Goal: Task Accomplishment & Management: Use online tool/utility

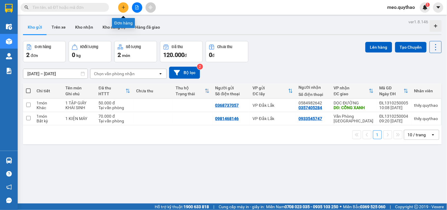
click at [125, 7] on icon "plus" at bounding box center [123, 7] width 4 height 4
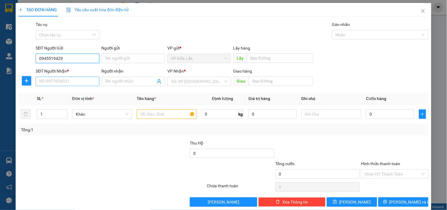
type input "0945519429"
click at [67, 80] on input "SĐT Người Nhận *" at bounding box center [67, 81] width 63 height 9
type input "0906977952"
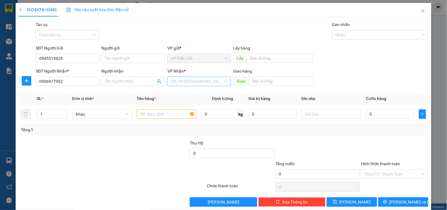
click at [194, 79] on input "search" at bounding box center [197, 81] width 52 height 9
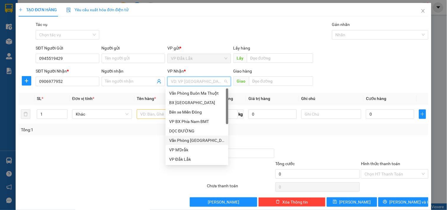
click at [196, 144] on div "Văn Phòng [GEOGRAPHIC_DATA]" at bounding box center [197, 139] width 63 height 9
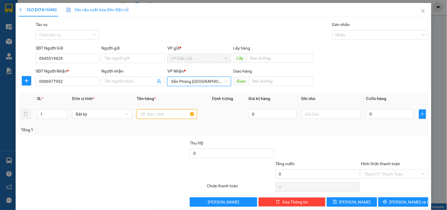
click at [158, 115] on input "text" at bounding box center [167, 113] width 60 height 9
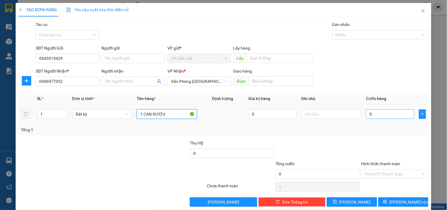
type input "1 CAN RƯỢU"
click at [376, 116] on input "0" at bounding box center [390, 113] width 48 height 9
type input "4"
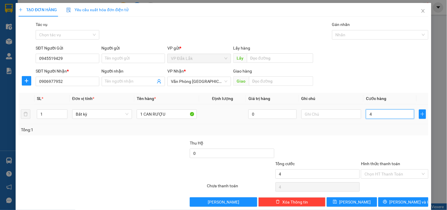
type input "40"
type input "400"
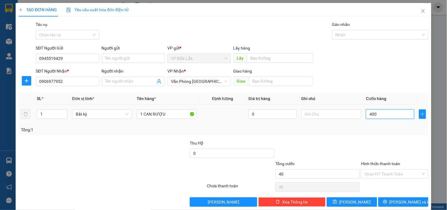
type input "400"
type input "4.000"
type input "40.000"
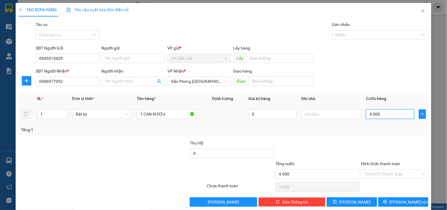
type input "40.000"
click at [387, 174] on input "Hình thức thanh toán" at bounding box center [392, 173] width 56 height 9
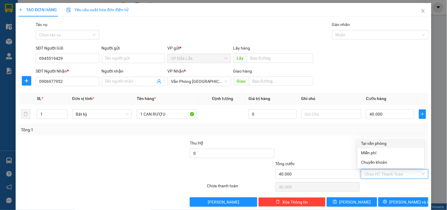
click at [384, 143] on div "Tại văn phòng" at bounding box center [390, 143] width 59 height 6
type input "0"
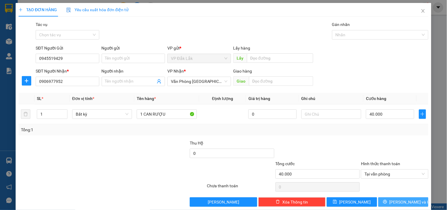
click at [398, 199] on span "[PERSON_NAME] và In" at bounding box center [409, 201] width 41 height 6
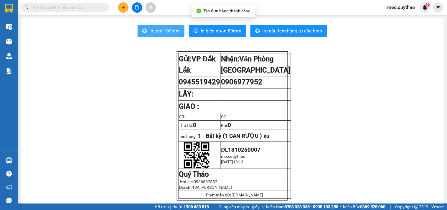
click at [162, 28] on span "In tem 100mm" at bounding box center [164, 30] width 30 height 7
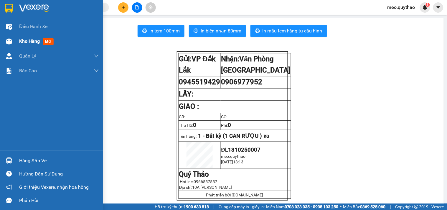
click at [32, 40] on span "Kho hàng" at bounding box center [29, 41] width 21 height 6
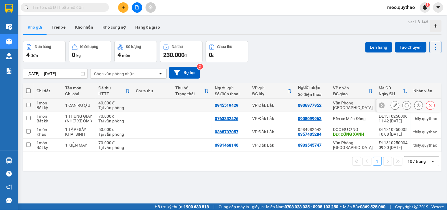
click at [391, 104] on button at bounding box center [395, 105] width 8 height 10
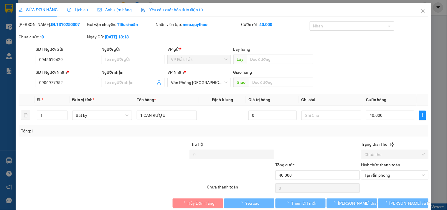
type input "0945519429"
type input "0906977952"
type input "40.000"
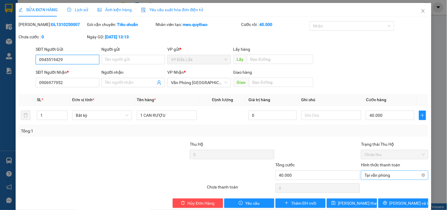
click at [384, 176] on span "Tại văn phòng" at bounding box center [394, 175] width 60 height 9
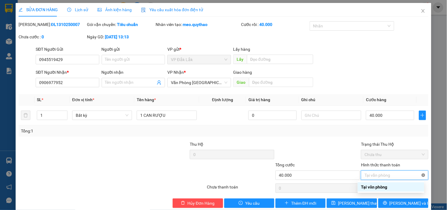
type input "40.000"
click at [419, 173] on div "Chọn HT Thanh Toán" at bounding box center [394, 174] width 67 height 9
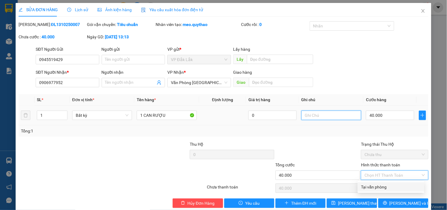
click at [347, 112] on input "text" at bounding box center [331, 114] width 60 height 9
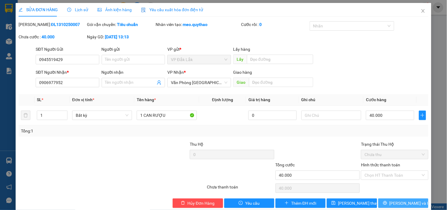
click at [387, 204] on icon "printer" at bounding box center [385, 203] width 4 height 4
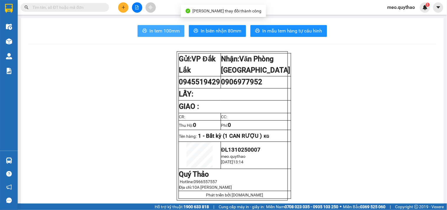
click at [161, 31] on span "In tem 100mm" at bounding box center [164, 30] width 30 height 7
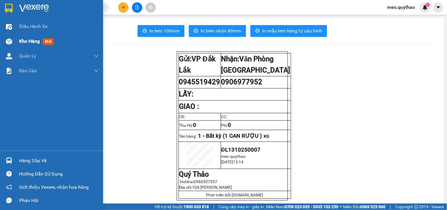
click at [21, 43] on span "Kho hàng" at bounding box center [29, 41] width 21 height 6
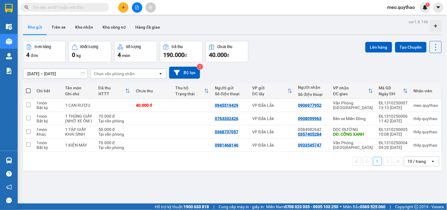
click at [123, 6] on icon "plus" at bounding box center [123, 7] width 4 height 4
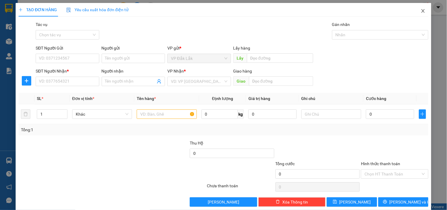
click at [421, 10] on icon "close" at bounding box center [422, 11] width 3 height 4
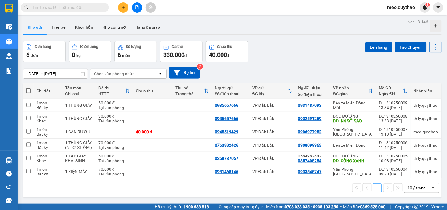
click at [138, 7] on icon "file-add" at bounding box center [136, 7] width 3 height 4
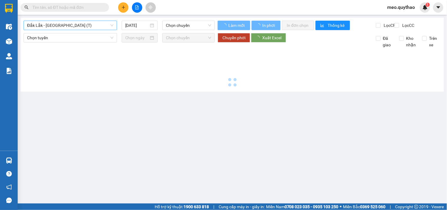
click at [64, 27] on span "Đắk Lắk - [GEOGRAPHIC_DATA] (T)" at bounding box center [70, 25] width 86 height 9
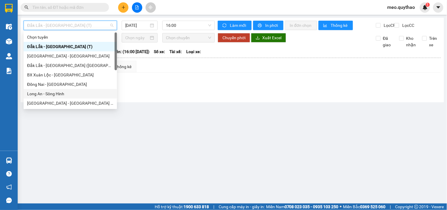
click at [68, 93] on div "Long An - Sông Hinh" at bounding box center [70, 93] width 86 height 6
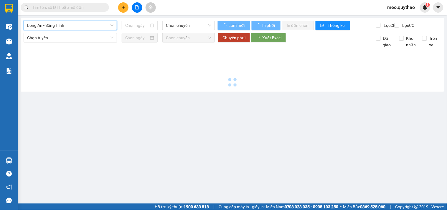
type input "[DATE]"
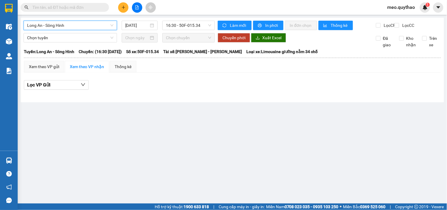
click at [92, 27] on span "Long An - Sông Hinh" at bounding box center [70, 25] width 86 height 9
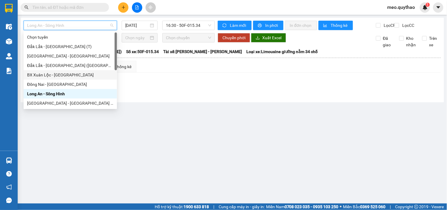
scroll to position [33, 0]
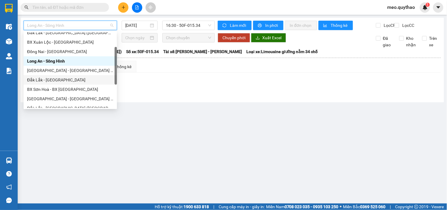
click at [64, 81] on div "Đắk Lắk - [GEOGRAPHIC_DATA]" at bounding box center [70, 80] width 86 height 6
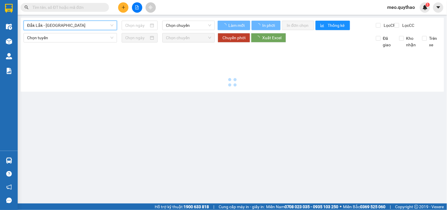
type input "[DATE]"
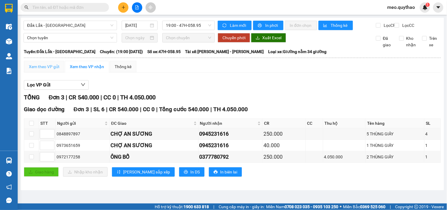
click at [44, 68] on div "Xem theo VP gửi" at bounding box center [44, 67] width 40 height 12
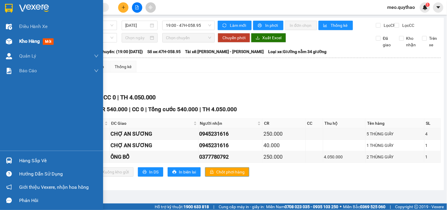
click at [14, 41] on div "Kho hàng mới" at bounding box center [51, 41] width 103 height 15
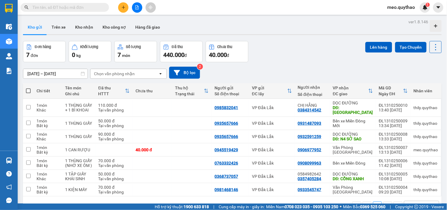
click at [126, 7] on button at bounding box center [123, 7] width 10 height 10
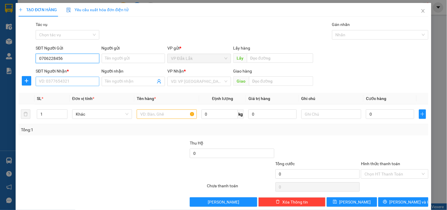
type input "0706228456"
click at [77, 77] on input "SĐT Người Nhận *" at bounding box center [67, 81] width 63 height 9
type input "0869050919"
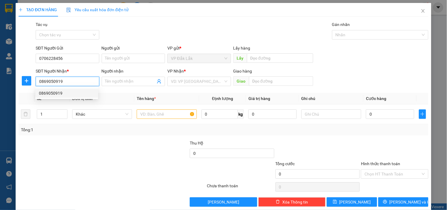
click at [70, 92] on div "0869050919" at bounding box center [67, 93] width 56 height 6
type input "HỘI NGHĨA"
type input "0869050919"
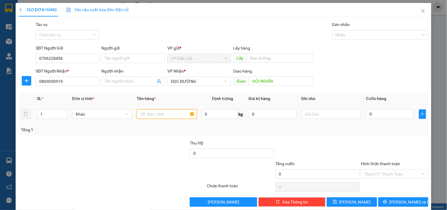
click at [176, 117] on input "text" at bounding box center [167, 113] width 60 height 9
click at [249, 77] on input "HỘI NGHĨA" at bounding box center [281, 80] width 64 height 9
type input "TRƯỜNG TIỂU HỌC HỘI NGHĨA"
click at [164, 114] on input "text" at bounding box center [167, 113] width 60 height 9
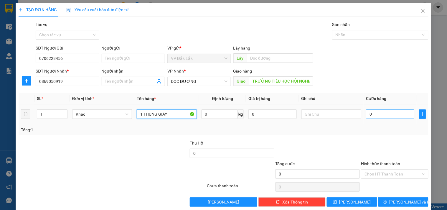
type input "1 THÙNG GIẤY"
click at [381, 111] on input "0" at bounding box center [390, 113] width 48 height 9
type input "5"
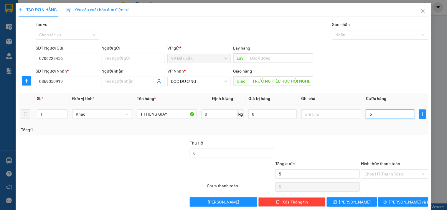
type input "50"
type input "500"
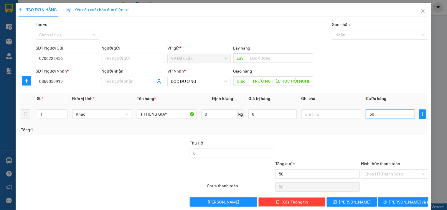
type input "500"
type input "5.000"
type input "50.000"
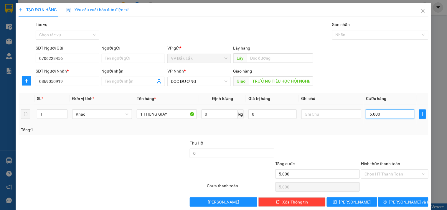
type input "50.000"
click at [399, 176] on input "Hình thức thanh toán" at bounding box center [392, 173] width 56 height 9
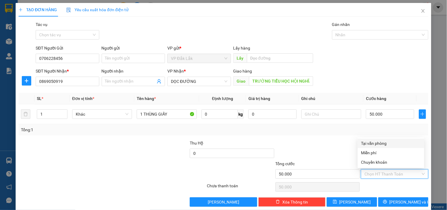
click at [384, 142] on div "Tại văn phòng" at bounding box center [390, 143] width 59 height 6
type input "0"
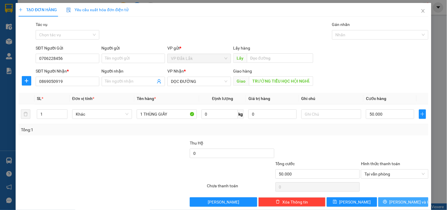
click at [396, 205] on button "[PERSON_NAME] và In" at bounding box center [403, 201] width 50 height 9
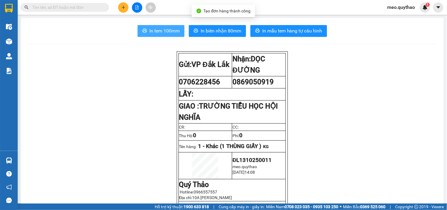
click at [163, 28] on span "In tem 100mm" at bounding box center [164, 30] width 30 height 7
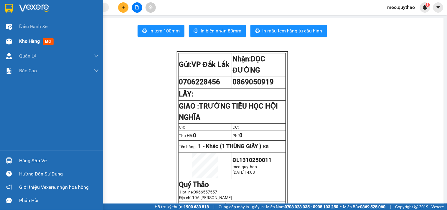
click at [34, 42] on span "Kho hàng" at bounding box center [29, 41] width 21 height 6
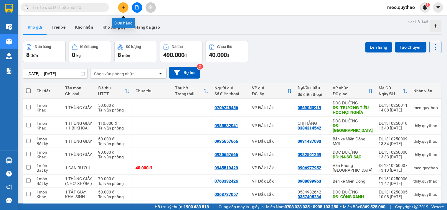
click at [124, 9] on icon "plus" at bounding box center [123, 7] width 4 height 4
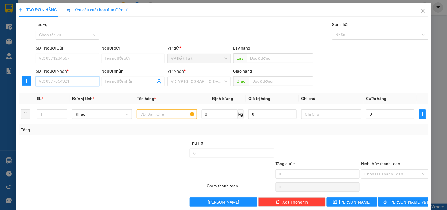
click at [75, 77] on input "SĐT Người Nhận *" at bounding box center [67, 81] width 63 height 9
type input "0973375979"
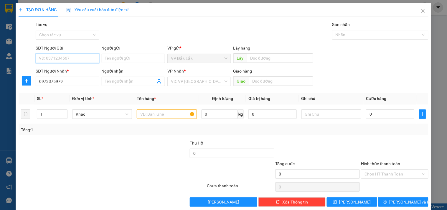
click at [72, 56] on input "SĐT Người Gửi" at bounding box center [67, 58] width 63 height 9
click at [162, 114] on input "text" at bounding box center [167, 113] width 60 height 9
type input "1 HỒ SƠ"
click at [74, 57] on input "SĐT Người Gửi" at bounding box center [67, 58] width 63 height 9
type input "0786278613"
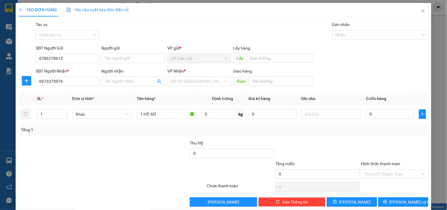
click at [191, 75] on div "VP Nhận *" at bounding box center [198, 72] width 63 height 9
click at [197, 86] on input "search" at bounding box center [197, 81] width 52 height 9
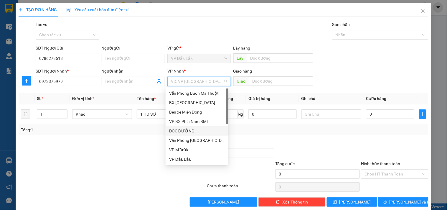
click at [201, 131] on div "DỌC ĐƯỜNG" at bounding box center [197, 131] width 56 height 6
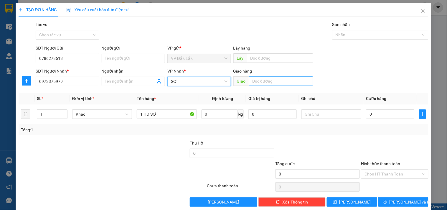
type input "S"
click at [254, 80] on input "text" at bounding box center [281, 80] width 64 height 9
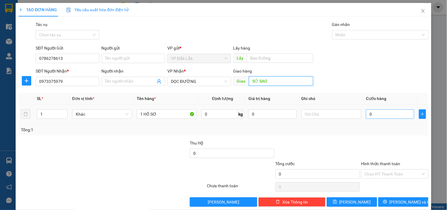
type input "SỞ SAO"
click at [377, 114] on input "0" at bounding box center [390, 113] width 48 height 9
type input "5"
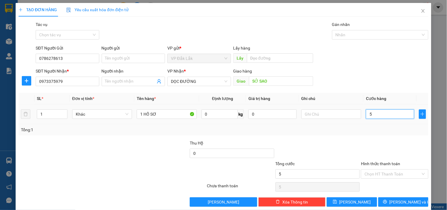
type input "50"
type input "500"
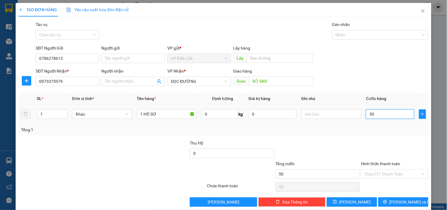
type input "500"
type input "5.000"
type input "50.000"
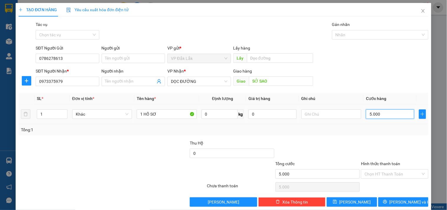
type input "50.000"
click at [386, 174] on input "Hình thức thanh toán" at bounding box center [392, 173] width 56 height 9
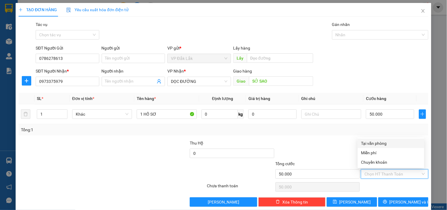
click at [384, 146] on div "Tại văn phòng" at bounding box center [391, 142] width 67 height 9
type input "0"
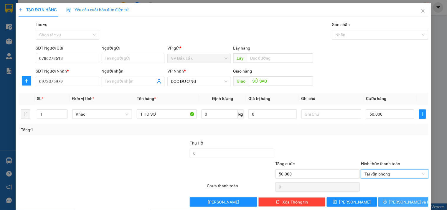
click at [393, 198] on span "[PERSON_NAME] và In" at bounding box center [409, 201] width 41 height 6
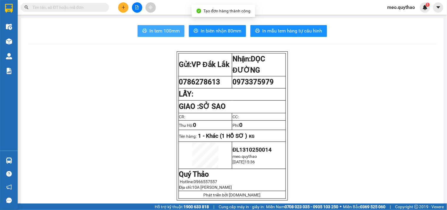
click at [163, 34] on button "In tem 100mm" at bounding box center [161, 31] width 47 height 12
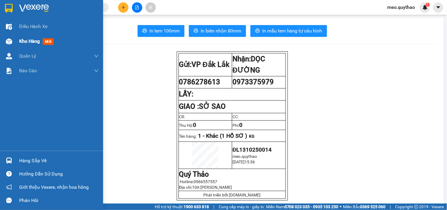
click at [33, 42] on span "Kho hàng" at bounding box center [29, 41] width 21 height 6
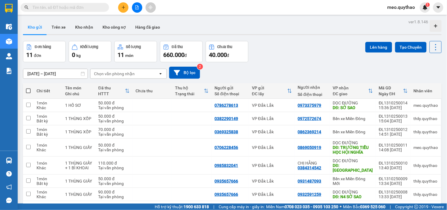
click at [123, 11] on button at bounding box center [123, 7] width 10 height 10
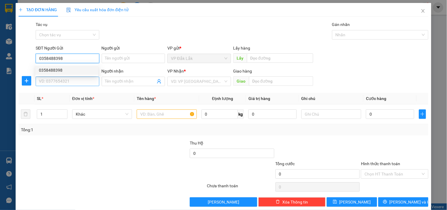
type input "0358488398"
click at [85, 79] on input "SĐT Người Nhận *" at bounding box center [67, 81] width 63 height 9
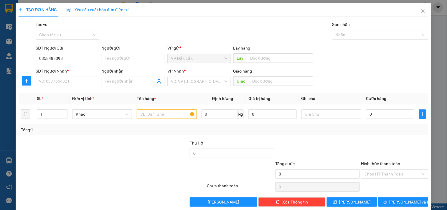
click at [369, 48] on div "SĐT Người Gửi 0358488398 Người gửi Tên người gửi VP gửi * VP Đắk Lắk Lấy hàng L…" at bounding box center [231, 55] width 395 height 21
click at [75, 83] on input "SĐT Người Nhận *" at bounding box center [67, 81] width 63 height 9
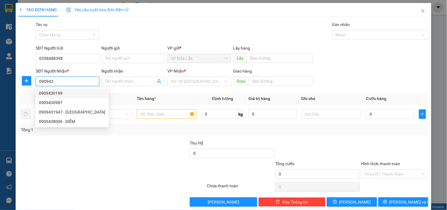
click at [63, 90] on div "0909430199" at bounding box center [72, 93] width 66 height 6
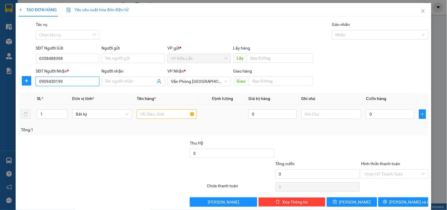
type input "0909430199"
click at [158, 114] on input "text" at bounding box center [167, 113] width 60 height 9
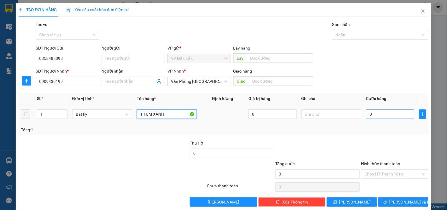
type input "1 TÚM XANH"
click at [370, 117] on input "0" at bounding box center [390, 113] width 48 height 9
type input "5"
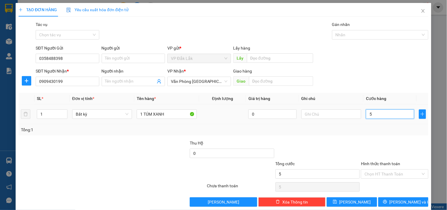
type input "50"
type input "500"
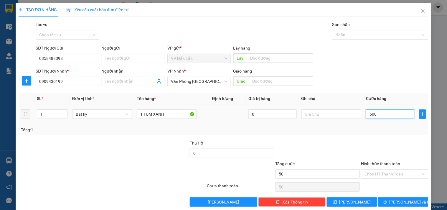
type input "500"
click at [394, 173] on input "Hình thức thanh toán" at bounding box center [392, 173] width 56 height 9
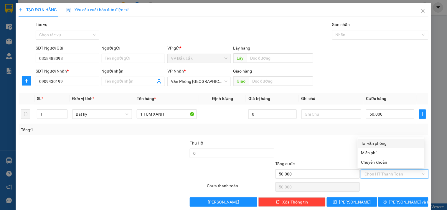
click at [389, 141] on div "Tại văn phòng" at bounding box center [390, 143] width 59 height 6
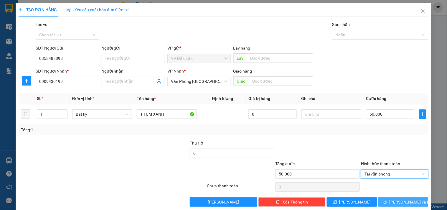
click at [396, 205] on button "[PERSON_NAME] và In" at bounding box center [403, 201] width 50 height 9
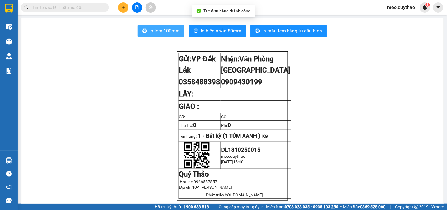
click at [174, 33] on span "In tem 100mm" at bounding box center [164, 30] width 30 height 7
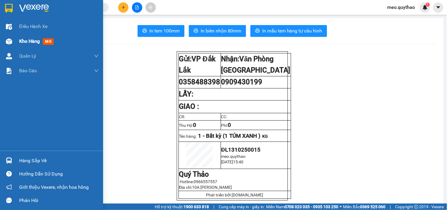
click at [34, 46] on div "Kho hàng mới" at bounding box center [59, 41] width 80 height 15
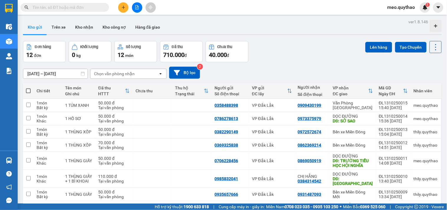
click at [125, 8] on button at bounding box center [123, 7] width 10 height 10
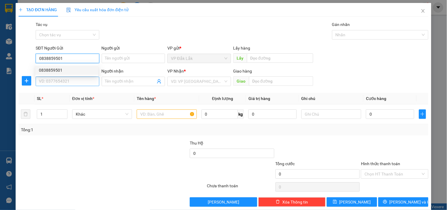
type input "0838859501"
click at [58, 78] on input "SĐT Người Nhận *" at bounding box center [67, 81] width 63 height 9
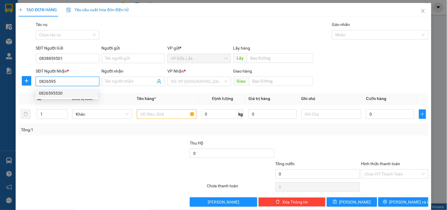
click at [60, 95] on div "0826595530" at bounding box center [67, 93] width 56 height 6
type input "0826595530"
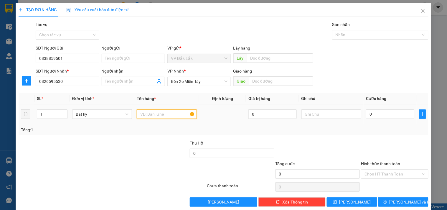
click at [159, 111] on input "text" at bounding box center [167, 113] width 60 height 9
type input "1 THÙNG GIẤY"
type input "6"
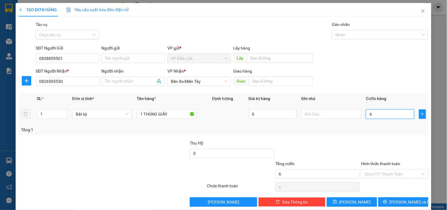
type input "60"
type input "600"
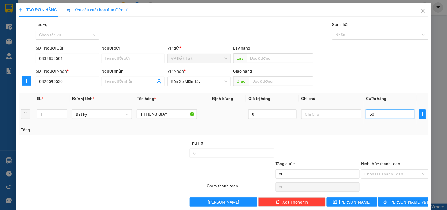
type input "600"
click at [388, 113] on input "600" at bounding box center [390, 113] width 48 height 9
type input "6.000"
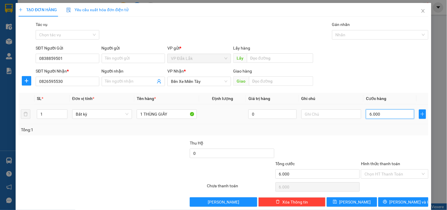
type input "60.000"
click at [392, 180] on div "Hình thức thanh toán Chọn HT Thanh Toán" at bounding box center [394, 170] width 67 height 21
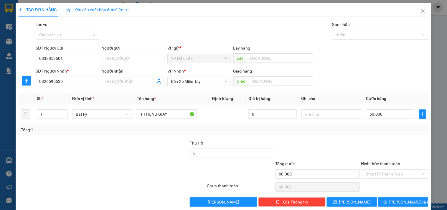
click at [388, 167] on div "Hình thức thanh toán" at bounding box center [394, 164] width 67 height 9
click at [390, 171] on input "Hình thức thanh toán" at bounding box center [392, 173] width 56 height 9
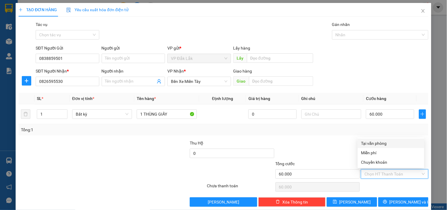
click at [382, 145] on div "Tại văn phòng" at bounding box center [390, 143] width 59 height 6
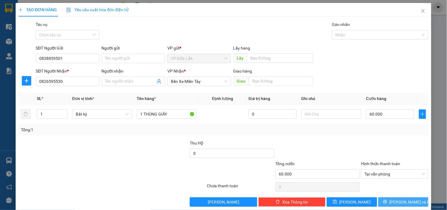
click at [387, 202] on icon "printer" at bounding box center [385, 201] width 4 height 4
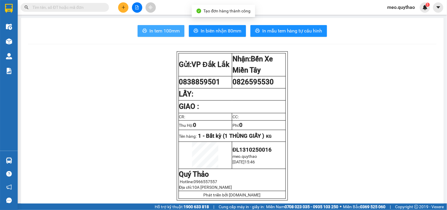
click at [150, 33] on span "In tem 100mm" at bounding box center [164, 30] width 30 height 7
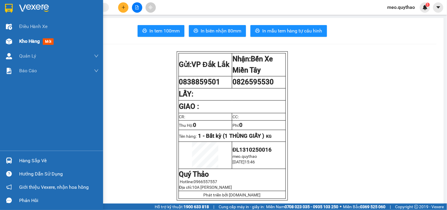
click at [40, 43] on div "Kho hàng mới" at bounding box center [37, 40] width 37 height 7
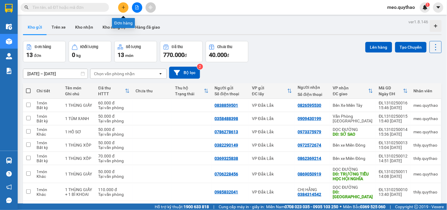
click at [125, 8] on icon "plus" at bounding box center [123, 7] width 4 height 4
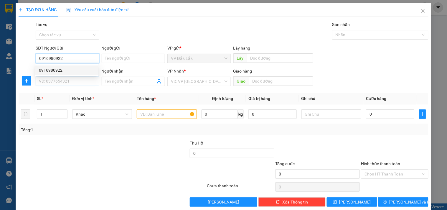
type input "0916980922"
click at [75, 81] on input "SĐT Người Nhận *" at bounding box center [67, 81] width 63 height 9
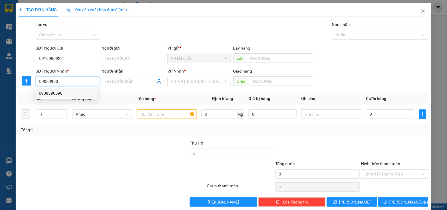
click at [73, 95] on div "0908390098" at bounding box center [67, 93] width 56 height 6
type input "0908390098"
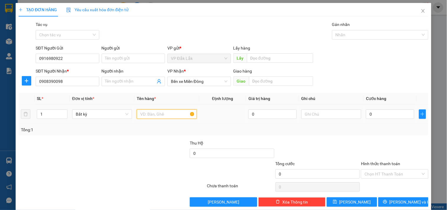
click at [150, 117] on input "text" at bounding box center [167, 113] width 60 height 9
type input "1 THÙNG XỐP"
click at [383, 111] on input "0" at bounding box center [390, 113] width 48 height 9
click at [397, 178] on input "Hình thức thanh toán" at bounding box center [392, 173] width 56 height 9
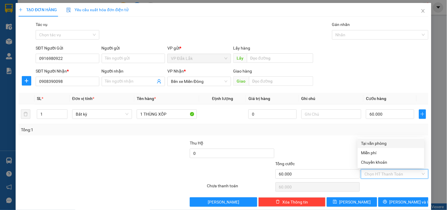
click at [383, 145] on div "Tại văn phòng" at bounding box center [390, 143] width 59 height 6
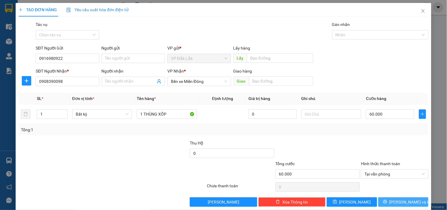
click at [393, 198] on button "[PERSON_NAME] và In" at bounding box center [403, 201] width 50 height 9
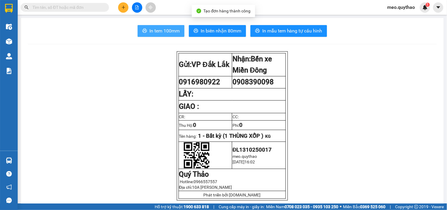
click at [158, 28] on span "In tem 100mm" at bounding box center [164, 30] width 30 height 7
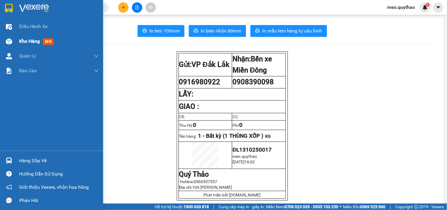
click at [27, 43] on span "Kho hàng" at bounding box center [29, 41] width 21 height 6
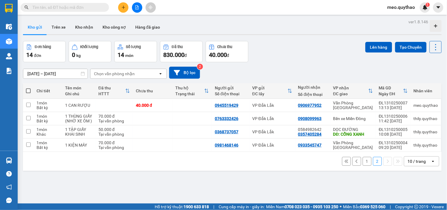
click at [363, 157] on button "1" at bounding box center [367, 161] width 9 height 9
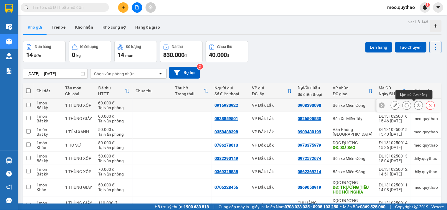
click at [404, 100] on button at bounding box center [407, 105] width 8 height 10
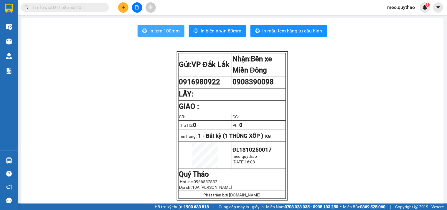
click at [178, 34] on button "In tem 100mm" at bounding box center [161, 31] width 47 height 12
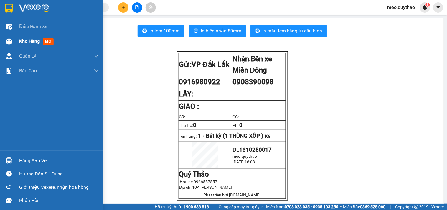
click at [30, 40] on span "Kho hàng" at bounding box center [29, 41] width 21 height 6
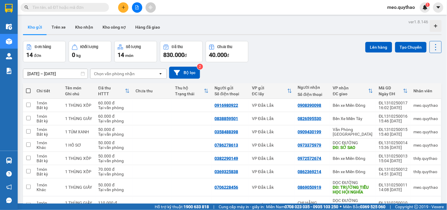
click at [403, 208] on div "Hỗ trợ kỹ thuật: 1900 633 818 | Cung cấp máy in - giấy in: Miền Nam 0708 023 03…" at bounding box center [222, 206] width 444 height 6
click at [127, 3] on div at bounding box center [137, 7] width 44 height 10
click at [123, 5] on icon "plus" at bounding box center [123, 7] width 4 height 4
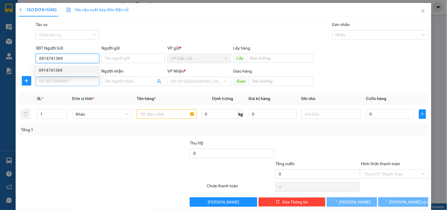
type input "0914741369"
click at [84, 79] on input "SĐT Người Nhận *" at bounding box center [67, 81] width 63 height 9
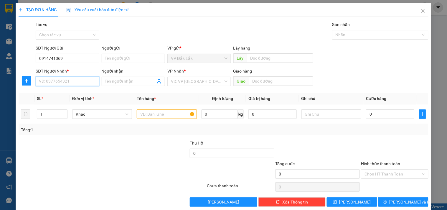
click at [76, 85] on input "SĐT Người Nhận *" at bounding box center [67, 81] width 63 height 9
click at [49, 92] on div "0973519595" at bounding box center [67, 93] width 56 height 6
type input "0973519595"
click at [173, 113] on input "text" at bounding box center [167, 113] width 60 height 9
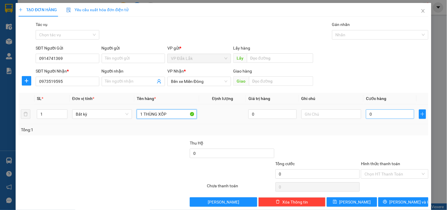
type input "1 THÙNG XỐP"
click at [371, 113] on input "0" at bounding box center [390, 113] width 48 height 9
click at [394, 178] on div "Chọn HT Thanh Toán" at bounding box center [394, 173] width 67 height 9
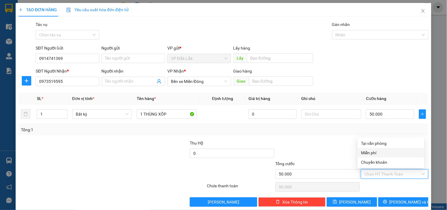
click at [386, 145] on div "Tại văn phòng" at bounding box center [390, 143] width 59 height 6
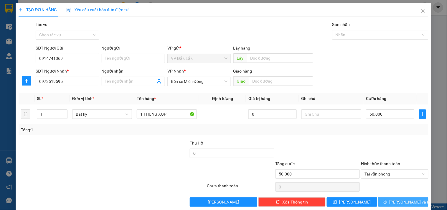
click at [392, 205] on button "[PERSON_NAME] và In" at bounding box center [403, 201] width 50 height 9
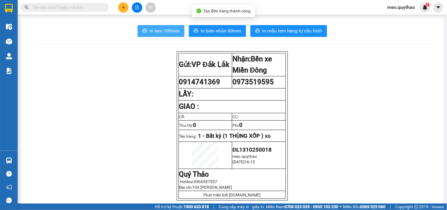
click at [152, 32] on span "In tem 100mm" at bounding box center [164, 30] width 30 height 7
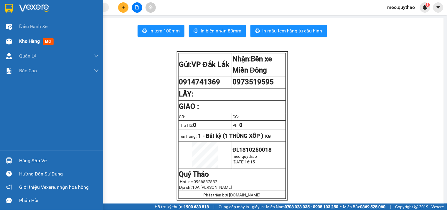
click at [22, 36] on div "Kho hàng mới" at bounding box center [59, 41] width 80 height 15
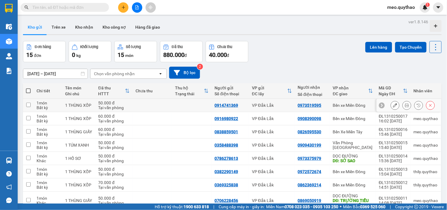
click at [391, 103] on button at bounding box center [395, 105] width 8 height 10
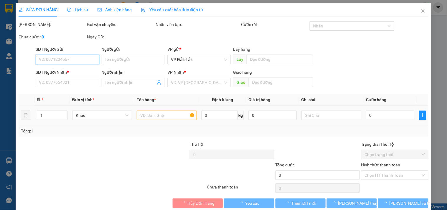
type input "0914741369"
type input "0973519595"
type input "50.000"
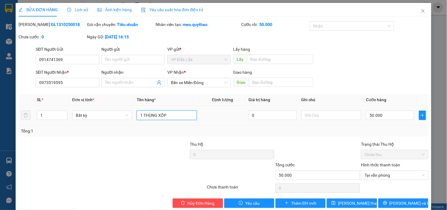
click at [173, 114] on input "1 THÙNG XỐP" at bounding box center [167, 114] width 60 height 9
type input "1 THÙNG XỐP XE ÔM GIAO"
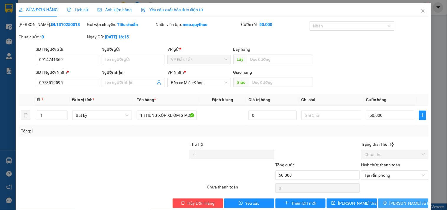
click at [394, 202] on span "[PERSON_NAME] và In" at bounding box center [409, 203] width 41 height 6
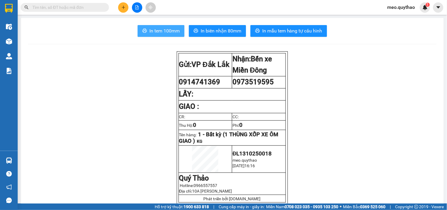
click at [172, 26] on button "In tem 100mm" at bounding box center [161, 31] width 47 height 12
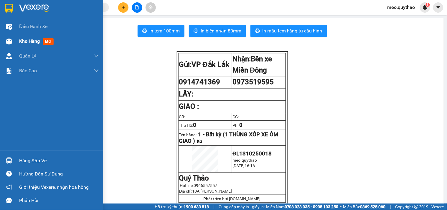
click at [29, 38] on span "Kho hàng" at bounding box center [29, 41] width 21 height 6
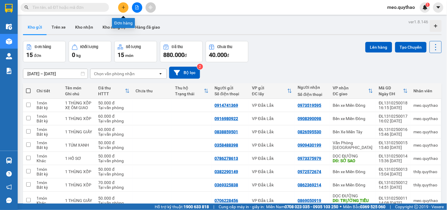
click at [124, 11] on button at bounding box center [123, 7] width 10 height 10
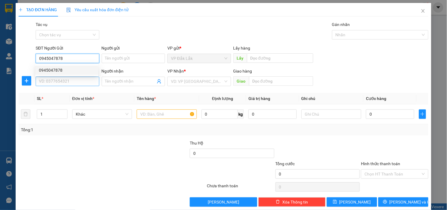
type input "0945047878"
click at [75, 80] on input "SĐT Người Nhận *" at bounding box center [67, 81] width 63 height 9
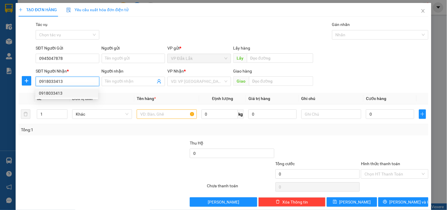
click at [67, 95] on div "0918033413" at bounding box center [67, 93] width 56 height 6
type input "0918033413"
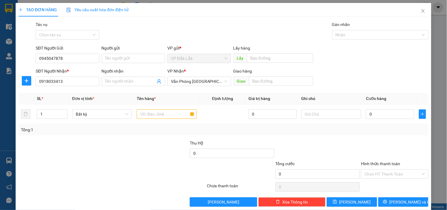
click at [192, 87] on div "VP Nhận * Văn Phòng Tân Phú" at bounding box center [198, 78] width 63 height 21
click at [199, 79] on span "Văn Phòng [GEOGRAPHIC_DATA]" at bounding box center [199, 81] width 56 height 9
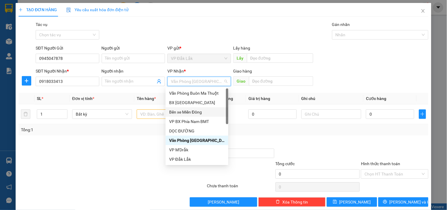
click at [203, 113] on div "Bến xe Miền Đông" at bounding box center [197, 112] width 56 height 6
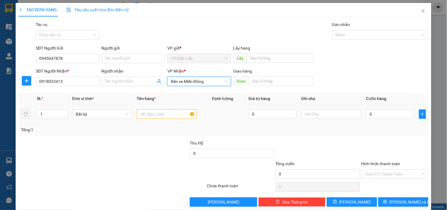
type input "1"
click at [157, 117] on input "text" at bounding box center [167, 113] width 60 height 9
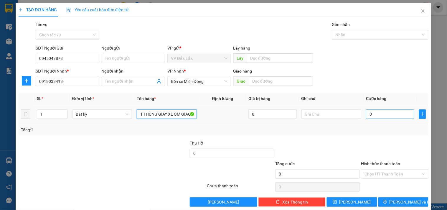
type input "1 THÙNG GIẤY XE ÔM GIAO"
click at [373, 111] on input "0" at bounding box center [390, 113] width 48 height 9
type input "5"
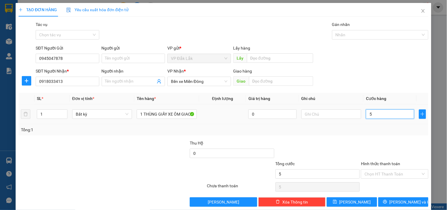
type input "50"
type input "500"
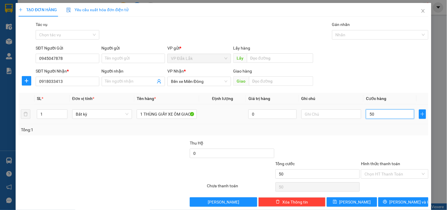
type input "500"
type input "5.000"
type input "50.000"
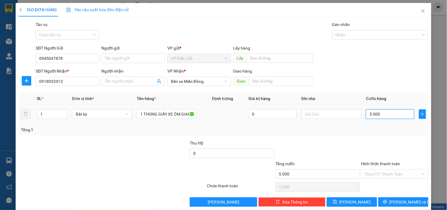
type input "50.000"
click at [401, 174] on input "Hình thức thanh toán" at bounding box center [392, 173] width 56 height 9
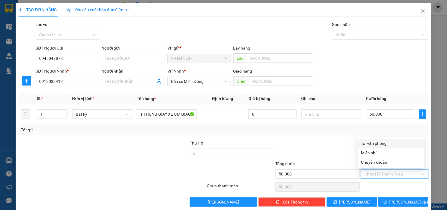
click at [384, 145] on div "Tại văn phòng" at bounding box center [390, 143] width 59 height 6
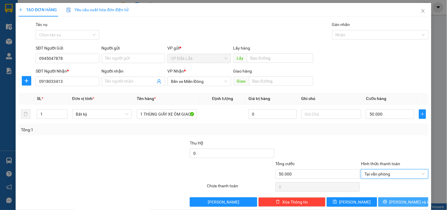
click at [392, 202] on button "[PERSON_NAME] và In" at bounding box center [403, 201] width 50 height 9
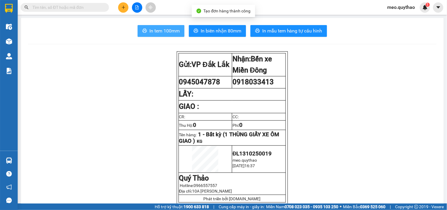
click at [166, 31] on span "In tem 100mm" at bounding box center [164, 30] width 30 height 7
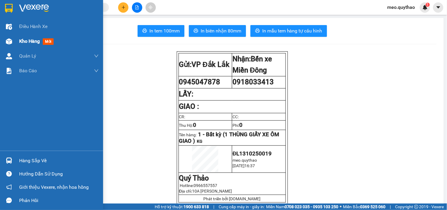
click at [22, 45] on div "Kho hàng mới" at bounding box center [59, 41] width 80 height 15
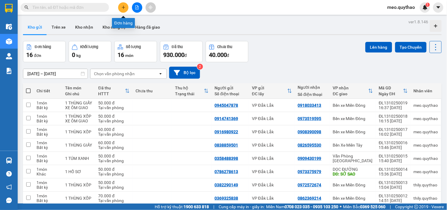
click at [127, 8] on button at bounding box center [123, 7] width 10 height 10
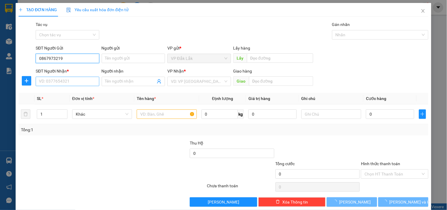
type input "0867973219"
click at [71, 82] on input "SĐT Người Nhận *" at bounding box center [67, 81] width 63 height 9
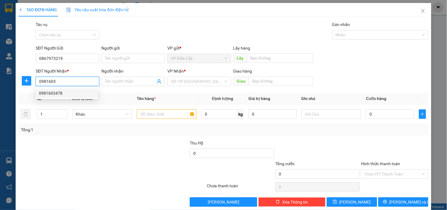
click at [70, 89] on div "0981603478" at bounding box center [66, 92] width 63 height 9
type input "0981603478"
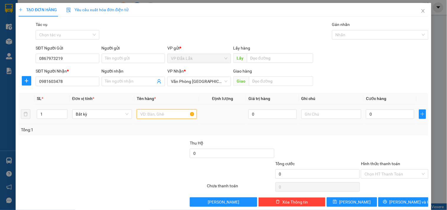
click at [160, 114] on input "text" at bounding box center [167, 113] width 60 height 9
type input "1 CỤC ĐEN"
click at [382, 112] on input "0" at bounding box center [390, 113] width 48 height 9
type input "3"
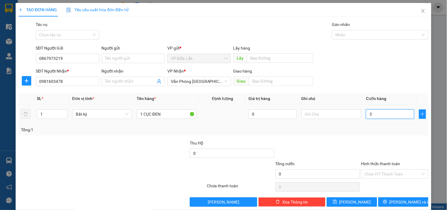
type input "3"
type input "30"
type input "300"
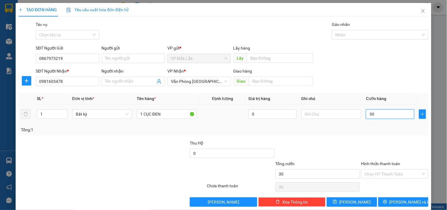
type input "300"
type input "3.000"
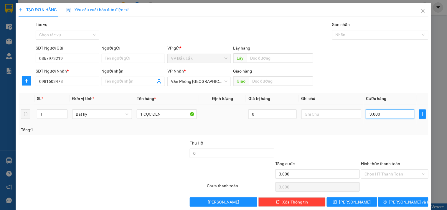
type input "30.000"
drag, startPoint x: 390, startPoint y: 166, endPoint x: 395, endPoint y: 174, distance: 9.6
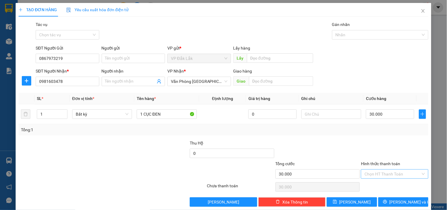
click at [391, 167] on div "Hình thức thanh toán" at bounding box center [394, 164] width 67 height 9
click at [396, 176] on input "Hình thức thanh toán" at bounding box center [392, 173] width 56 height 9
click at [386, 144] on div "Tại văn phòng" at bounding box center [390, 143] width 59 height 6
type input "0"
click at [401, 199] on span "[PERSON_NAME] và In" at bounding box center [409, 201] width 41 height 6
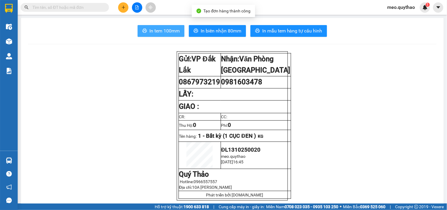
click at [170, 34] on span "In tem 100mm" at bounding box center [164, 30] width 30 height 7
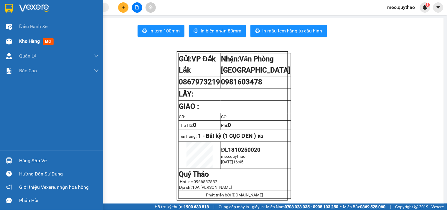
click at [33, 41] on span "Kho hàng" at bounding box center [29, 41] width 21 height 6
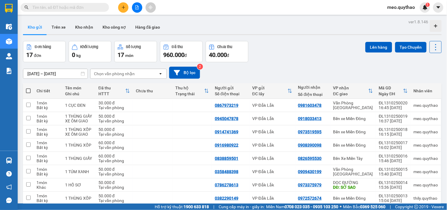
click at [121, 7] on button at bounding box center [123, 7] width 10 height 10
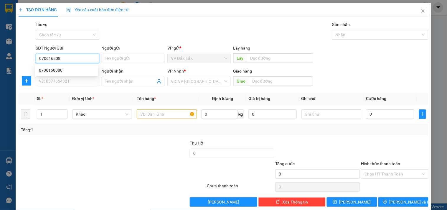
type input "0706168080"
click at [67, 75] on div "0706168080" at bounding box center [66, 69] width 63 height 9
type input "0763776916"
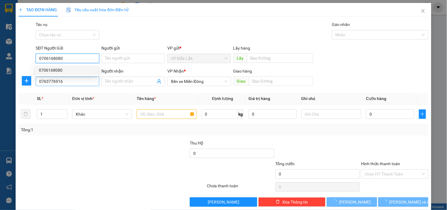
type input "0706168080"
click at [68, 80] on input "0763776916" at bounding box center [67, 81] width 63 height 9
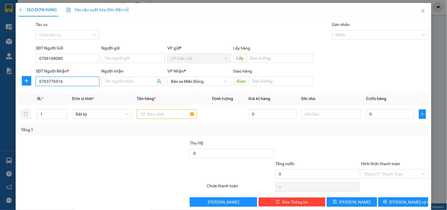
click at [68, 80] on input "0763776916" at bounding box center [67, 81] width 63 height 9
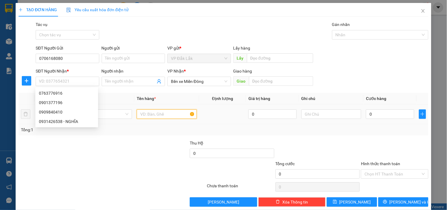
click at [144, 113] on input "text" at bounding box center [167, 113] width 60 height 9
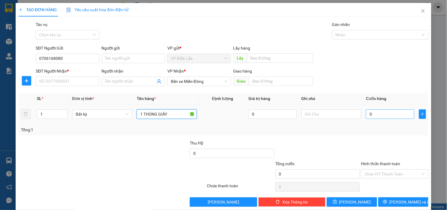
type input "1 THÙNG GIẤY"
click at [383, 117] on input "0" at bounding box center [390, 113] width 48 height 9
type input "5"
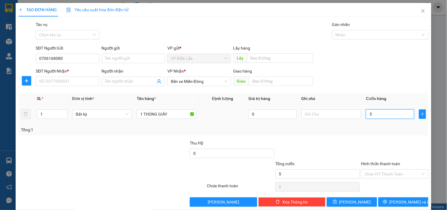
type input "50"
type input "500"
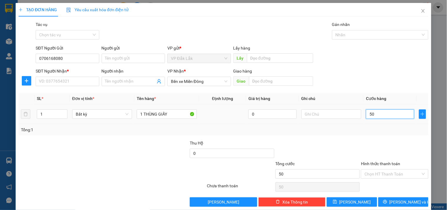
type input "500"
type input "5.000"
type input "50.000"
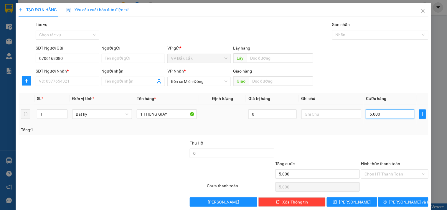
type input "50.000"
click at [72, 80] on input "SĐT Người Nhận *" at bounding box center [67, 81] width 63 height 9
type input "076377"
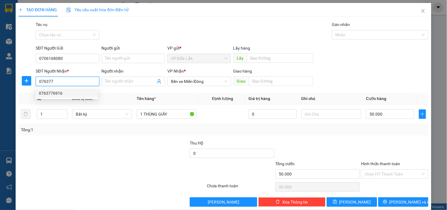
click at [61, 92] on div "0763776916" at bounding box center [67, 93] width 56 height 6
click at [395, 174] on input "Hình thức thanh toán" at bounding box center [392, 173] width 56 height 9
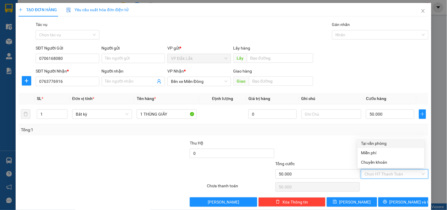
click at [385, 139] on div "Tại văn phòng" at bounding box center [391, 142] width 67 height 9
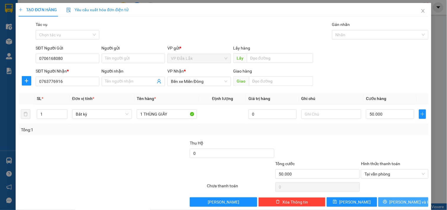
drag, startPoint x: 407, startPoint y: 204, endPoint x: 221, endPoint y: 131, distance: 199.7
click at [404, 204] on span "[PERSON_NAME] và In" at bounding box center [409, 201] width 41 height 6
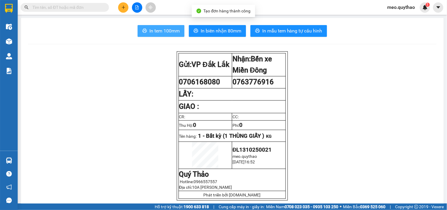
click at [153, 28] on span "In tem 100mm" at bounding box center [164, 30] width 30 height 7
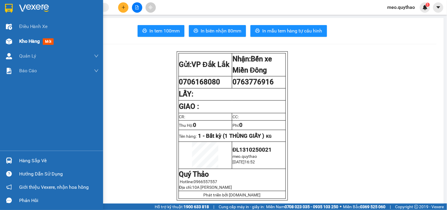
click at [25, 39] on span "Kho hàng" at bounding box center [29, 41] width 21 height 6
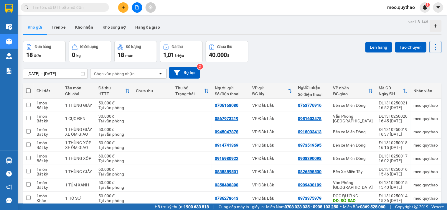
click at [133, 7] on button at bounding box center [137, 7] width 10 height 10
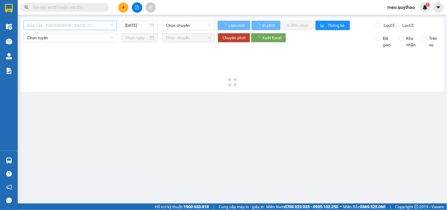
click at [78, 25] on span "Đắk Lắk - [GEOGRAPHIC_DATA] (T)" at bounding box center [70, 25] width 86 height 9
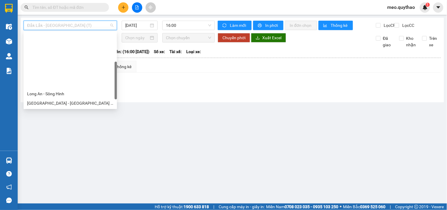
scroll to position [85, 0]
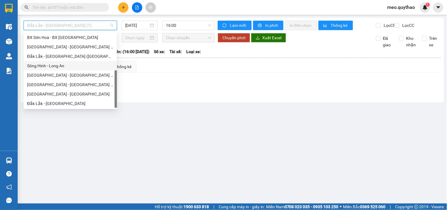
click at [81, 61] on div "Sông Hinh - Long An" at bounding box center [70, 65] width 93 height 9
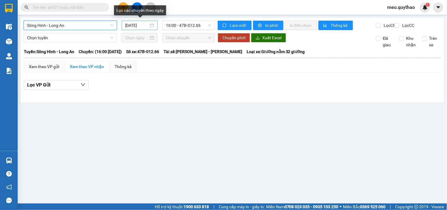
click at [137, 22] on input "[DATE]" at bounding box center [137, 25] width 24 height 6
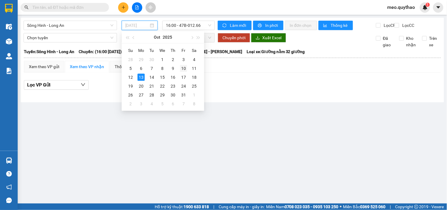
click at [185, 65] on div "10" at bounding box center [183, 68] width 7 height 7
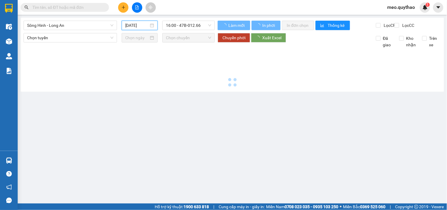
type input "10/10/2025"
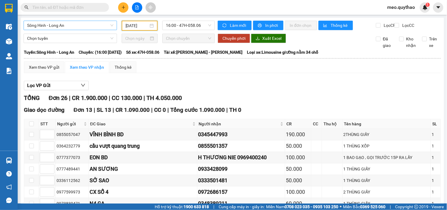
click at [85, 26] on span "Sông Hinh - Long An" at bounding box center [70, 25] width 86 height 9
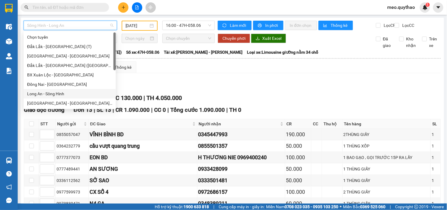
click at [67, 93] on div "Long An - Sông Hinh" at bounding box center [69, 93] width 85 height 6
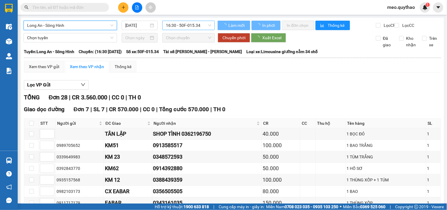
click at [179, 30] on div "16:30 - 50F-015.34" at bounding box center [188, 25] width 52 height 9
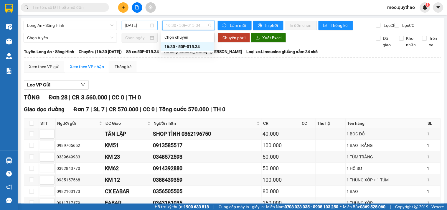
click at [130, 25] on input "[DATE]" at bounding box center [137, 25] width 24 height 6
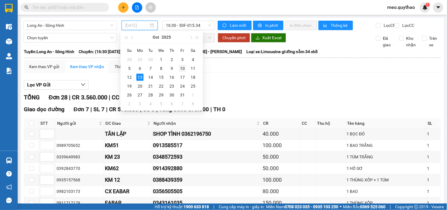
click at [181, 69] on div "10" at bounding box center [182, 68] width 7 height 7
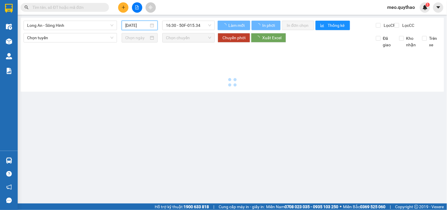
type input "10/10/2025"
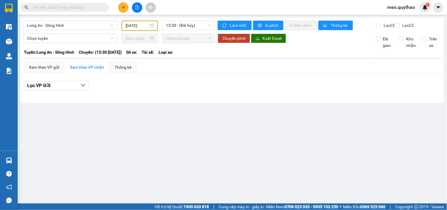
click at [201, 19] on div "Long An - Sông Hinh 10/10/2025 15:30 - (Đã hủy) Làm mới In phơi In đơn chọn Thố…" at bounding box center [232, 60] width 423 height 85
click at [201, 22] on span "15:30 - (Đã hủy)" at bounding box center [188, 25] width 45 height 9
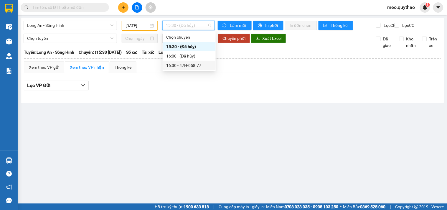
click at [198, 62] on div "16:30 - 47H-058.77" at bounding box center [189, 65] width 46 height 6
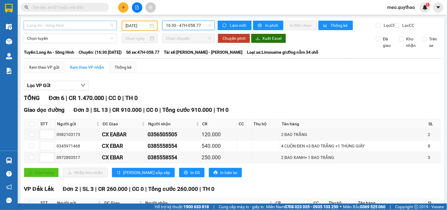
click at [65, 28] on span "Long An - Sông Hinh" at bounding box center [70, 25] width 86 height 9
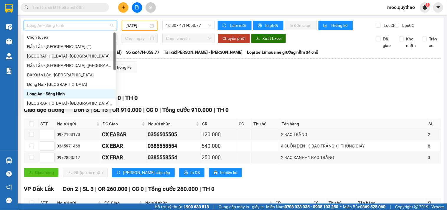
click at [63, 55] on div "[GEOGRAPHIC_DATA] - [GEOGRAPHIC_DATA]" at bounding box center [69, 56] width 85 height 6
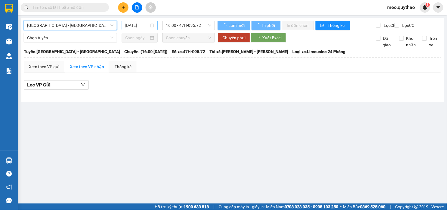
click at [143, 26] on input "[DATE]" at bounding box center [137, 25] width 24 height 6
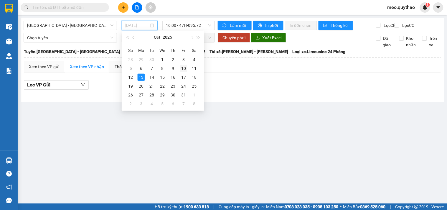
click at [184, 66] on div "10" at bounding box center [183, 68] width 7 height 7
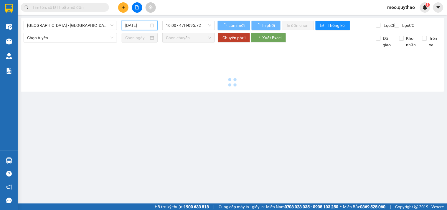
type input "10/10/2025"
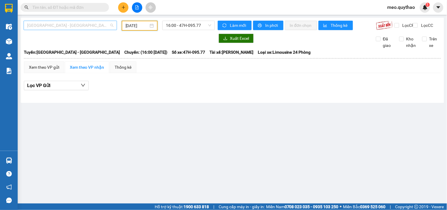
click at [60, 27] on span "[GEOGRAPHIC_DATA] - [GEOGRAPHIC_DATA]" at bounding box center [70, 25] width 86 height 9
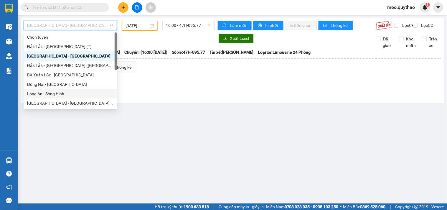
click at [58, 92] on div "Long An - Sông Hinh" at bounding box center [70, 93] width 86 height 6
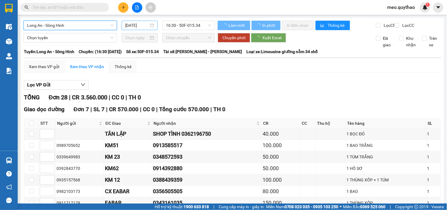
click at [143, 16] on main "Long An - Sông Hinh Long An - Sông Hinh 13/10/2025 16:30 - 50F-015.34 Làm mới I…" at bounding box center [223, 101] width 447 height 203
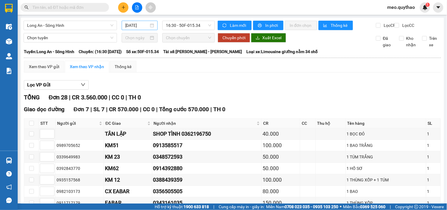
click at [144, 26] on input "[DATE]" at bounding box center [137, 25] width 24 height 6
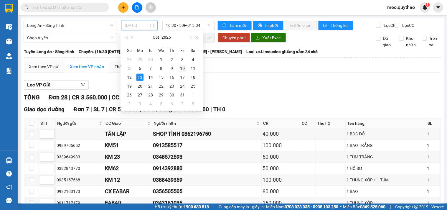
click at [183, 67] on div "10" at bounding box center [182, 68] width 7 height 7
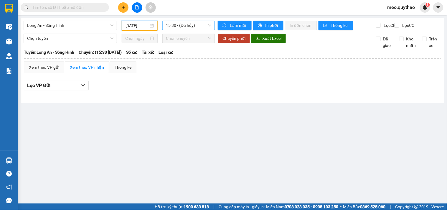
click at [192, 27] on span "15:30 - (Đã hủy)" at bounding box center [188, 25] width 45 height 9
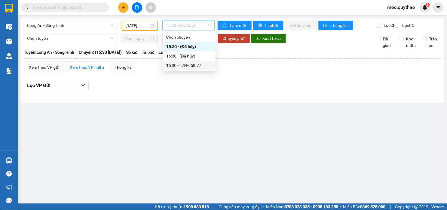
click at [193, 61] on div "16:30 - 47H-058.77" at bounding box center [189, 65] width 53 height 9
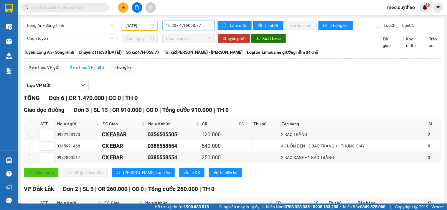
click at [132, 25] on input "10/10/2025" at bounding box center [136, 25] width 23 height 6
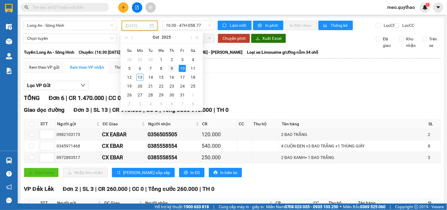
click at [170, 67] on div "9" at bounding box center [171, 68] width 7 height 7
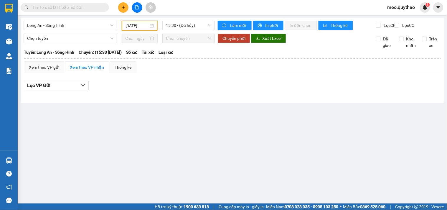
click at [195, 17] on main "Long An - Sông Hinh 09/10/2025 15:30 - (Đã hủy) Làm mới In phơi In đơn chọn Thố…" at bounding box center [223, 101] width 447 height 203
click at [198, 24] on span "15:30 - (Đã hủy)" at bounding box center [188, 25] width 45 height 9
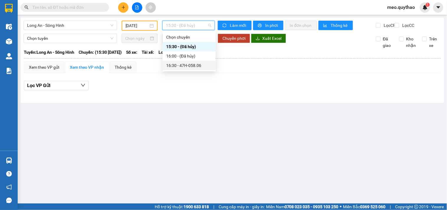
click at [194, 61] on div "16:30 - 47H-058.06" at bounding box center [189, 65] width 53 height 9
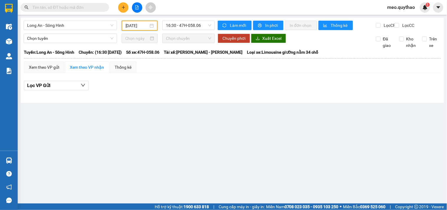
click at [131, 24] on input "09/10/2025" at bounding box center [136, 25] width 23 height 6
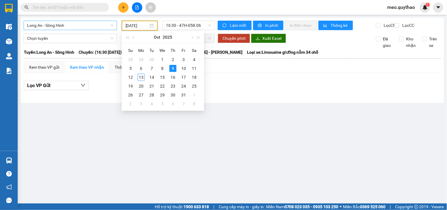
click at [69, 24] on span "Long An - Sông Hinh" at bounding box center [70, 25] width 86 height 9
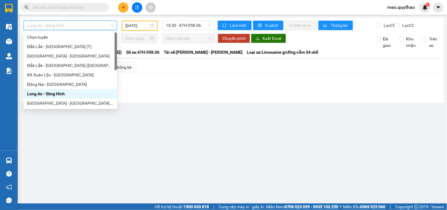
click at [141, 22] on input "09/10/2025" at bounding box center [136, 25] width 23 height 6
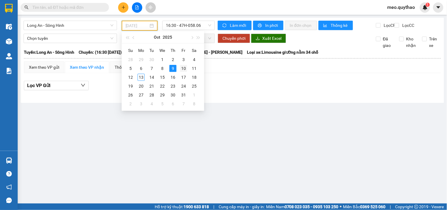
click at [181, 68] on div "10" at bounding box center [183, 68] width 7 height 7
type input "10/10/2025"
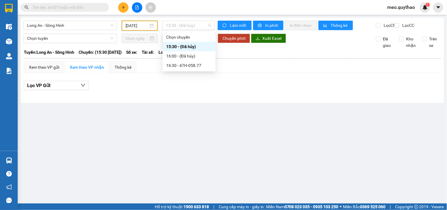
drag, startPoint x: 181, startPoint y: 27, endPoint x: 192, endPoint y: 59, distance: 34.3
click at [181, 27] on span "15:30 - (Đã hủy)" at bounding box center [188, 25] width 45 height 9
click at [188, 64] on div "16:30 - 47H-058.77" at bounding box center [189, 65] width 46 height 6
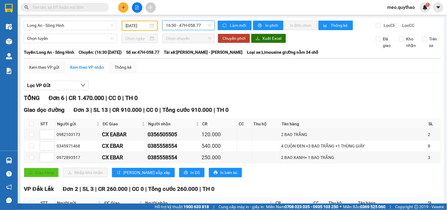
click at [82, 8] on input "text" at bounding box center [67, 7] width 70 height 6
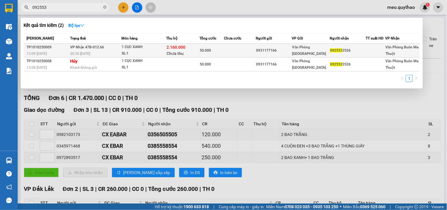
type input "092553"
click at [227, 51] on td at bounding box center [240, 51] width 32 height 14
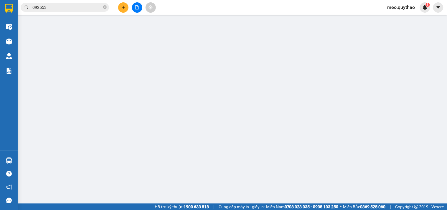
type input "0931177166"
type input "0925533526"
type input "50.000"
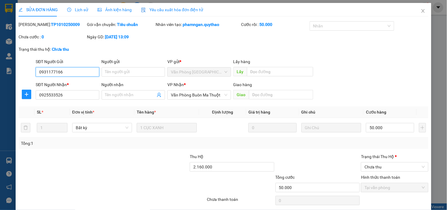
click at [52, 71] on input "0931177166" at bounding box center [67, 71] width 63 height 9
click at [421, 10] on icon "close" at bounding box center [423, 11] width 5 height 5
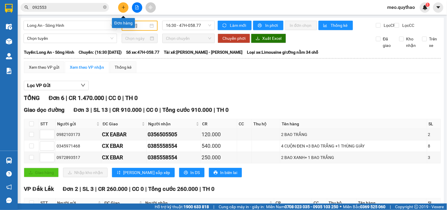
click at [124, 6] on icon "plus" at bounding box center [123, 7] width 4 height 4
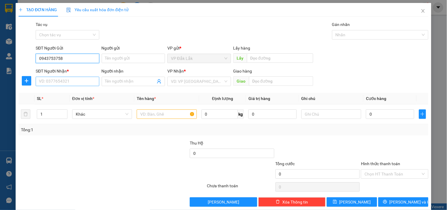
type input "0943753758"
click at [75, 79] on input "SĐT Người Nhận *" at bounding box center [67, 81] width 63 height 9
click at [56, 57] on input "0943753758" at bounding box center [67, 58] width 63 height 9
drag, startPoint x: 56, startPoint y: 57, endPoint x: 45, endPoint y: 82, distance: 27.4
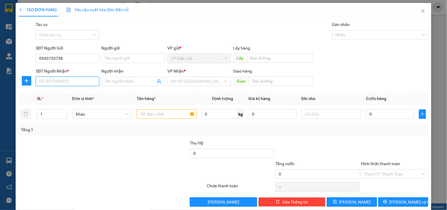
click at [45, 82] on input "SĐT Người Nhận *" at bounding box center [67, 81] width 63 height 9
click at [56, 58] on input "0943753758" at bounding box center [67, 58] width 63 height 9
click at [64, 80] on input "SĐT Người Nhận *" at bounding box center [67, 81] width 63 height 9
type input "0935884688"
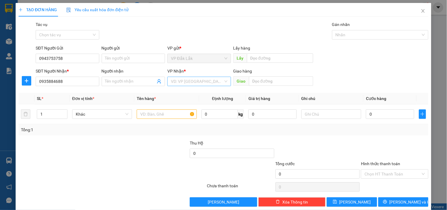
click at [181, 83] on input "search" at bounding box center [197, 81] width 52 height 9
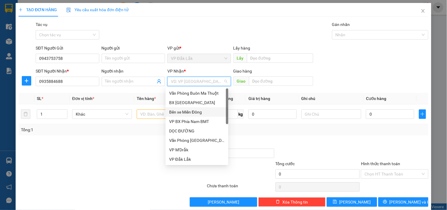
click at [199, 113] on div "Bến xe Miền Đông" at bounding box center [197, 112] width 56 height 6
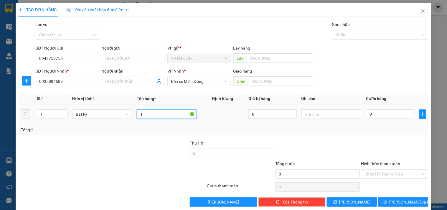
click at [170, 110] on input "1" at bounding box center [167, 113] width 60 height 9
type input "1 THÙNG GIẤY"
click at [378, 113] on input "0" at bounding box center [390, 113] width 48 height 9
type input "6"
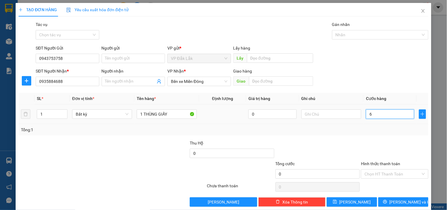
type input "6"
type input "60"
type input "600"
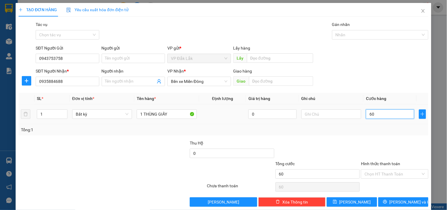
type input "600"
type input "6.000"
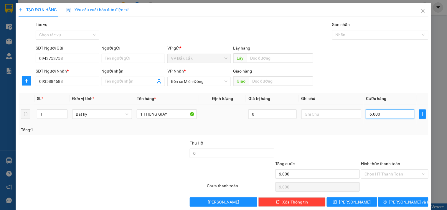
type input "60.000"
click at [392, 178] on div "Chọn HT Thanh Toán" at bounding box center [394, 173] width 67 height 9
type input "60.000"
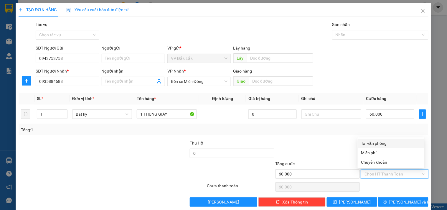
click at [384, 141] on div "Tại văn phòng" at bounding box center [390, 143] width 59 height 6
type input "0"
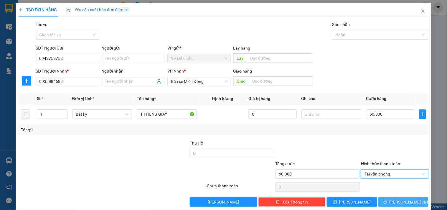
click at [401, 200] on span "[PERSON_NAME] và In" at bounding box center [409, 201] width 41 height 6
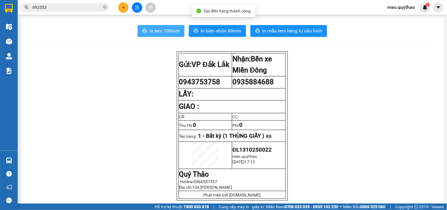
click at [169, 31] on span "In tem 100mm" at bounding box center [164, 30] width 30 height 7
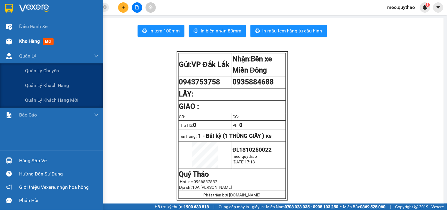
click at [31, 44] on span "Kho hàng" at bounding box center [29, 41] width 21 height 6
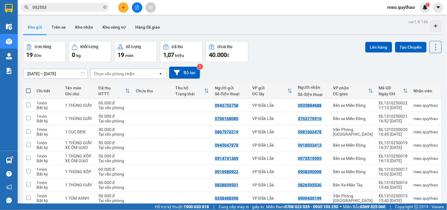
click at [125, 3] on button at bounding box center [123, 7] width 10 height 10
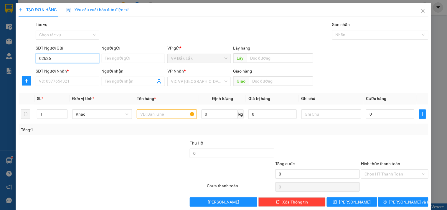
click at [83, 61] on input "02626" at bounding box center [67, 58] width 63 height 9
click at [73, 73] on div "02626535333" at bounding box center [67, 70] width 56 height 6
type input "02626535333"
type input "0909976506"
drag, startPoint x: 148, startPoint y: 109, endPoint x: 148, endPoint y: 113, distance: 3.6
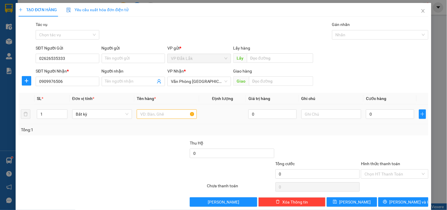
click at [148, 110] on div at bounding box center [167, 114] width 60 height 12
click at [148, 113] on input "text" at bounding box center [167, 113] width 60 height 9
type input "1 BÌ ĐEN"
click at [387, 111] on input "0" at bounding box center [390, 113] width 48 height 9
type input "3"
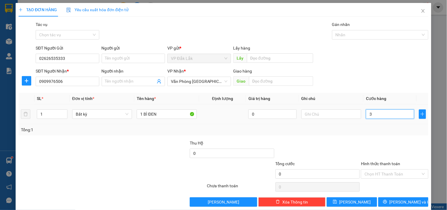
type input "3"
type input "30"
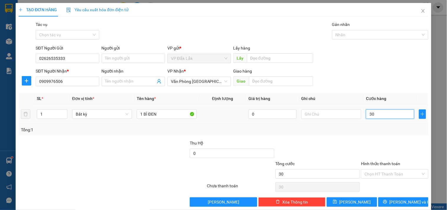
type input "300"
type input "3.000"
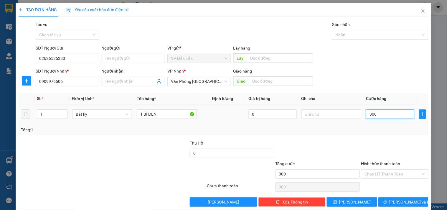
type input "3.000"
type input "30.000"
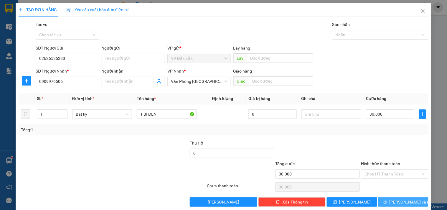
click at [381, 201] on button "[PERSON_NAME] và In" at bounding box center [403, 201] width 50 height 9
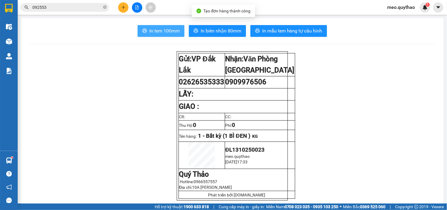
click at [163, 34] on button "In tem 100mm" at bounding box center [161, 31] width 47 height 12
click at [122, 7] on icon "plus" at bounding box center [123, 7] width 3 height 0
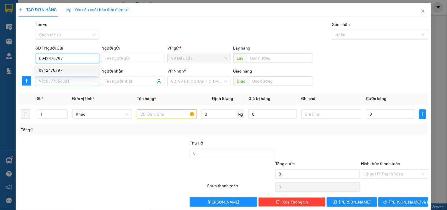
type input "0942470797"
click at [80, 83] on input "SĐT Người Nhận *" at bounding box center [67, 81] width 63 height 9
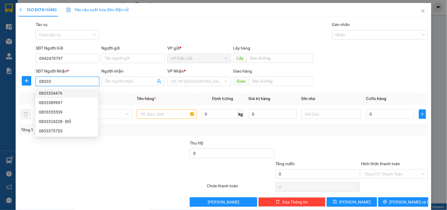
click at [65, 91] on div "0833334476" at bounding box center [67, 93] width 56 height 6
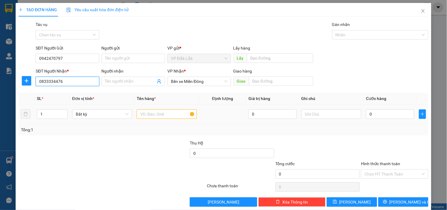
type input "0833334476"
click at [154, 115] on input "text" at bounding box center [167, 113] width 60 height 9
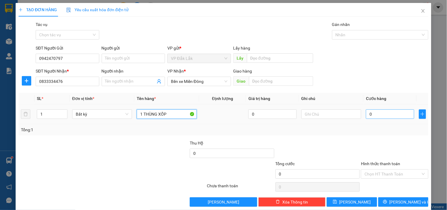
type input "1 THÙNG XỐP"
click at [383, 111] on input "0" at bounding box center [390, 113] width 48 height 9
type input "6"
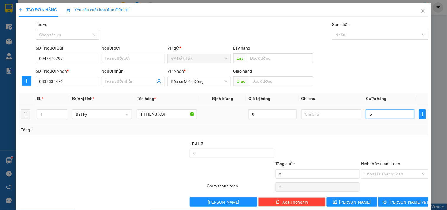
type input "60"
type input "600"
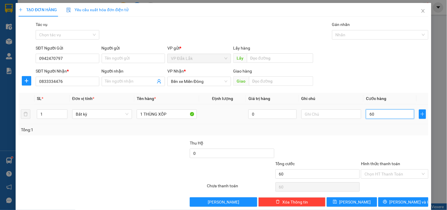
type input "600"
type input "6.000"
type input "60.000"
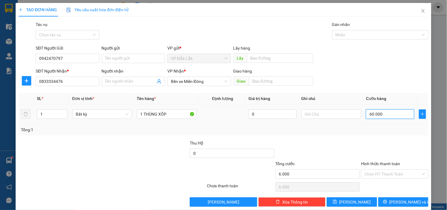
type input "60.000"
click at [390, 171] on input "Hình thức thanh toán" at bounding box center [392, 173] width 56 height 9
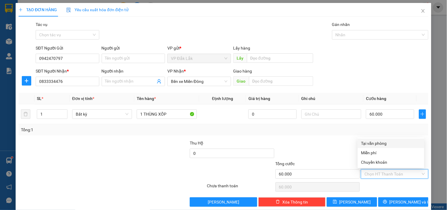
click at [387, 145] on div "Tại văn phòng" at bounding box center [390, 143] width 59 height 6
type input "0"
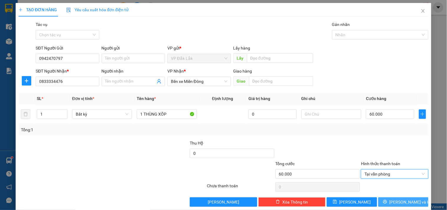
click at [416, 201] on button "[PERSON_NAME] và In" at bounding box center [403, 201] width 50 height 9
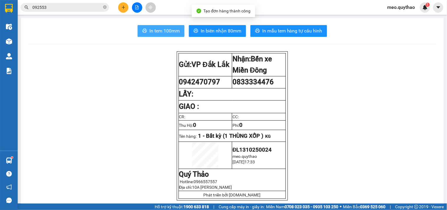
click at [169, 31] on span "In tem 100mm" at bounding box center [164, 30] width 30 height 7
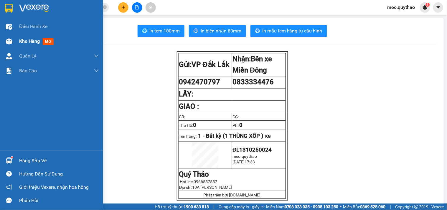
click at [12, 41] on img at bounding box center [9, 41] width 6 height 6
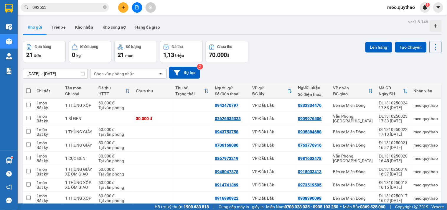
click at [136, 7] on icon "file-add" at bounding box center [137, 7] width 4 height 4
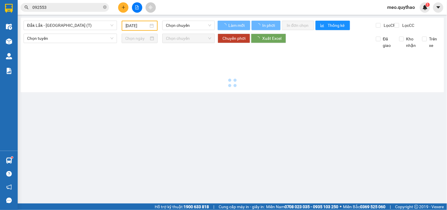
type input "[DATE]"
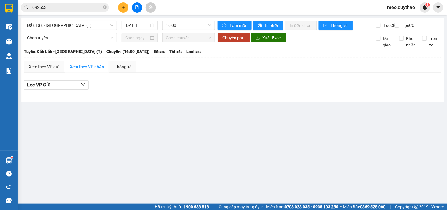
click at [79, 7] on input "092553" at bounding box center [67, 7] width 70 height 6
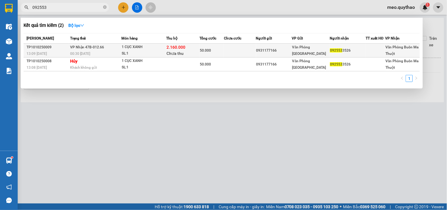
click at [211, 52] on span "50.000" at bounding box center [205, 50] width 11 height 4
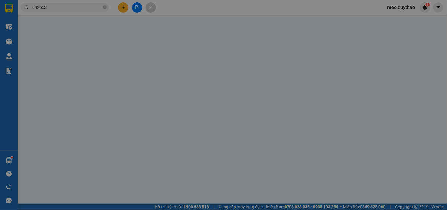
type input "0931177166"
type input "0925533526"
type input "50.000"
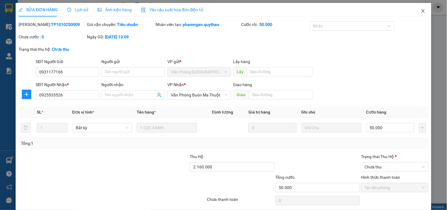
click at [416, 8] on span "Close" at bounding box center [423, 11] width 16 height 16
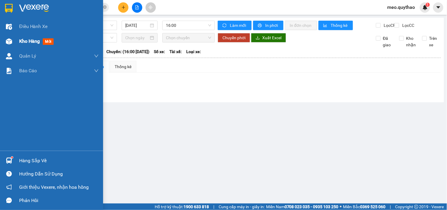
click at [22, 43] on span "Kho hàng" at bounding box center [29, 41] width 21 height 6
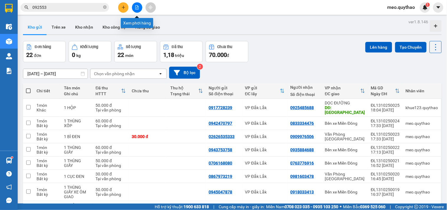
click at [138, 6] on icon "file-add" at bounding box center [136, 7] width 3 height 4
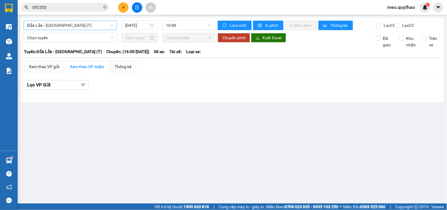
click at [73, 26] on span "Đắk Lắk - [GEOGRAPHIC_DATA] (T)" at bounding box center [70, 25] width 86 height 9
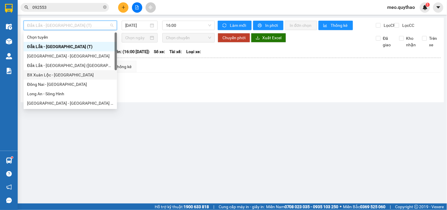
click at [74, 77] on div "BX Xuân Lộc - [GEOGRAPHIC_DATA]" at bounding box center [70, 75] width 86 height 6
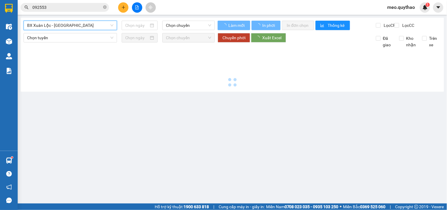
type input "[DATE]"
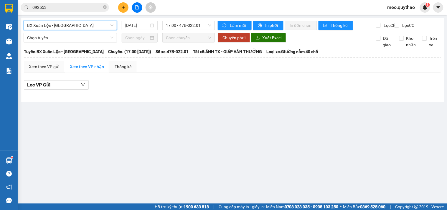
click at [83, 25] on span "BX Xuân Lộc - [GEOGRAPHIC_DATA]" at bounding box center [70, 25] width 86 height 9
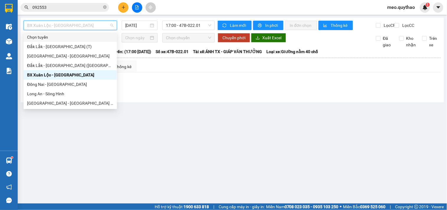
click at [66, 5] on input "092553" at bounding box center [67, 7] width 70 height 6
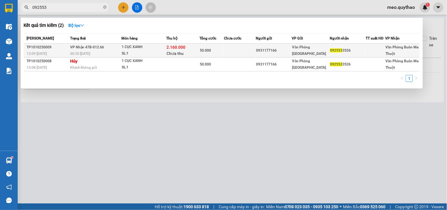
click at [142, 52] on div "SL: 1" at bounding box center [144, 53] width 44 height 6
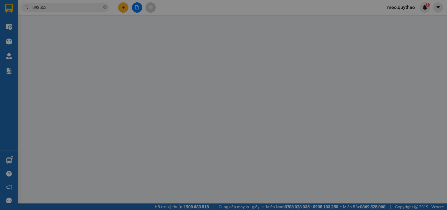
type input "0931177166"
type input "0925533526"
type input "50.000"
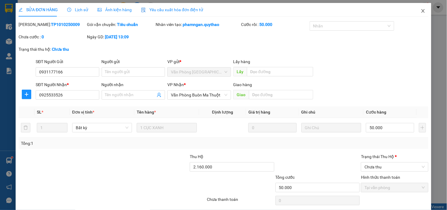
click at [421, 9] on icon "close" at bounding box center [423, 11] width 5 height 5
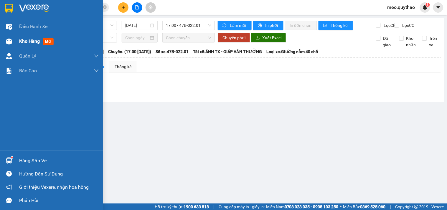
click at [25, 43] on span "Kho hàng" at bounding box center [29, 41] width 21 height 6
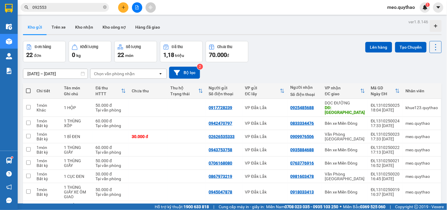
click at [139, 10] on button at bounding box center [137, 7] width 10 height 10
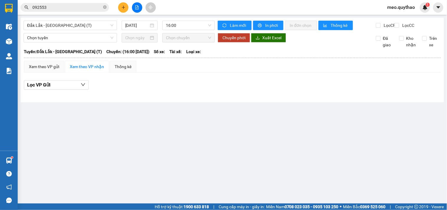
click at [82, 20] on div "Đắk Lắk - Sài Gòn (T) 13/10/2025 16:00 Làm mới In phơi In đơn chọn Thống kê Lọc…" at bounding box center [232, 60] width 423 height 85
click at [85, 29] on span "Đắk Lắk - [GEOGRAPHIC_DATA] (T)" at bounding box center [70, 25] width 86 height 9
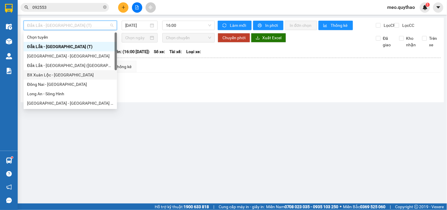
click at [76, 72] on div "BX Xuân Lộc - [GEOGRAPHIC_DATA]" at bounding box center [70, 75] width 86 height 6
type input "[DATE]"
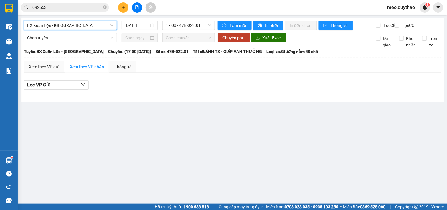
click at [75, 36] on div "BX Xuân Lộc - BX Sơn Hoà BX Xuân Lộc - BX Sơn Hoà 13/10/2025 17:00 - 47B-022.01…" at bounding box center [232, 60] width 423 height 85
click at [73, 30] on div "BX Xuân Lộc - BX Sơn Hoà 13/10/2025 17:00 - 47B-022.01" at bounding box center [119, 25] width 191 height 9
click at [82, 25] on span "BX Xuân Lộc - [GEOGRAPHIC_DATA]" at bounding box center [70, 25] width 86 height 9
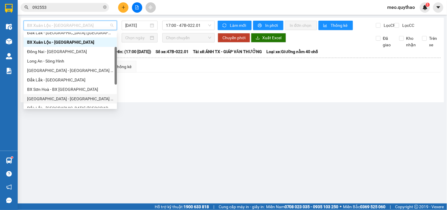
scroll to position [85, 0]
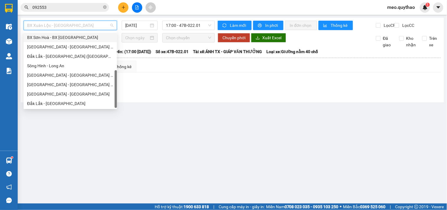
click at [75, 36] on div "BX Sơn Hoà - BX [GEOGRAPHIC_DATA]" at bounding box center [70, 37] width 86 height 6
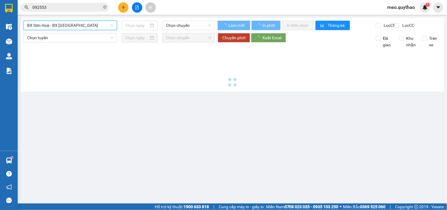
type input "[DATE]"
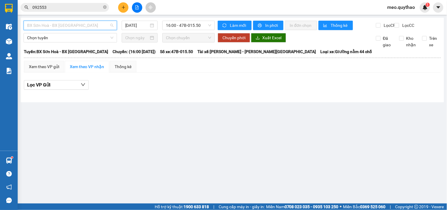
click at [73, 25] on span "BX Sơn Hoà - BX [GEOGRAPHIC_DATA]" at bounding box center [70, 25] width 86 height 9
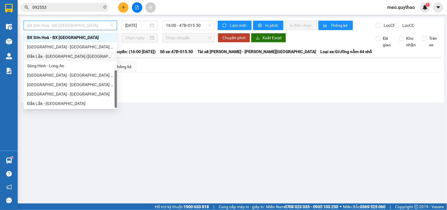
click at [83, 57] on div "Đắk Lắk - [GEOGRAPHIC_DATA] ([GEOGRAPHIC_DATA] mới)" at bounding box center [70, 56] width 86 height 6
type input "[DATE]"
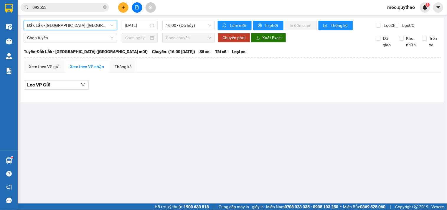
click at [80, 26] on span "Đắk Lắk - [GEOGRAPHIC_DATA] ([GEOGRAPHIC_DATA] mới)" at bounding box center [70, 25] width 86 height 9
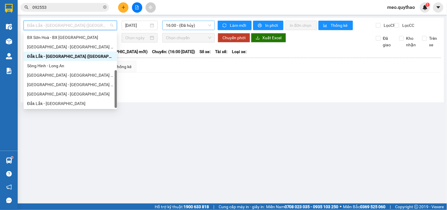
click at [185, 26] on span "16:00 - (Đã hủy)" at bounding box center [188, 25] width 45 height 9
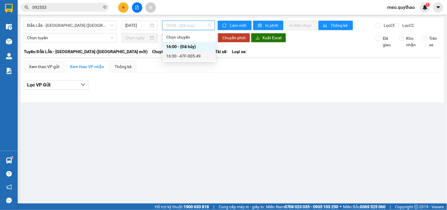
click at [195, 51] on div "16:30 - 47F-005.49" at bounding box center [189, 55] width 53 height 9
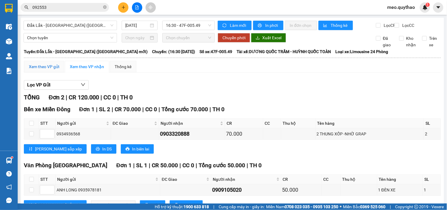
click at [57, 69] on div "Xem theo VP gửi" at bounding box center [44, 66] width 30 height 6
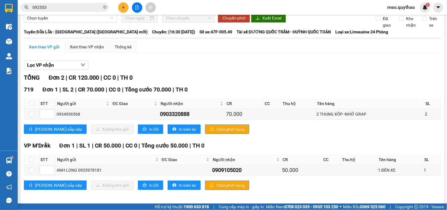
scroll to position [28, 0]
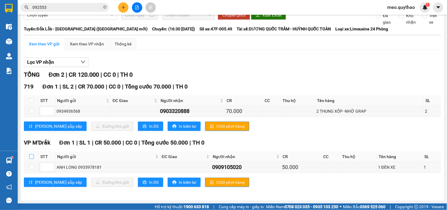
click at [30, 156] on input "checkbox" at bounding box center [31, 156] width 5 height 5
checkbox input "true"
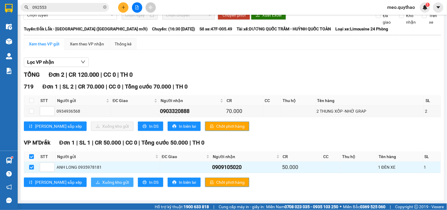
click at [102, 179] on span "Xuống kho gửi" at bounding box center [115, 182] width 27 height 6
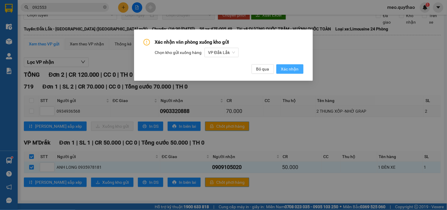
click at [281, 70] on button "Xác nhận" at bounding box center [289, 68] width 27 height 9
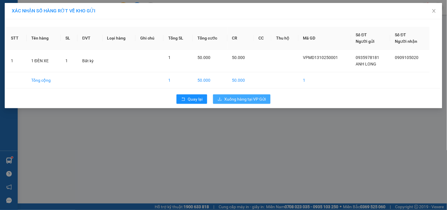
click at [258, 94] on button "Xuống hàng tại VP Gửi" at bounding box center [241, 98] width 57 height 9
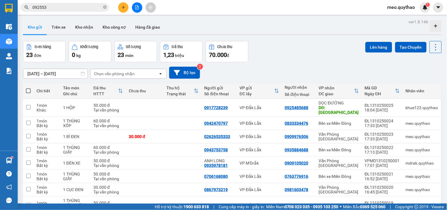
click at [138, 7] on icon "file-add" at bounding box center [137, 7] width 4 height 4
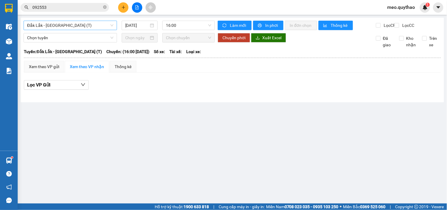
click at [78, 27] on span "Đắk Lắk - [GEOGRAPHIC_DATA] (T)" at bounding box center [70, 25] width 86 height 9
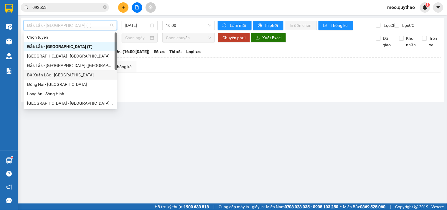
click at [72, 73] on div "BX Xuân Lộc - [GEOGRAPHIC_DATA]" at bounding box center [70, 75] width 86 height 6
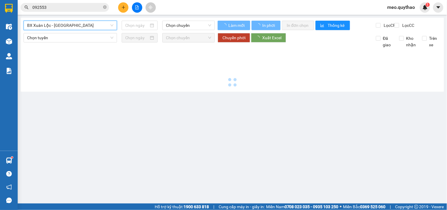
type input "[DATE]"
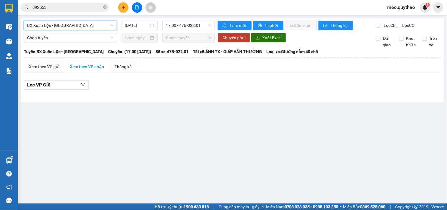
click at [87, 25] on span "BX Xuân Lộc - [GEOGRAPHIC_DATA]" at bounding box center [70, 25] width 86 height 9
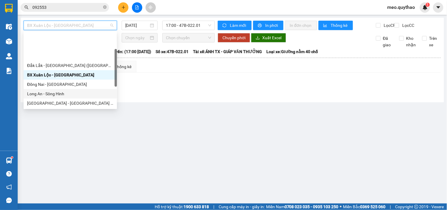
scroll to position [33, 0]
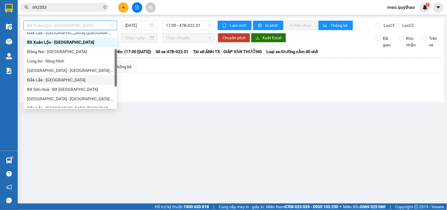
click at [65, 80] on div "Đắk Lắk - [GEOGRAPHIC_DATA]" at bounding box center [70, 80] width 86 height 6
type input "[DATE]"
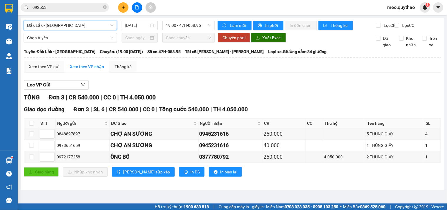
click at [73, 25] on span "Đắk Lắk - [GEOGRAPHIC_DATA]" at bounding box center [70, 25] width 86 height 9
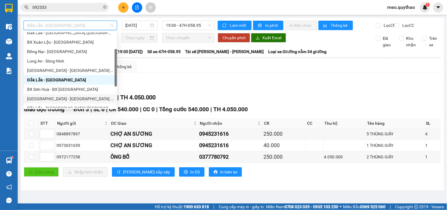
scroll to position [65, 0]
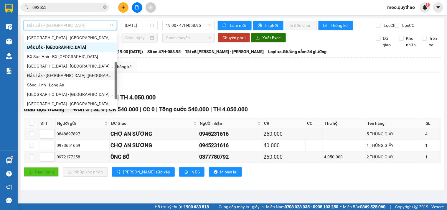
click at [75, 74] on div "Đắk Lắk - [GEOGRAPHIC_DATA] ([GEOGRAPHIC_DATA] mới)" at bounding box center [70, 75] width 86 height 6
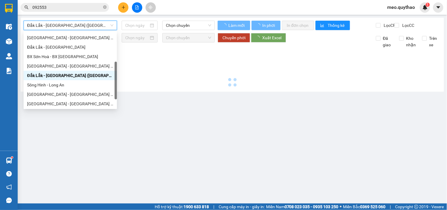
type input "[DATE]"
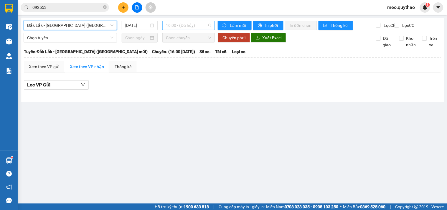
click at [169, 27] on span "16:00 - (Đã hủy)" at bounding box center [188, 25] width 45 height 9
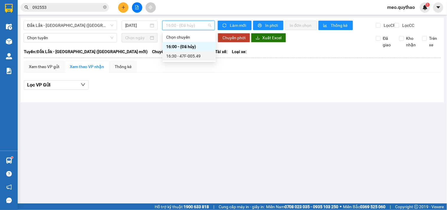
click at [189, 58] on div "16:30 - 47F-005.49" at bounding box center [189, 56] width 46 height 6
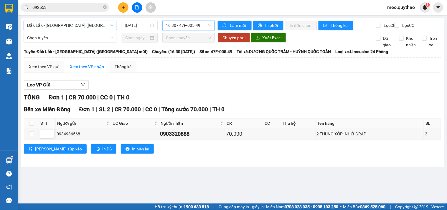
click at [103, 29] on span "Đắk Lắk - [GEOGRAPHIC_DATA] ([GEOGRAPHIC_DATA] mới)" at bounding box center [70, 25] width 86 height 9
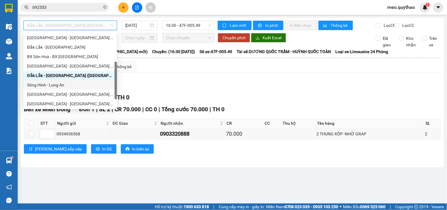
click at [59, 86] on div "Sông Hinh - Long An" at bounding box center [70, 85] width 86 height 6
type input "[DATE]"
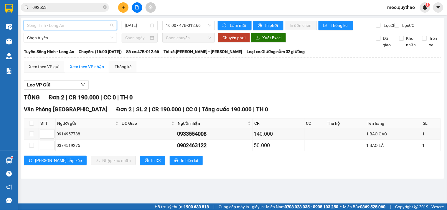
click at [64, 25] on span "Sông Hinh - Long An" at bounding box center [70, 25] width 86 height 9
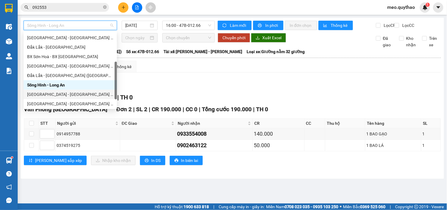
scroll to position [85, 0]
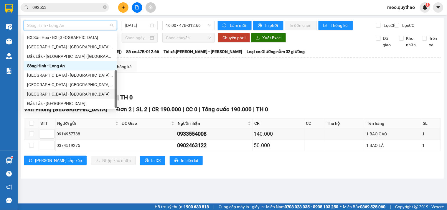
click at [66, 93] on div "[GEOGRAPHIC_DATA] - [GEOGRAPHIC_DATA]" at bounding box center [70, 94] width 86 height 6
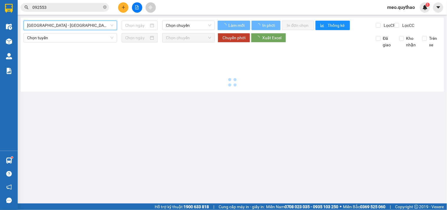
type input "[DATE]"
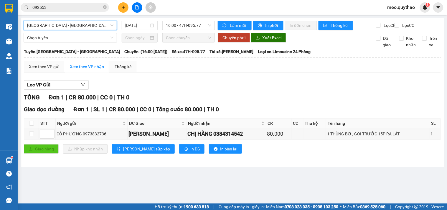
click at [67, 25] on span "[GEOGRAPHIC_DATA] - [GEOGRAPHIC_DATA]" at bounding box center [70, 25] width 86 height 9
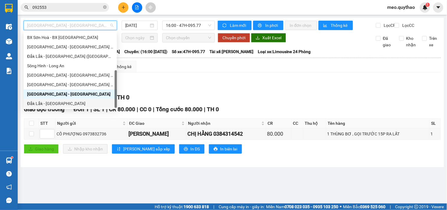
click at [68, 105] on div "Đắk Lắk - [GEOGRAPHIC_DATA]" at bounding box center [70, 103] width 86 height 6
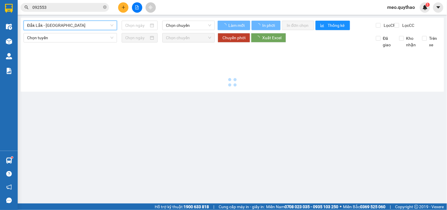
type input "[DATE]"
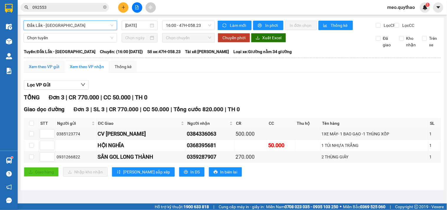
click at [46, 70] on div "Xem theo VP gửi" at bounding box center [44, 66] width 30 height 6
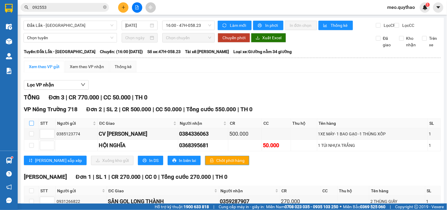
click at [32, 125] on input "checkbox" at bounding box center [31, 123] width 5 height 5
checkbox input "true"
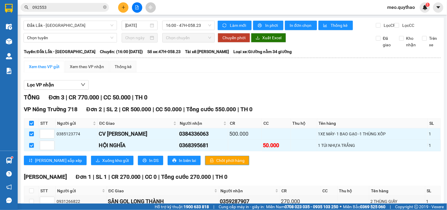
click at [33, 125] on input "checkbox" at bounding box center [31, 123] width 5 height 5
checkbox input "false"
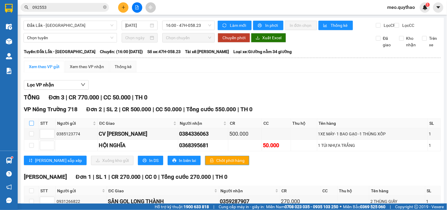
checkbox input "false"
click at [31, 146] on td at bounding box center [31, 145] width 15 height 11
click at [33, 136] on input "checkbox" at bounding box center [31, 133] width 5 height 5
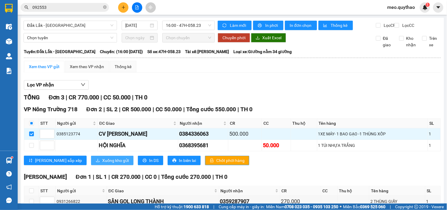
click at [96, 162] on icon "download" at bounding box center [98, 160] width 4 height 4
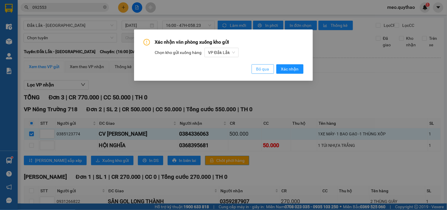
click at [263, 67] on span "Bỏ qua" at bounding box center [262, 69] width 13 height 6
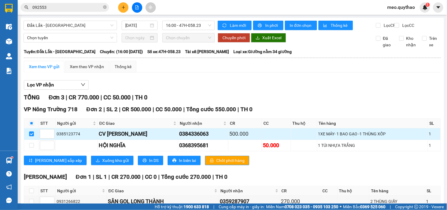
click at [32, 136] on input "checkbox" at bounding box center [31, 133] width 5 height 5
checkbox input "false"
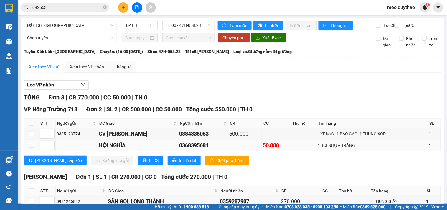
click at [28, 151] on td at bounding box center [31, 145] width 15 height 11
click at [33, 148] on input "checkbox" at bounding box center [31, 145] width 5 height 5
checkbox input "true"
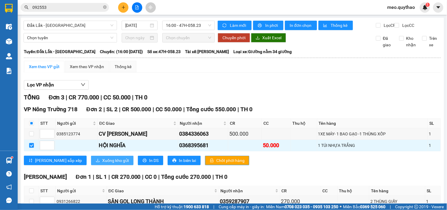
click at [102, 163] on span "Xuống kho gửi" at bounding box center [115, 160] width 27 height 6
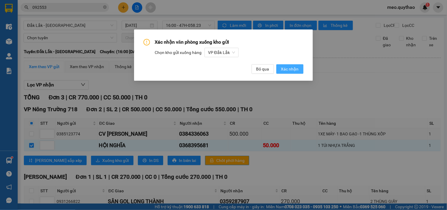
click at [288, 72] on button "Xác nhận" at bounding box center [289, 68] width 27 height 9
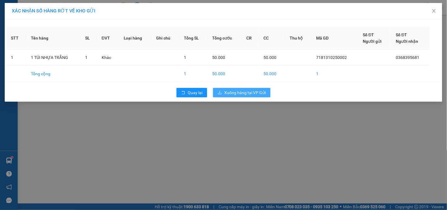
click at [236, 92] on span "Xuống hàng tại VP Gửi" at bounding box center [245, 92] width 42 height 6
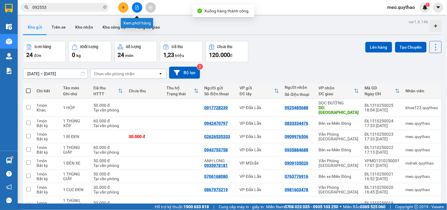
click at [137, 6] on icon "file-add" at bounding box center [136, 7] width 3 height 4
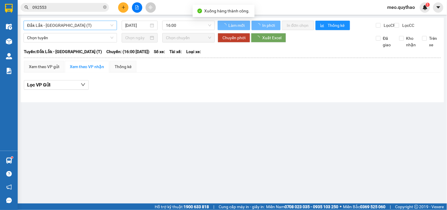
click at [75, 24] on span "Đắk Lắk - [GEOGRAPHIC_DATA] (T)" at bounding box center [70, 25] width 86 height 9
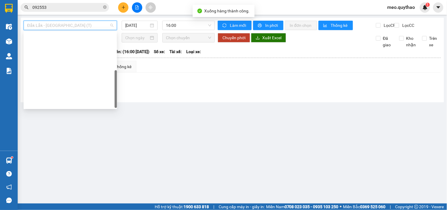
scroll to position [85, 0]
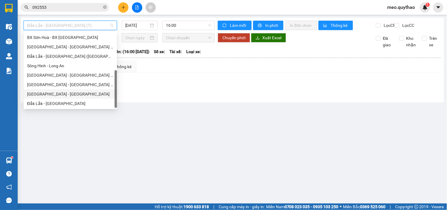
click at [52, 95] on div "[GEOGRAPHIC_DATA] - [GEOGRAPHIC_DATA]" at bounding box center [70, 94] width 86 height 6
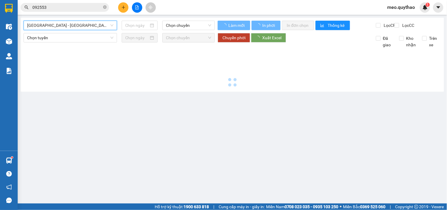
type input "[DATE]"
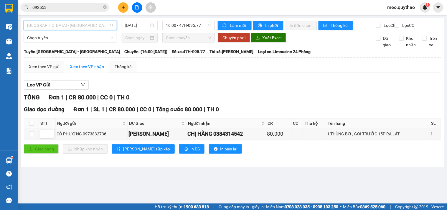
click at [73, 27] on span "[GEOGRAPHIC_DATA] - [GEOGRAPHIC_DATA]" at bounding box center [70, 25] width 86 height 9
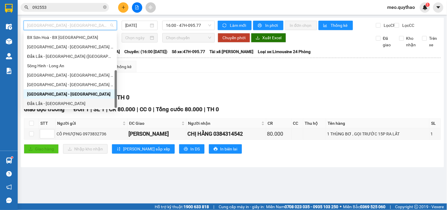
click at [72, 105] on div "Đắk Lắk - [GEOGRAPHIC_DATA]" at bounding box center [70, 103] width 86 height 6
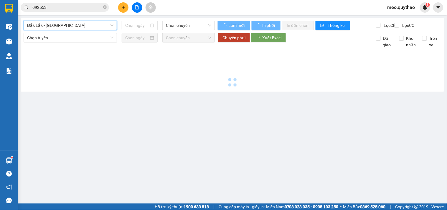
type input "[DATE]"
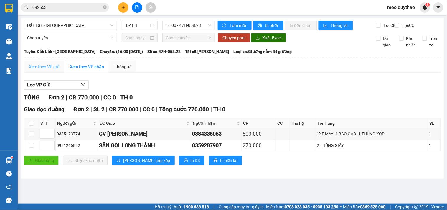
click at [48, 67] on div "Xem theo VP gửi" at bounding box center [44, 67] width 40 height 12
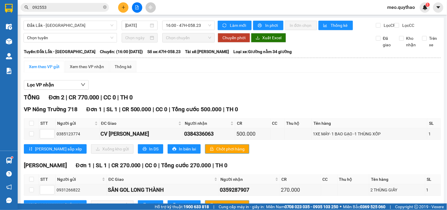
scroll to position [28, 0]
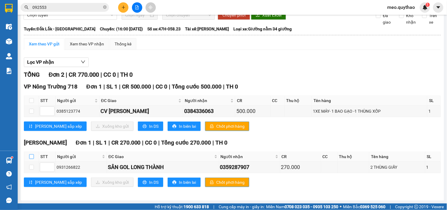
click at [32, 157] on input "checkbox" at bounding box center [31, 156] width 5 height 5
checkbox input "true"
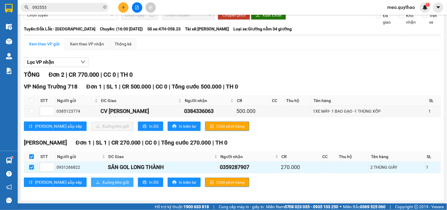
click at [102, 183] on span "Xuống kho gửi" at bounding box center [115, 182] width 27 height 6
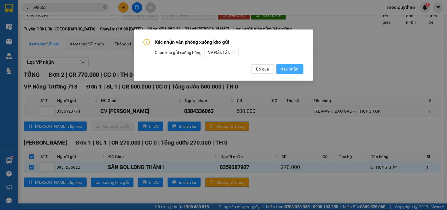
click at [293, 67] on span "Xác nhận" at bounding box center [290, 69] width 18 height 6
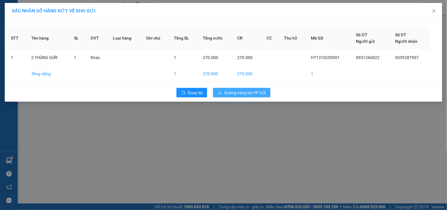
click at [249, 96] on button "Xuống hàng tại VP Gửi" at bounding box center [241, 92] width 57 height 9
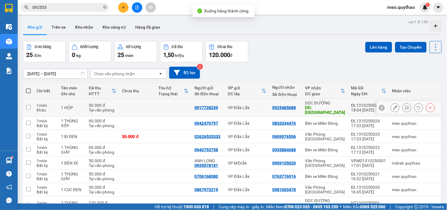
click at [405, 105] on icon at bounding box center [407, 107] width 4 height 4
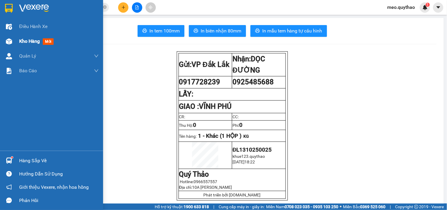
click at [18, 41] on div "Kho hàng mới" at bounding box center [51, 41] width 103 height 15
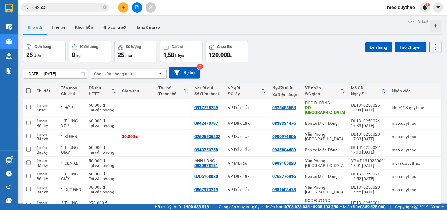
click at [137, 7] on icon "file-add" at bounding box center [137, 7] width 4 height 4
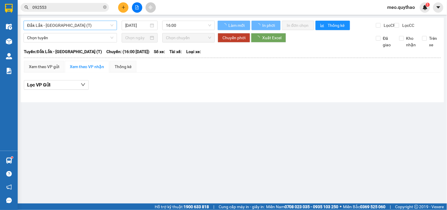
click at [60, 26] on span "Đắk Lắk - [GEOGRAPHIC_DATA] (T)" at bounding box center [70, 25] width 86 height 9
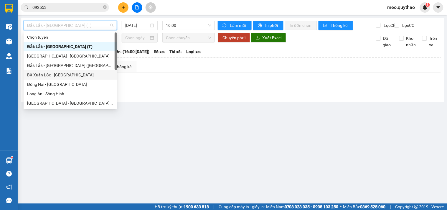
scroll to position [85, 0]
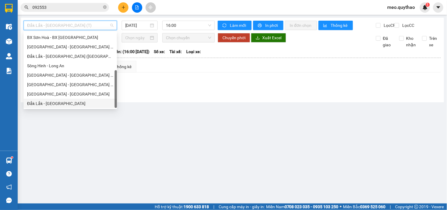
click at [66, 102] on div "Đắk Lắk - [GEOGRAPHIC_DATA]" at bounding box center [70, 103] width 86 height 6
type input "[DATE]"
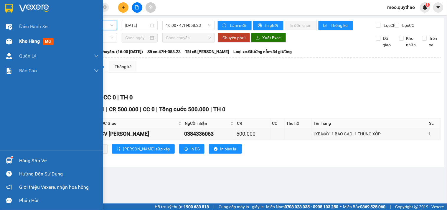
click at [23, 39] on span "Kho hàng" at bounding box center [29, 41] width 21 height 6
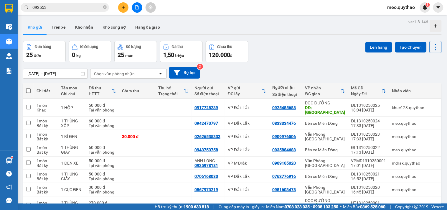
scroll to position [67, 0]
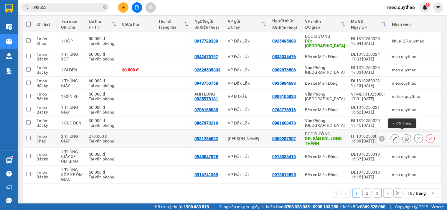
click at [405, 136] on icon at bounding box center [407, 138] width 4 height 4
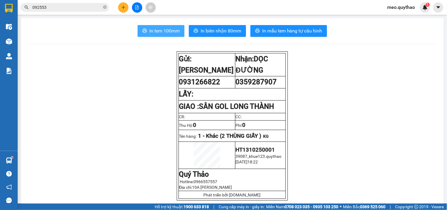
click at [154, 28] on span "In tem 100mm" at bounding box center [164, 30] width 30 height 7
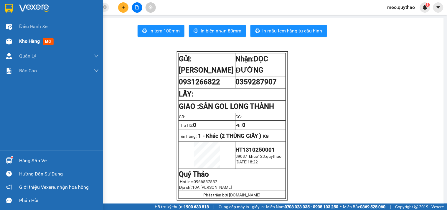
click at [26, 39] on span "Kho hàng" at bounding box center [29, 41] width 21 height 6
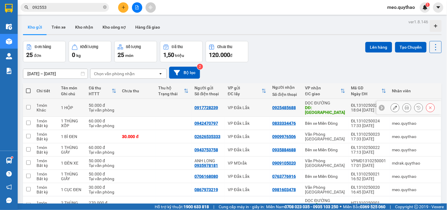
scroll to position [33, 0]
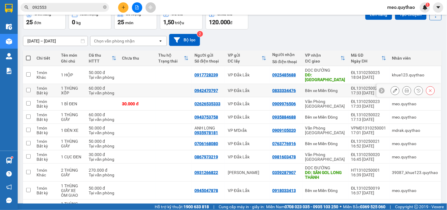
click at [324, 88] on div "Bến xe Miền Đông" at bounding box center [325, 90] width 40 height 5
checkbox input "true"
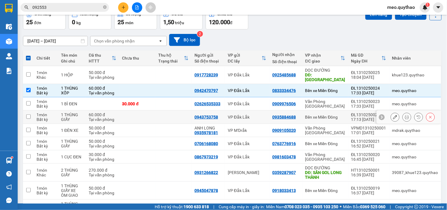
click at [324, 115] on div "Bến xe Miền Đông" at bounding box center [325, 117] width 40 height 5
checkbox input "true"
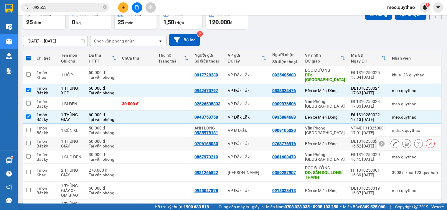
click at [330, 142] on td "Bến xe Miền Đông" at bounding box center [325, 143] width 46 height 13
checkbox input "true"
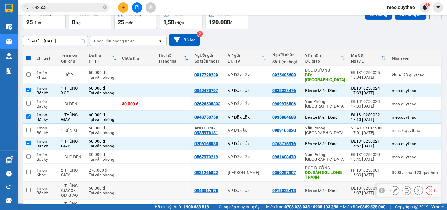
click at [333, 188] on div "Bến xe Miền Đông" at bounding box center [325, 190] width 40 height 5
checkbox input "true"
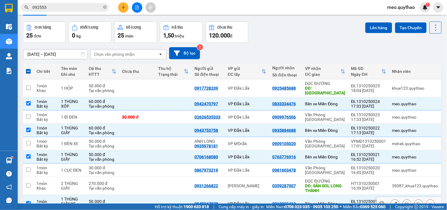
scroll to position [0, 0]
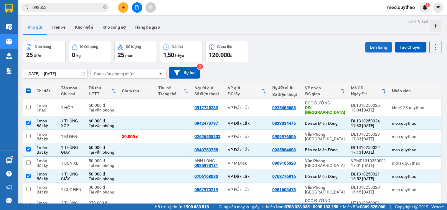
click at [378, 52] on button "Lên hàng" at bounding box center [378, 47] width 27 height 11
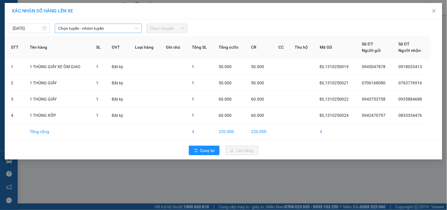
click at [125, 29] on span "Chọn tuyến - nhóm tuyến" at bounding box center [98, 28] width 80 height 9
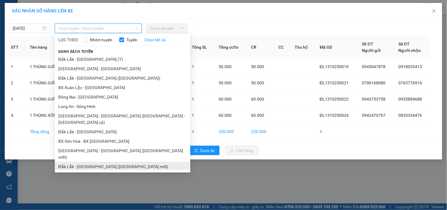
click at [112, 162] on li "Đắk Lắk - [GEOGRAPHIC_DATA] ([GEOGRAPHIC_DATA] mới)" at bounding box center [122, 166] width 135 height 9
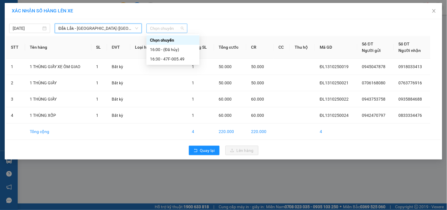
click at [173, 24] on span "Chọn chuyến" at bounding box center [167, 28] width 34 height 9
click at [179, 61] on div "16:30 - 47F-005.49" at bounding box center [173, 59] width 46 height 6
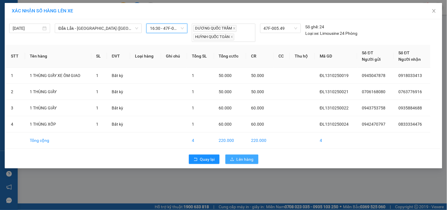
click at [245, 160] on span "Lên hàng" at bounding box center [244, 159] width 17 height 6
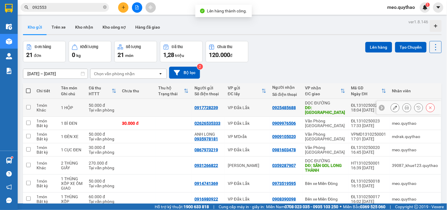
click at [343, 107] on div "DĐ: VĨNH PHÚ" at bounding box center [325, 109] width 40 height 9
checkbox input "true"
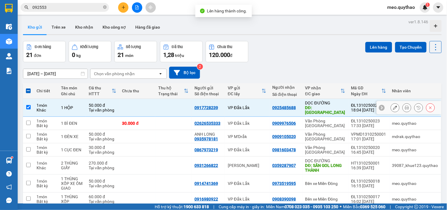
scroll to position [62, 0]
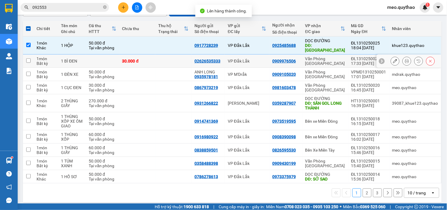
click at [332, 54] on td "Văn Phòng [GEOGRAPHIC_DATA]" at bounding box center [325, 60] width 46 height 13
checkbox input "true"
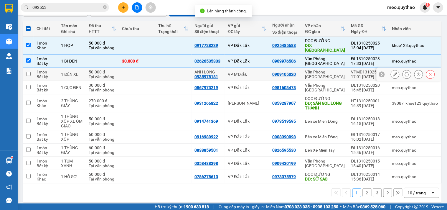
click at [335, 68] on td "Văn Phòng [GEOGRAPHIC_DATA]" at bounding box center [325, 74] width 46 height 13
checkbox input "true"
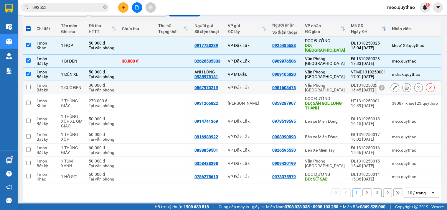
click at [334, 83] on div "Văn Phòng [GEOGRAPHIC_DATA]" at bounding box center [325, 87] width 40 height 9
checkbox input "true"
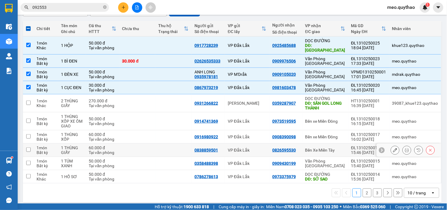
click at [325, 148] on td "Bến Xe Miền Tây" at bounding box center [325, 149] width 46 height 13
checkbox input "true"
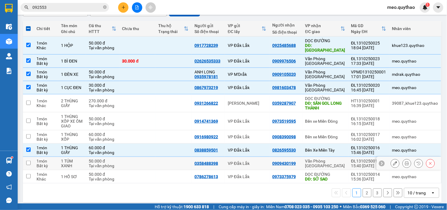
click at [325, 157] on td "Văn Phòng [GEOGRAPHIC_DATA]" at bounding box center [325, 163] width 46 height 13
checkbox input "true"
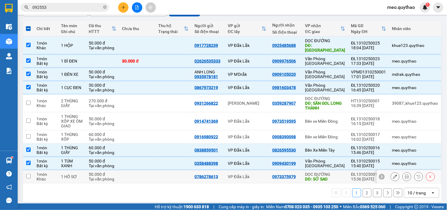
click at [326, 176] on div "DĐ: SỞ SAO" at bounding box center [325, 178] width 40 height 5
checkbox input "true"
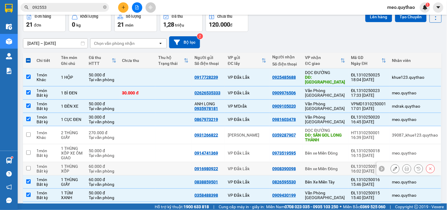
scroll to position [0, 0]
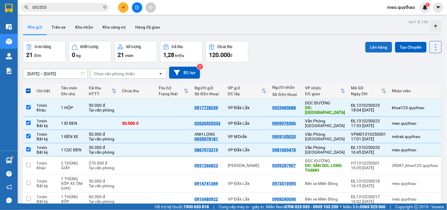
click at [369, 49] on button "Lên hàng" at bounding box center [378, 47] width 27 height 11
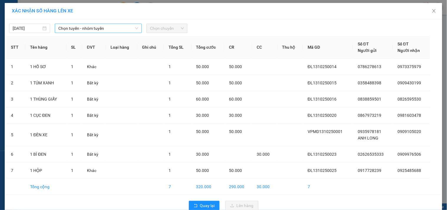
click at [120, 28] on span "Chọn tuyến - nhóm tuyến" at bounding box center [98, 28] width 80 height 9
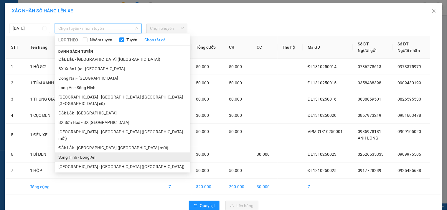
scroll to position [35, 0]
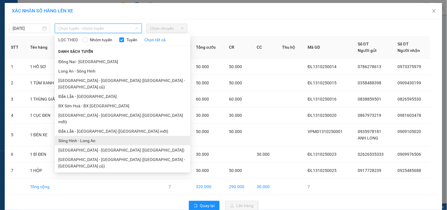
click at [95, 136] on li "Sông Hinh - Long An" at bounding box center [122, 140] width 135 height 9
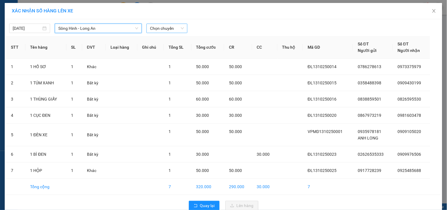
click at [177, 33] on input "search" at bounding box center [165, 28] width 30 height 9
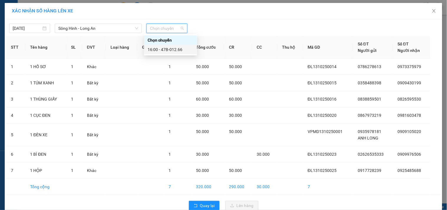
click at [175, 51] on div "16:00 - 47B-012.66" at bounding box center [171, 49] width 46 height 6
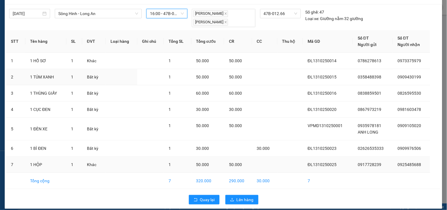
scroll to position [21, 0]
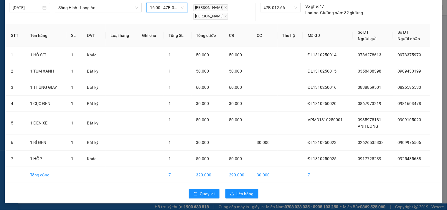
click at [235, 188] on div "Quay lại Lên hàng" at bounding box center [223, 193] width 434 height 15
click at [237, 191] on span "Lên hàng" at bounding box center [244, 193] width 17 height 6
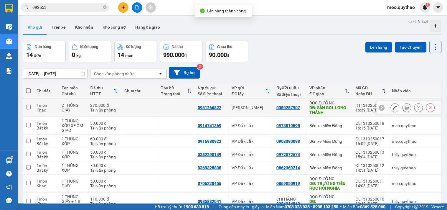
click at [361, 104] on div "HT1310250001" at bounding box center [370, 105] width 31 height 5
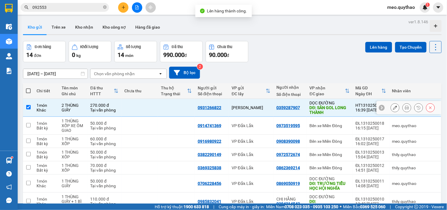
checkbox input "true"
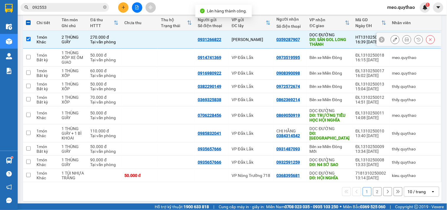
scroll to position [72, 0]
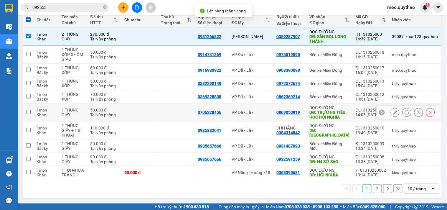
click at [336, 113] on div "DĐ: TRƯỜNG TIỂU HỌC HỘI NGHĨA" at bounding box center [330, 114] width 40 height 9
checkbox input "true"
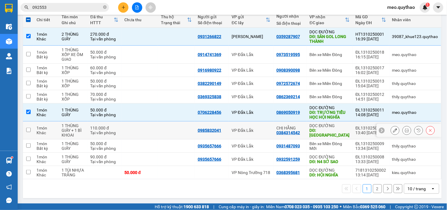
click at [340, 130] on div "DĐ: TÂN PHƯỚC KHÁNH" at bounding box center [330, 132] width 40 height 9
checkbox input "true"
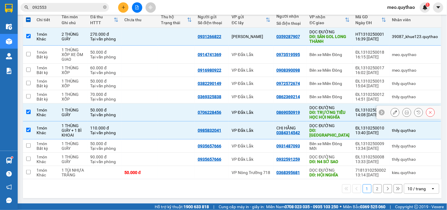
click at [342, 115] on div "DĐ: TRƯỜNG TIỂU HỌC HỘI NGHĨA" at bounding box center [330, 114] width 40 height 9
checkbox input "false"
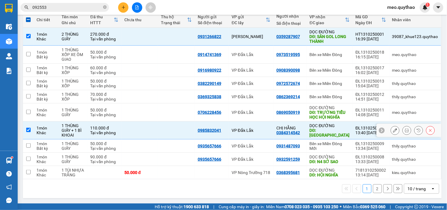
click at [339, 128] on div "DĐ: TÂN PHƯỚC KHÁNH" at bounding box center [330, 132] width 40 height 9
checkbox input "false"
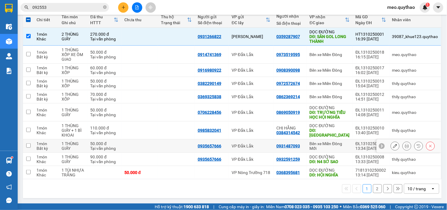
scroll to position [6, 0]
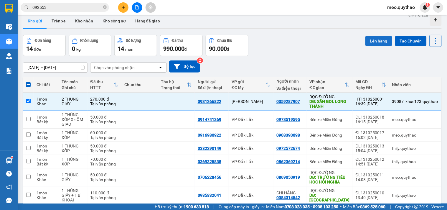
click at [371, 41] on button "Lên hàng" at bounding box center [378, 41] width 27 height 11
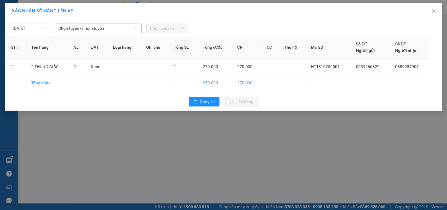
click at [126, 28] on span "Chọn tuyến - nhóm tuyến" at bounding box center [98, 28] width 80 height 9
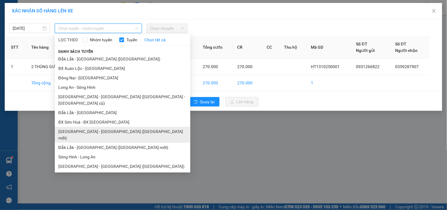
scroll to position [35, 0]
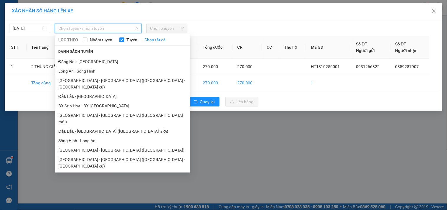
click at [99, 180] on li "Đắk Lắk - [GEOGRAPHIC_DATA]" at bounding box center [122, 184] width 135 height 9
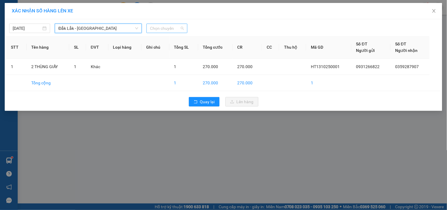
click at [174, 28] on span "Chọn chuyến" at bounding box center [167, 28] width 34 height 9
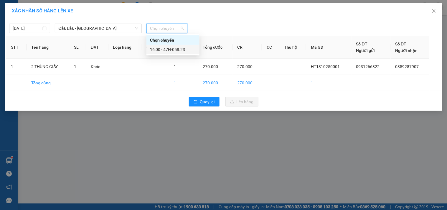
click at [176, 48] on div "16:00 - 47H-058.23" at bounding box center [173, 49] width 46 height 6
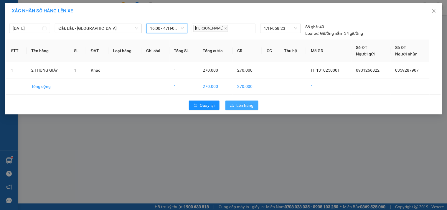
click at [239, 109] on button "Lên hàng" at bounding box center [241, 104] width 33 height 9
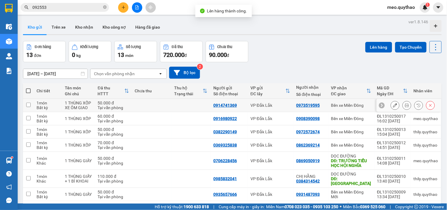
click at [343, 104] on div "Bến xe Miền Đông" at bounding box center [351, 105] width 40 height 5
checkbox input "true"
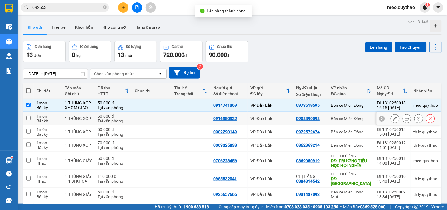
click at [343, 116] on div "Bến xe Miền Đông" at bounding box center [351, 118] width 40 height 5
checkbox input "true"
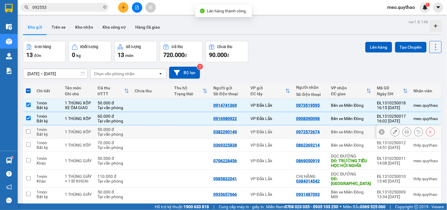
click at [351, 133] on div "Bến xe Miền Đông" at bounding box center [351, 131] width 40 height 5
checkbox input "true"
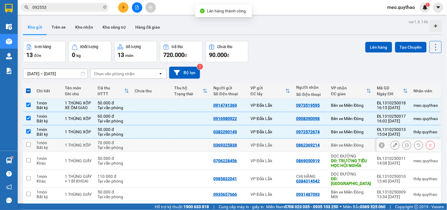
click at [353, 140] on td "Bến xe Miền Đông" at bounding box center [351, 144] width 46 height 13
checkbox input "true"
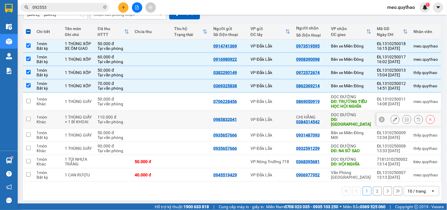
scroll to position [62, 0]
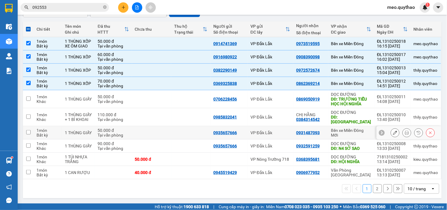
click at [359, 131] on div "Bến xe Miền Đông Mới" at bounding box center [351, 132] width 40 height 9
checkbox input "true"
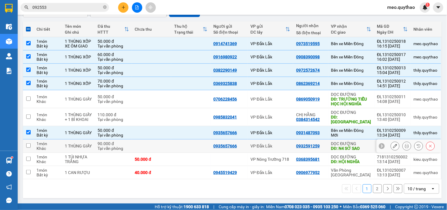
scroll to position [0, 0]
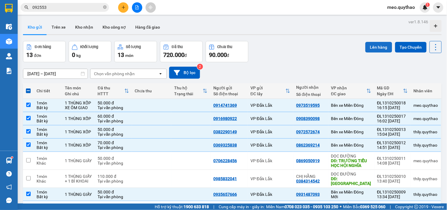
click at [378, 47] on button "Lên hàng" at bounding box center [378, 47] width 27 height 11
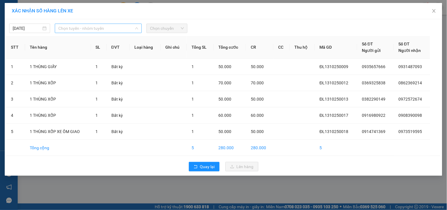
click at [133, 28] on span "Chọn tuyến - nhóm tuyến" at bounding box center [98, 28] width 80 height 9
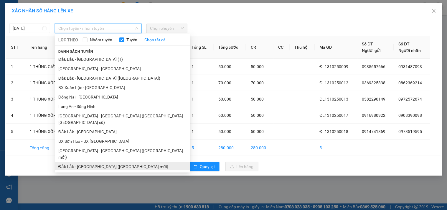
click at [113, 162] on li "Đắk Lắk - [GEOGRAPHIC_DATA] ([GEOGRAPHIC_DATA] mới)" at bounding box center [122, 166] width 135 height 9
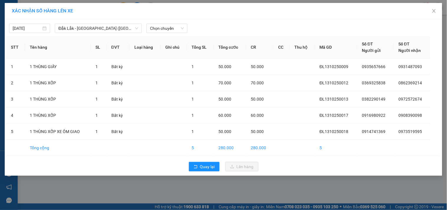
drag, startPoint x: 162, startPoint y: 34, endPoint x: 164, endPoint y: 30, distance: 3.8
click at [162, 33] on div "13/10/2025 Đắk Lắk - Sài Gòn (BXMĐ mới) LỌC THEO Nhóm tuyến Tuyến Chọn tất cả D…" at bounding box center [223, 97] width 437 height 156
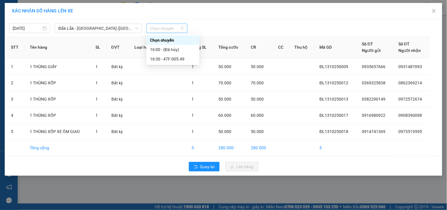
click at [164, 30] on span "Chọn chuyến" at bounding box center [167, 28] width 34 height 9
click at [181, 59] on div "16:30 - 47F-005.49" at bounding box center [173, 59] width 46 height 6
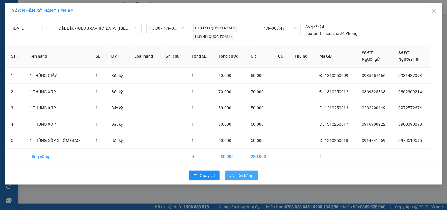
click at [241, 175] on span "Lên hàng" at bounding box center [244, 175] width 17 height 6
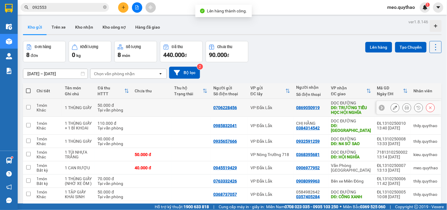
click at [355, 109] on div "DĐ: TRƯỜNG TIỂU HỌC HỘI NGHĨA" at bounding box center [351, 109] width 40 height 9
checkbox input "true"
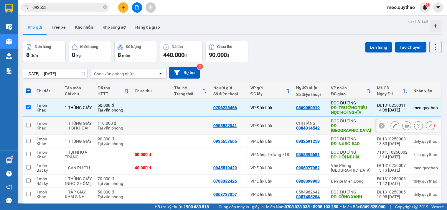
drag, startPoint x: 357, startPoint y: 122, endPoint x: 364, endPoint y: 145, distance: 24.3
click at [358, 125] on div "DỌC ĐƯỜNG DĐ: TÂN PHƯỚC KHÁNH" at bounding box center [351, 125] width 40 height 14
checkbox input "true"
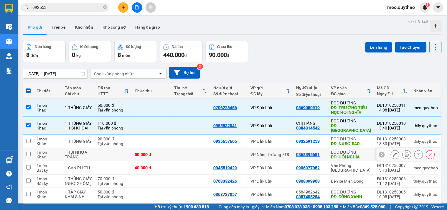
click at [361, 154] on div "DỌC ĐƯỜNG" at bounding box center [351, 152] width 40 height 5
checkbox input "true"
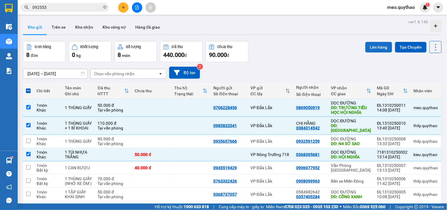
click at [380, 42] on button "Lên hàng" at bounding box center [378, 47] width 27 height 11
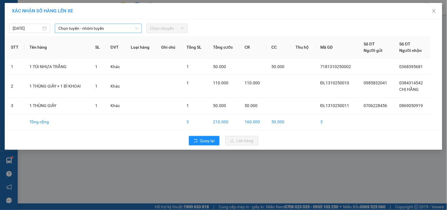
click at [110, 27] on span "Chọn tuyến - nhóm tuyến" at bounding box center [98, 28] width 80 height 9
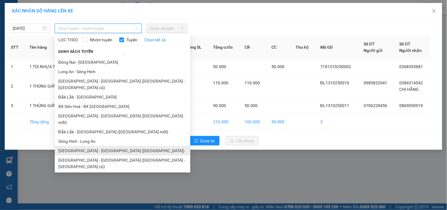
scroll to position [35, 0]
click at [95, 180] on li "Đắk Lắk - [GEOGRAPHIC_DATA]" at bounding box center [122, 184] width 135 height 9
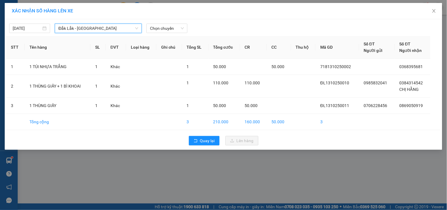
click at [111, 26] on span "Đắk Lắk - [GEOGRAPHIC_DATA]" at bounding box center [98, 28] width 80 height 9
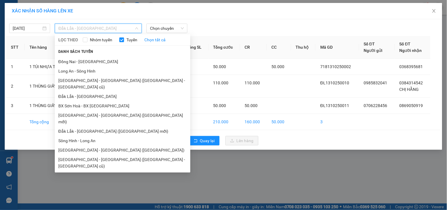
click at [97, 171] on li "[GEOGRAPHIC_DATA] - [GEOGRAPHIC_DATA]" at bounding box center [122, 175] width 135 height 9
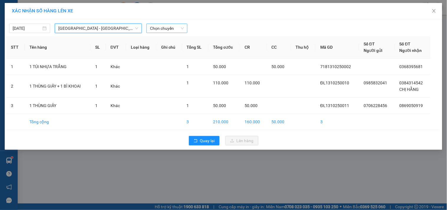
click at [168, 29] on span "Chọn chuyến" at bounding box center [167, 28] width 34 height 9
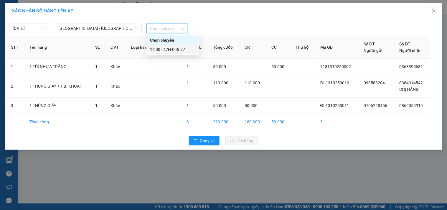
click at [176, 49] on div "16:00 - 47H-095.77" at bounding box center [173, 49] width 46 height 6
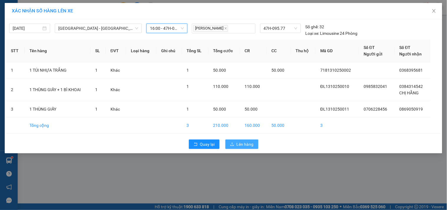
click at [241, 143] on span "Lên hàng" at bounding box center [244, 144] width 17 height 6
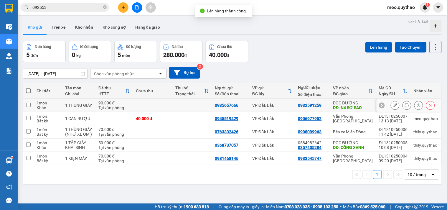
click at [348, 108] on div "DĐ: N4 SỞ SAO" at bounding box center [353, 107] width 40 height 5
checkbox input "true"
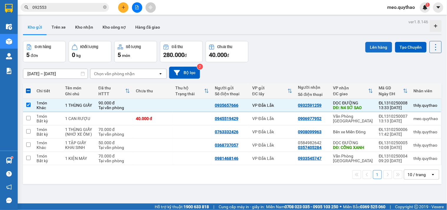
click at [378, 46] on button "Lên hàng" at bounding box center [378, 47] width 27 height 11
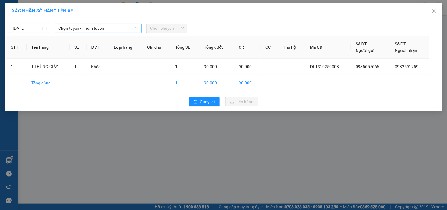
click at [123, 28] on span "Chọn tuyến - nhóm tuyến" at bounding box center [98, 28] width 80 height 9
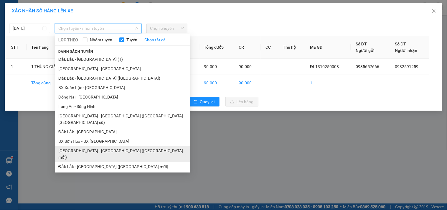
scroll to position [35, 0]
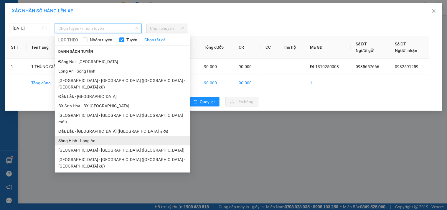
click at [97, 136] on li "Sông Hinh - Long An" at bounding box center [122, 140] width 135 height 9
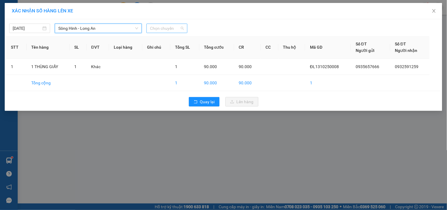
click at [174, 31] on span "Chọn chuyến" at bounding box center [167, 28] width 34 height 9
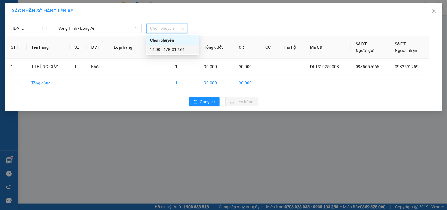
click at [185, 49] on div "16:00 - 47B-012.66" at bounding box center [173, 49] width 46 height 6
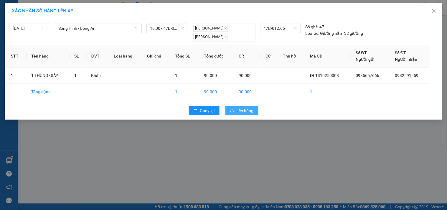
click at [250, 106] on button "Lên hàng" at bounding box center [241, 110] width 33 height 9
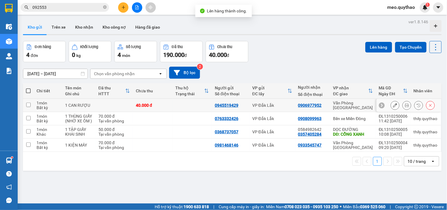
click at [356, 102] on div "Văn Phòng [GEOGRAPHIC_DATA]" at bounding box center [353, 104] width 40 height 9
checkbox input "true"
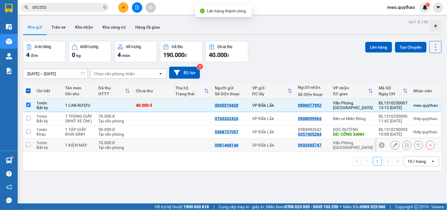
click at [359, 150] on div "Văn Phòng [GEOGRAPHIC_DATA]" at bounding box center [353, 144] width 40 height 9
checkbox input "true"
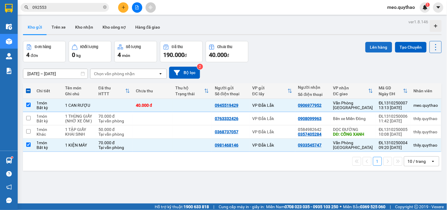
click at [378, 48] on button "Lên hàng" at bounding box center [378, 47] width 27 height 11
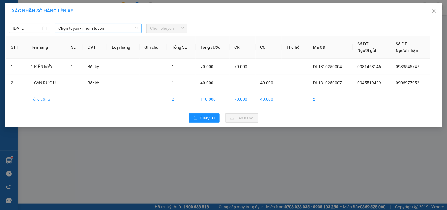
click at [120, 24] on span "Chọn tuyến - nhóm tuyến" at bounding box center [98, 28] width 80 height 9
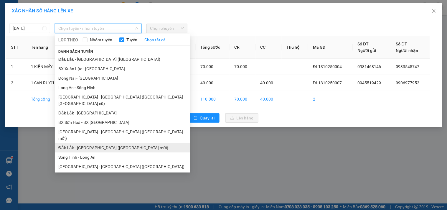
scroll to position [35, 0]
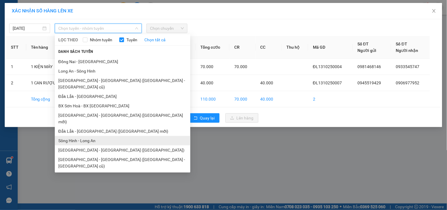
click at [98, 136] on li "Sông Hinh - Long An" at bounding box center [122, 140] width 135 height 9
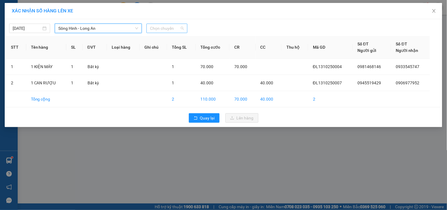
click at [169, 28] on span "Chọn chuyến" at bounding box center [167, 28] width 34 height 9
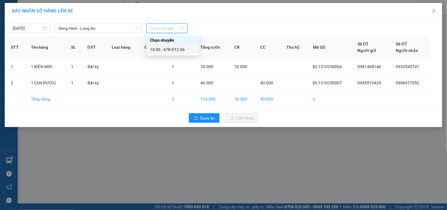
click at [167, 48] on div "16:00 - 47B-012.66" at bounding box center [173, 49] width 46 height 6
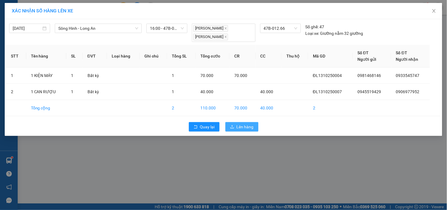
click at [231, 125] on icon "upload" at bounding box center [232, 127] width 4 height 4
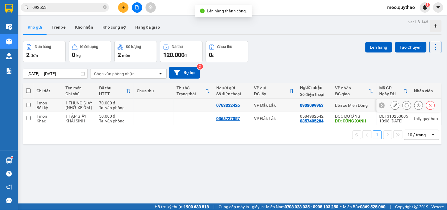
click at [348, 103] on div "Bến xe Miền Đông" at bounding box center [354, 105] width 38 height 5
checkbox input "true"
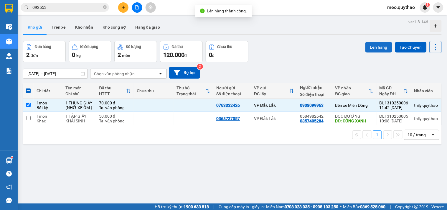
click at [370, 47] on button "Lên hàng" at bounding box center [378, 47] width 27 height 11
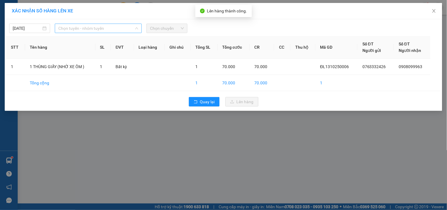
click at [122, 29] on span "Chọn tuyến - nhóm tuyến" at bounding box center [98, 28] width 80 height 9
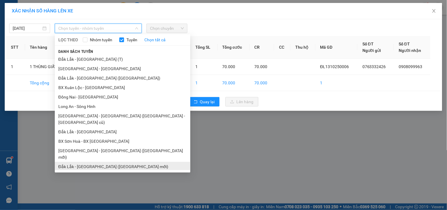
click at [118, 162] on li "Đắk Lắk - [GEOGRAPHIC_DATA] ([GEOGRAPHIC_DATA] mới)" at bounding box center [122, 166] width 135 height 9
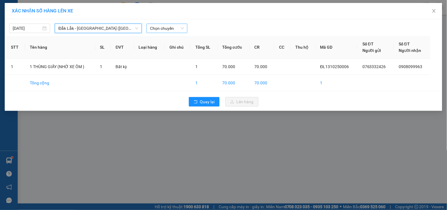
click at [180, 32] on span "Chọn chuyến" at bounding box center [167, 28] width 34 height 9
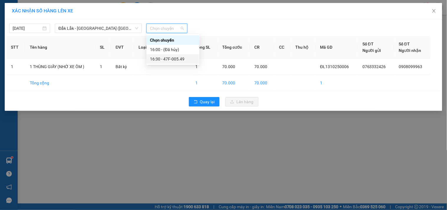
click at [181, 57] on div "16:30 - 47F-005.49" at bounding box center [173, 59] width 46 height 6
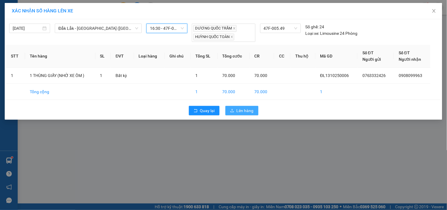
click at [232, 110] on icon "upload" at bounding box center [232, 110] width 4 height 3
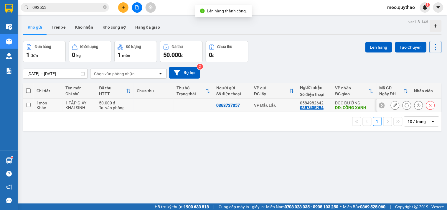
click at [359, 105] on div "DĐ: CỔNG XANH" at bounding box center [354, 107] width 38 height 5
checkbox input "true"
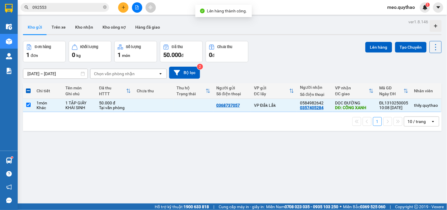
click at [387, 40] on div "ver 1.8.146 Kho gửi Trên xe Kho nhận Kho công nợ Hàng đã giao Đơn hàng 1 đơn Kh…" at bounding box center [232, 123] width 423 height 210
click at [385, 49] on button "Lên hàng" at bounding box center [378, 47] width 27 height 11
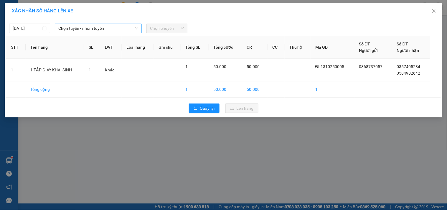
click at [129, 30] on span "Chọn tuyến - nhóm tuyến" at bounding box center [98, 28] width 80 height 9
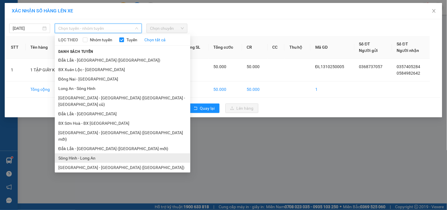
scroll to position [35, 0]
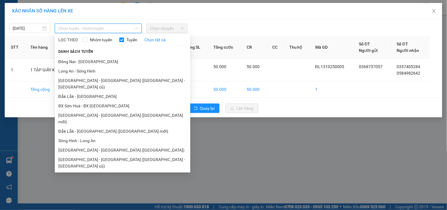
click at [100, 171] on li "[GEOGRAPHIC_DATA] - [GEOGRAPHIC_DATA]" at bounding box center [122, 175] width 135 height 9
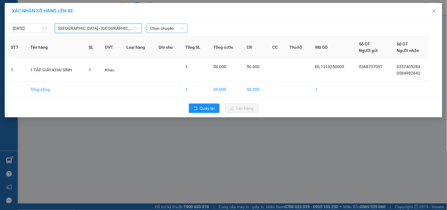
click at [174, 27] on span "Chọn chuyến" at bounding box center [167, 28] width 34 height 9
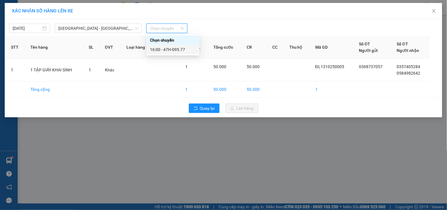
click at [175, 48] on div "16:00 - 47H-095.77" at bounding box center [173, 49] width 46 height 6
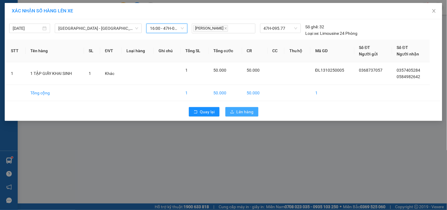
click at [244, 110] on span "Lên hàng" at bounding box center [244, 111] width 17 height 6
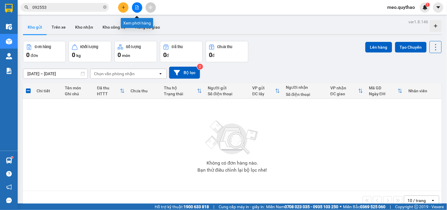
click at [136, 7] on icon "file-add" at bounding box center [137, 7] width 4 height 4
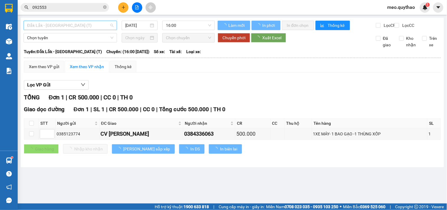
click at [62, 25] on span "Đắk Lắk - [GEOGRAPHIC_DATA] (T)" at bounding box center [70, 25] width 86 height 9
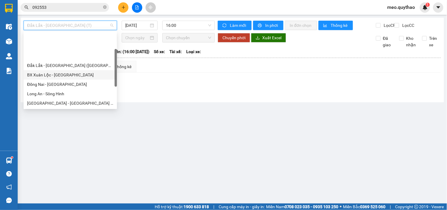
scroll to position [65, 0]
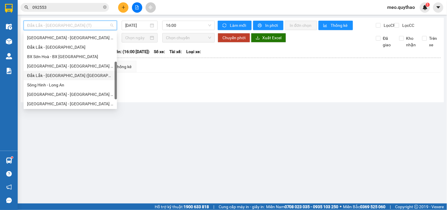
click at [78, 77] on div "Đắk Lắk - [GEOGRAPHIC_DATA] ([GEOGRAPHIC_DATA] mới)" at bounding box center [70, 75] width 86 height 6
type input "[DATE]"
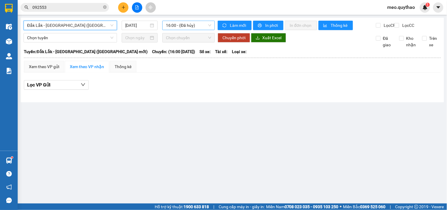
click at [196, 24] on span "16:00 - (Đã hủy)" at bounding box center [188, 25] width 45 height 9
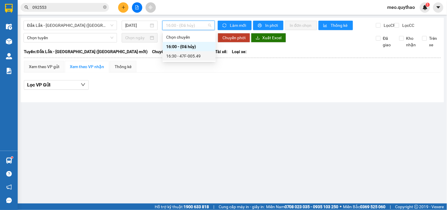
click at [195, 54] on div "16:30 - 47F-005.49" at bounding box center [189, 56] width 46 height 6
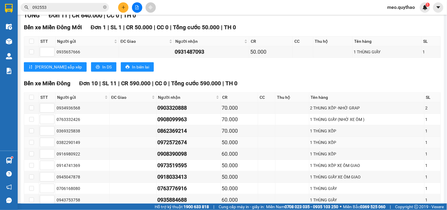
scroll to position [34, 0]
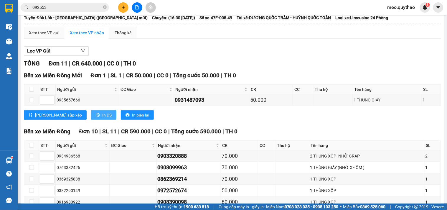
click at [91, 116] on button "In DS" at bounding box center [103, 114] width 25 height 9
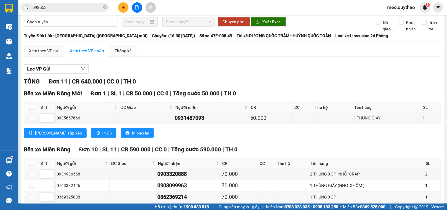
scroll to position [0, 0]
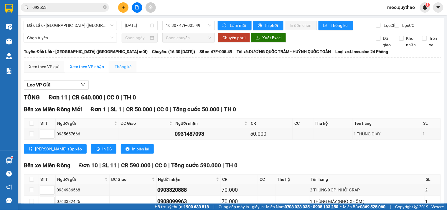
click at [135, 72] on div "Thống kê" at bounding box center [123, 67] width 27 height 12
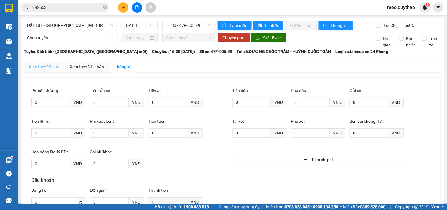
click at [38, 72] on div "Xem theo VP gửi" at bounding box center [44, 67] width 40 height 12
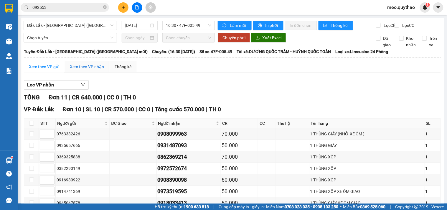
click at [82, 70] on div "Xem theo VP nhận" at bounding box center [87, 66] width 34 height 6
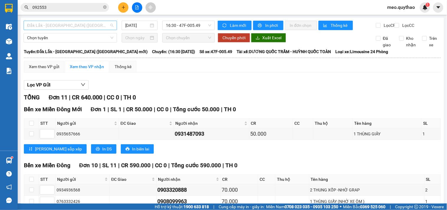
click at [79, 24] on span "Đắk Lắk - [GEOGRAPHIC_DATA] ([GEOGRAPHIC_DATA] mới)" at bounding box center [70, 25] width 86 height 9
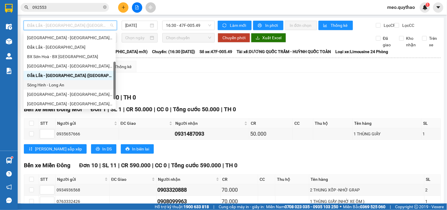
click at [68, 85] on div "Sông Hinh - Long An" at bounding box center [69, 85] width 85 height 6
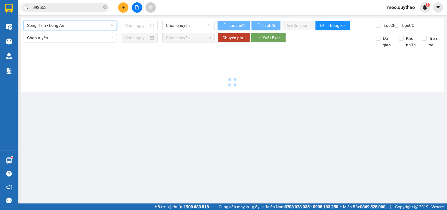
type input "[DATE]"
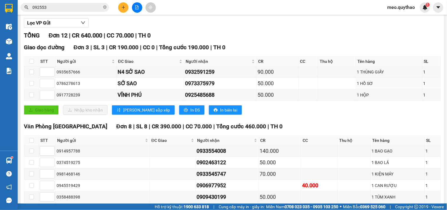
scroll to position [65, 0]
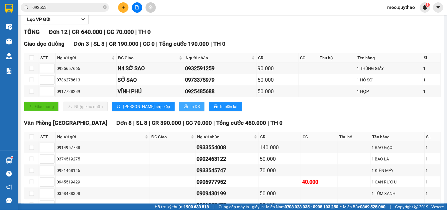
click at [179, 111] on button "In DS" at bounding box center [191, 106] width 25 height 9
click at [345, 70] on td at bounding box center [337, 68] width 38 height 11
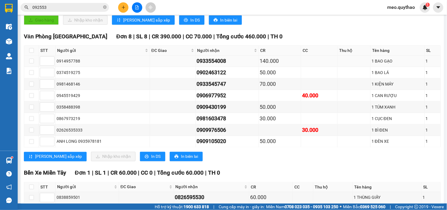
scroll to position [188, 0]
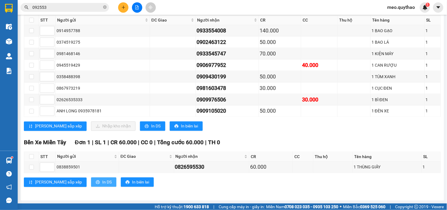
click at [102, 181] on span "In DS" at bounding box center [106, 182] width 9 height 6
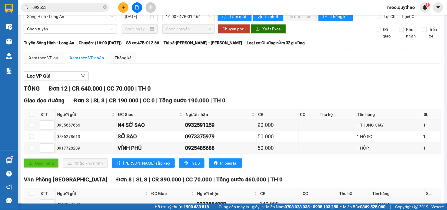
scroll to position [0, 0]
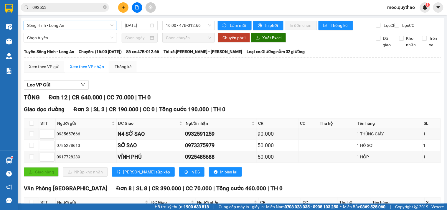
click at [75, 25] on span "Sông Hinh - Long An" at bounding box center [70, 25] width 86 height 9
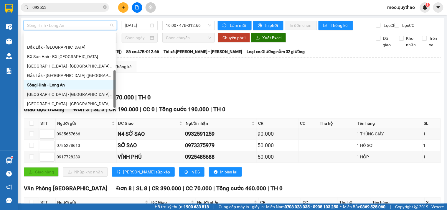
scroll to position [85, 0]
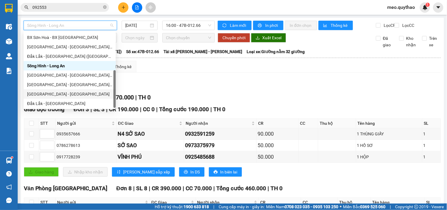
click at [68, 91] on div "[GEOGRAPHIC_DATA] - [GEOGRAPHIC_DATA]" at bounding box center [69, 94] width 85 height 6
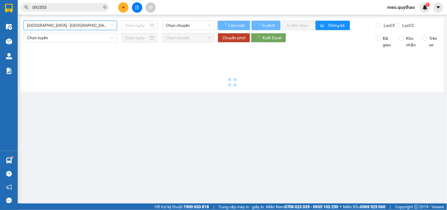
type input "[DATE]"
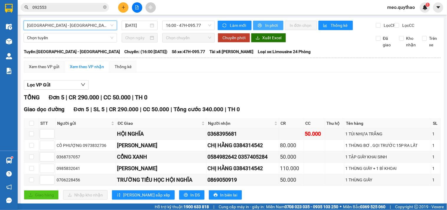
click at [276, 24] on button "In phơi" at bounding box center [268, 25] width 30 height 9
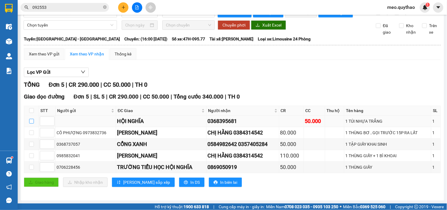
click at [32, 121] on input "checkbox" at bounding box center [31, 121] width 5 height 5
checkbox input "true"
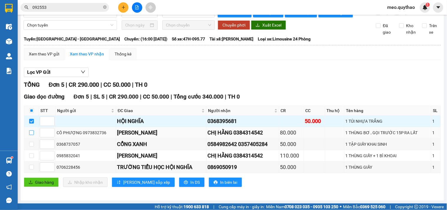
click at [32, 131] on input "checkbox" at bounding box center [31, 132] width 5 height 5
checkbox input "true"
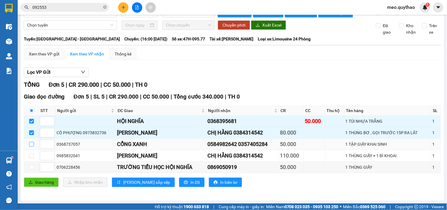
click at [32, 142] on input "checkbox" at bounding box center [31, 144] width 5 height 5
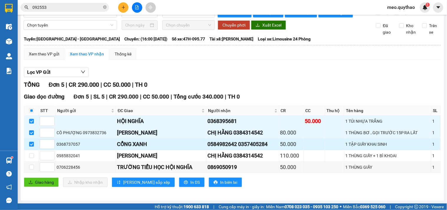
click at [32, 145] on input "checkbox" at bounding box center [31, 144] width 5 height 5
checkbox input "false"
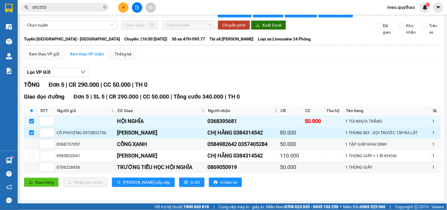
click at [32, 133] on input "checkbox" at bounding box center [31, 132] width 5 height 5
checkbox input "false"
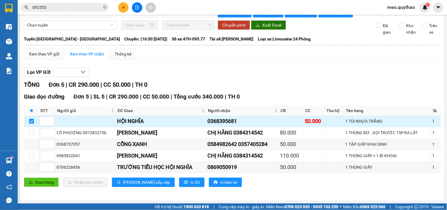
click at [32, 119] on input "checkbox" at bounding box center [31, 121] width 5 height 5
checkbox input "false"
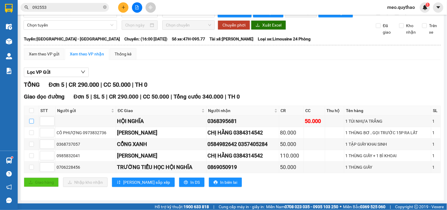
scroll to position [0, 0]
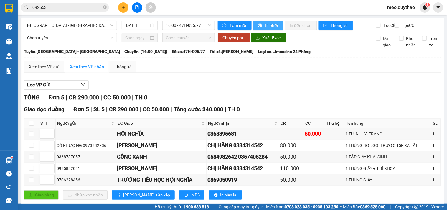
click at [266, 27] on span "In phơi" at bounding box center [272, 25] width 14 height 6
click at [77, 25] on span "[GEOGRAPHIC_DATA] - [GEOGRAPHIC_DATA]" at bounding box center [70, 25] width 86 height 9
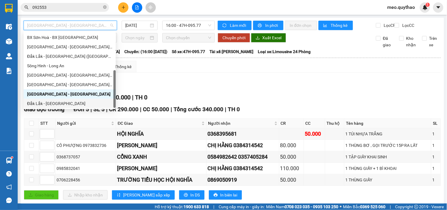
click at [70, 102] on div "Đắk Lắk - [GEOGRAPHIC_DATA]" at bounding box center [69, 103] width 85 height 6
type input "[DATE]"
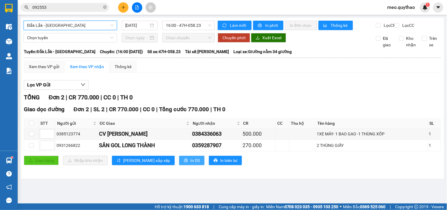
click at [190, 163] on span "In DS" at bounding box center [194, 160] width 9 height 6
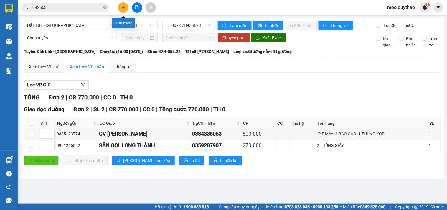
click at [125, 8] on button at bounding box center [123, 7] width 10 height 10
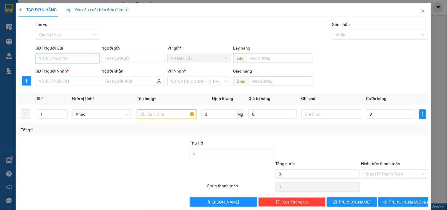
type input "0"
click at [71, 85] on input "SĐT Người Nhận *" at bounding box center [67, 81] width 63 height 9
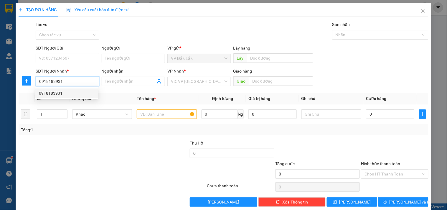
click at [61, 95] on div "0918183931" at bounding box center [67, 93] width 56 height 6
type input "0918183931"
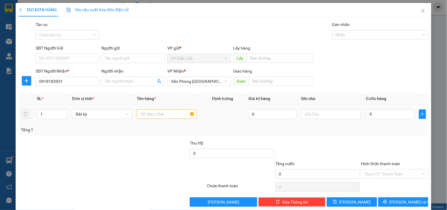
click at [155, 119] on div at bounding box center [167, 114] width 60 height 12
click at [158, 116] on input "text" at bounding box center [167, 113] width 60 height 9
type input "1 BAO"
click at [394, 117] on input "0" at bounding box center [390, 113] width 48 height 9
type input "1"
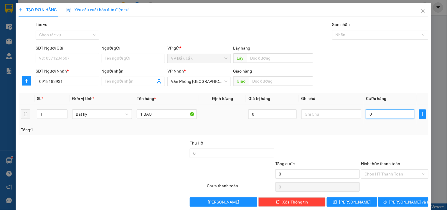
type input "1"
type input "15"
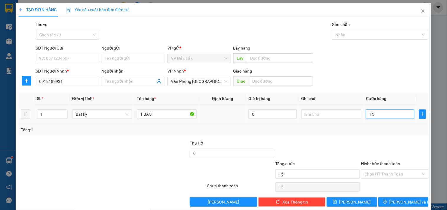
type input "150"
type input "1.500"
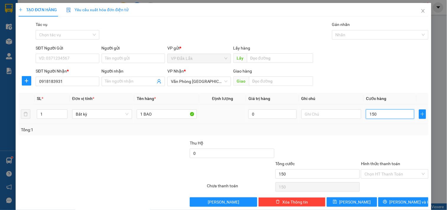
type input "1.500"
type input "15.000"
type input "150.000"
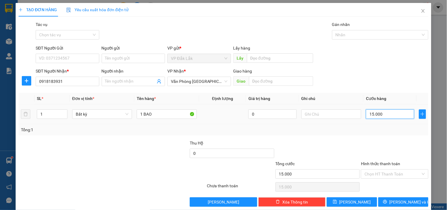
type input "150.000"
click at [389, 198] on button "[PERSON_NAME] và In" at bounding box center [403, 201] width 50 height 9
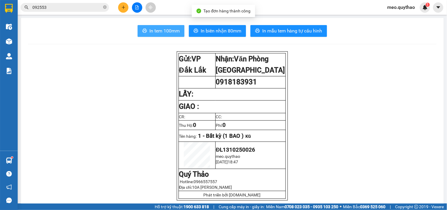
click at [167, 27] on button "In tem 100mm" at bounding box center [161, 31] width 47 height 12
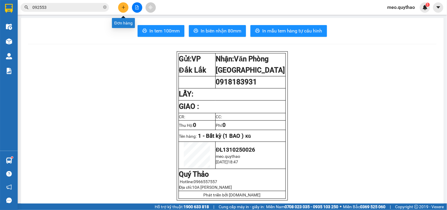
click at [121, 7] on icon "plus" at bounding box center [123, 7] width 4 height 4
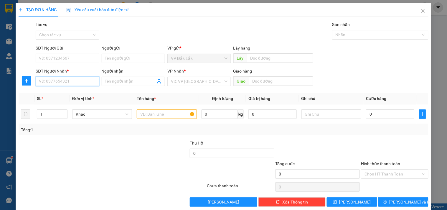
click at [66, 79] on input "SĐT Người Nhận *" at bounding box center [67, 81] width 63 height 9
click at [44, 93] on div "0932335339" at bounding box center [67, 93] width 56 height 6
type input "0932335339"
click at [172, 115] on input "text" at bounding box center [167, 113] width 60 height 9
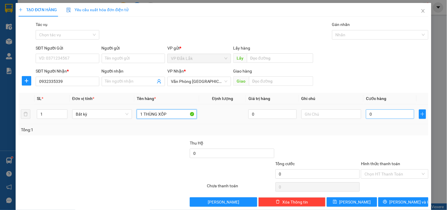
type input "1 THÙNG XỐP"
click at [398, 116] on input "0" at bounding box center [390, 113] width 48 height 9
type input "5"
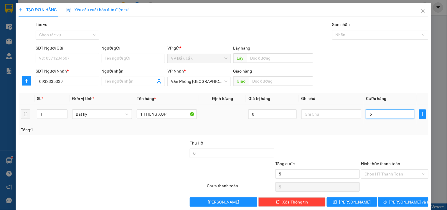
type input "50"
type input "500"
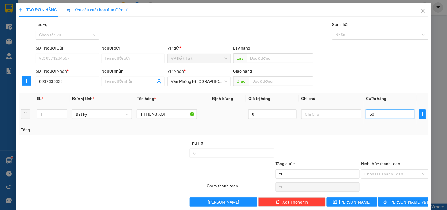
type input "500"
type input "5.000"
type input "50.000"
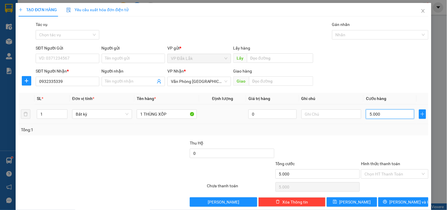
type input "50.000"
click at [397, 179] on div "Hình thức thanh toán Chọn HT Thanh Toán" at bounding box center [394, 170] width 67 height 21
click at [396, 175] on input "Hình thức thanh toán" at bounding box center [392, 173] width 56 height 9
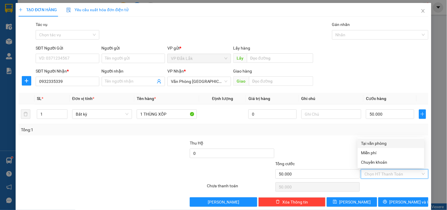
click at [376, 143] on div "Tại văn phòng" at bounding box center [390, 143] width 59 height 6
type input "0"
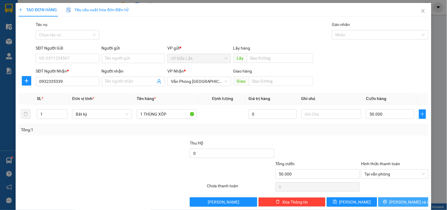
click at [395, 200] on span "[PERSON_NAME] và In" at bounding box center [409, 201] width 41 height 6
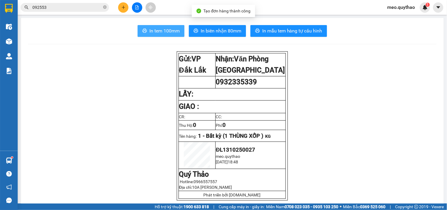
click at [166, 30] on span "In tem 100mm" at bounding box center [164, 30] width 30 height 7
click at [125, 3] on button at bounding box center [123, 7] width 10 height 10
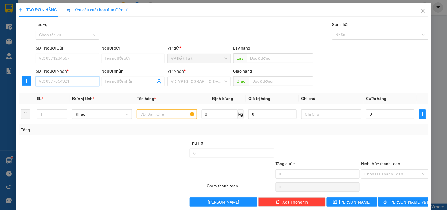
click at [68, 81] on input "SĐT Người Nhận *" at bounding box center [67, 81] width 63 height 9
click at [49, 92] on div "0982103173" at bounding box center [67, 93] width 56 height 6
type input "0982103173"
click at [146, 114] on input "text" at bounding box center [167, 113] width 60 height 9
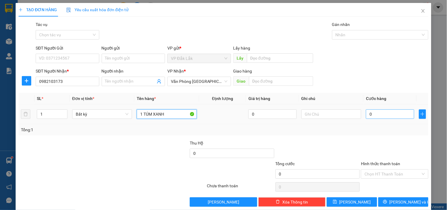
type input "1 TÚM XANH"
click at [379, 117] on input "0" at bounding box center [390, 113] width 48 height 9
type input "5"
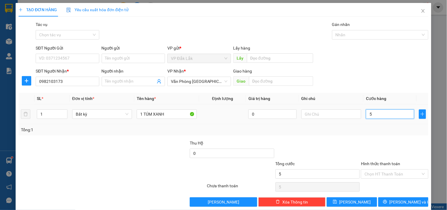
type input "50"
type input "500"
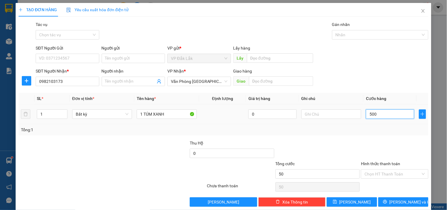
type input "500"
type input "5.000"
type input "50.000"
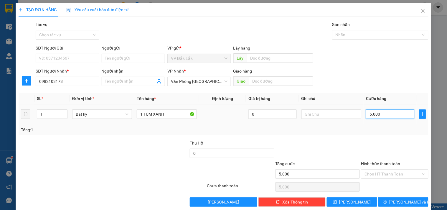
type input "50.000"
click at [387, 204] on span "printer" at bounding box center [385, 201] width 4 height 5
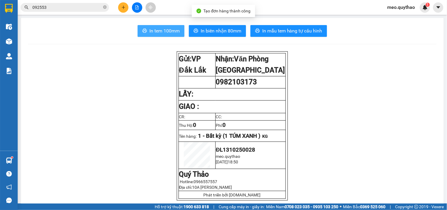
click at [158, 29] on span "In tem 100mm" at bounding box center [164, 30] width 30 height 7
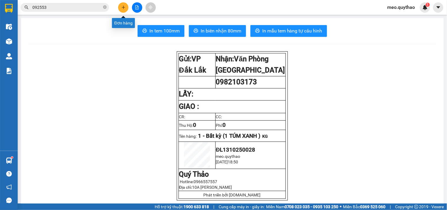
click at [123, 7] on icon "plus" at bounding box center [123, 7] width 3 height 0
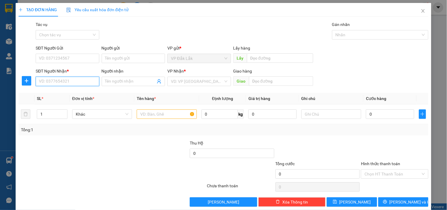
click at [78, 84] on input "SĐT Người Nhận *" at bounding box center [67, 81] width 63 height 9
click at [68, 95] on div "0982103173" at bounding box center [67, 93] width 56 height 6
type input "0982103173"
click at [150, 115] on input "text" at bounding box center [167, 113] width 60 height 9
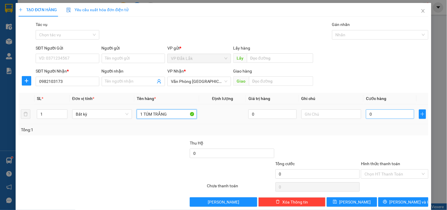
type input "1 TÚM TRẮNG"
click at [393, 113] on input "0" at bounding box center [390, 113] width 48 height 9
type input "8"
click at [387, 174] on input "Hình thức thanh toán" at bounding box center [392, 173] width 56 height 9
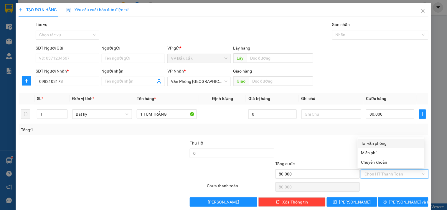
click at [375, 138] on div "Tại văn phòng" at bounding box center [391, 142] width 67 height 9
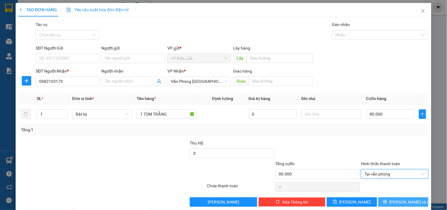
click at [387, 201] on button "[PERSON_NAME] và In" at bounding box center [403, 201] width 50 height 9
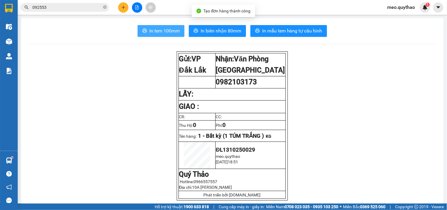
click at [172, 31] on span "In tem 100mm" at bounding box center [164, 30] width 30 height 7
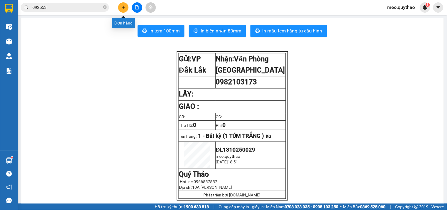
click at [127, 7] on button at bounding box center [123, 7] width 10 height 10
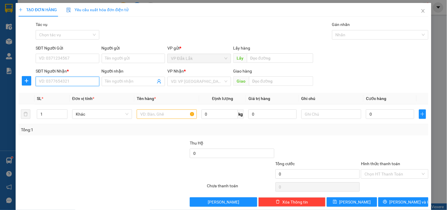
click at [55, 80] on input "SĐT Người Nhận *" at bounding box center [67, 81] width 63 height 9
click at [72, 94] on div "0982103173" at bounding box center [67, 93] width 56 height 6
click at [142, 113] on input "text" at bounding box center [167, 113] width 60 height 9
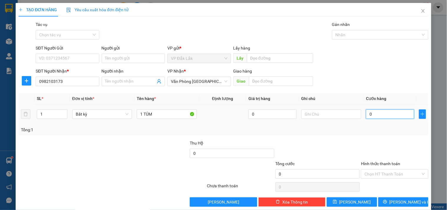
click at [369, 115] on input "0" at bounding box center [390, 113] width 48 height 9
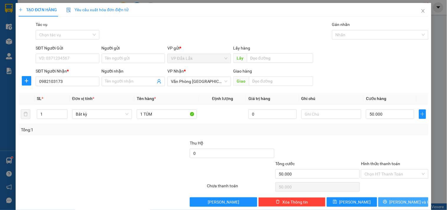
click at [396, 201] on span "[PERSON_NAME] và In" at bounding box center [409, 201] width 41 height 6
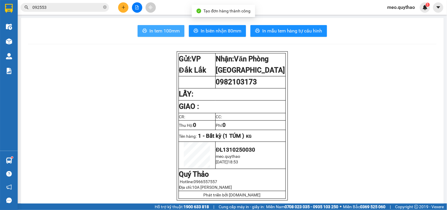
click at [163, 29] on span "In tem 100mm" at bounding box center [164, 30] width 30 height 7
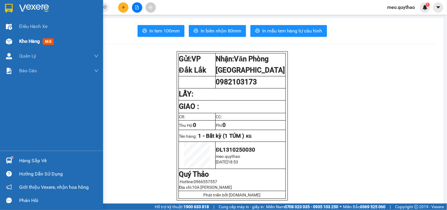
click at [33, 41] on span "Kho hàng" at bounding box center [29, 41] width 21 height 6
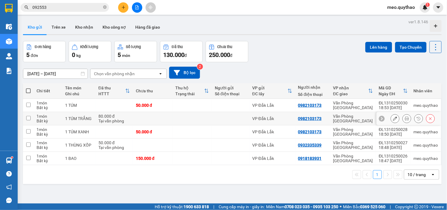
click at [341, 118] on div "Văn Phòng [GEOGRAPHIC_DATA]" at bounding box center [353, 118] width 40 height 9
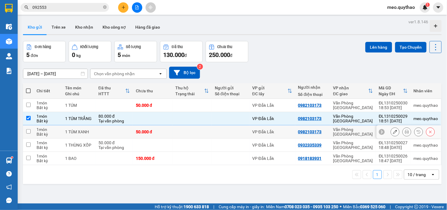
click at [348, 135] on td "Văn Phòng [GEOGRAPHIC_DATA]" at bounding box center [353, 131] width 46 height 13
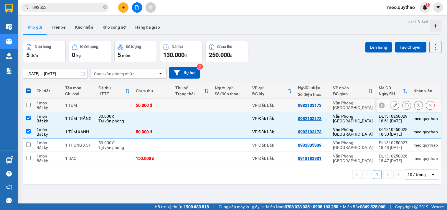
click at [356, 105] on div "Văn Phòng [GEOGRAPHIC_DATA]" at bounding box center [353, 104] width 40 height 9
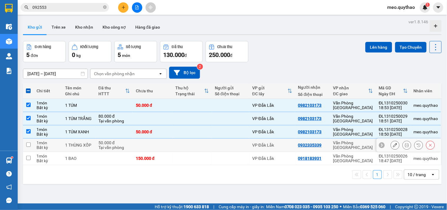
click at [361, 142] on div "Văn Phòng [GEOGRAPHIC_DATA]" at bounding box center [353, 144] width 40 height 9
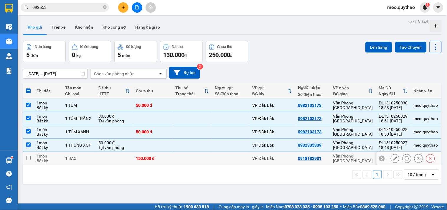
click at [360, 157] on div "Văn Phòng [GEOGRAPHIC_DATA]" at bounding box center [353, 157] width 40 height 9
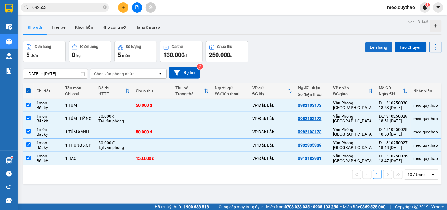
click at [370, 46] on button "Lên hàng" at bounding box center [378, 47] width 27 height 11
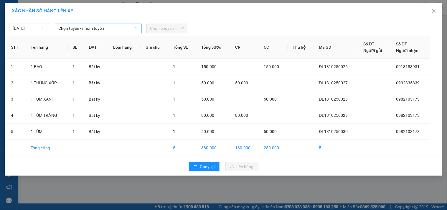
click at [108, 30] on span "Chọn tuyến - nhóm tuyến" at bounding box center [98, 28] width 80 height 9
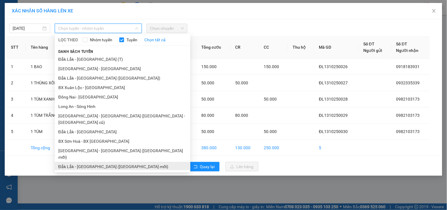
click at [111, 162] on li "Đắk Lắk - [GEOGRAPHIC_DATA] ([GEOGRAPHIC_DATA] mới)" at bounding box center [122, 166] width 135 height 9
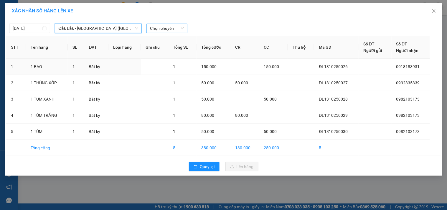
click at [162, 27] on span "Chọn chuyến" at bounding box center [167, 28] width 34 height 9
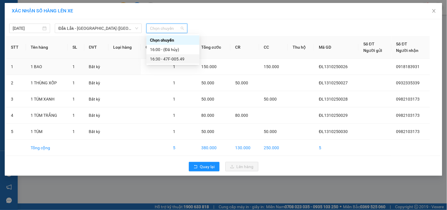
click at [171, 54] on div "16:30 - 47F-005.49" at bounding box center [172, 58] width 53 height 9
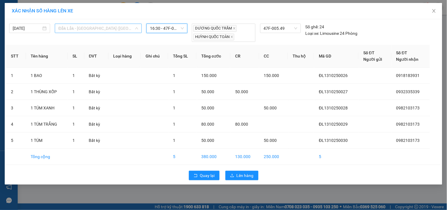
click at [100, 29] on span "Đắk Lắk - [GEOGRAPHIC_DATA] ([GEOGRAPHIC_DATA] mới)" at bounding box center [98, 28] width 80 height 9
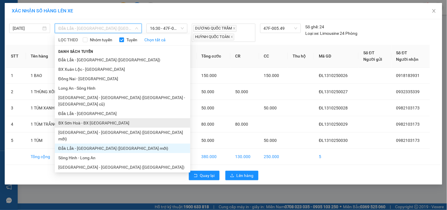
scroll to position [35, 0]
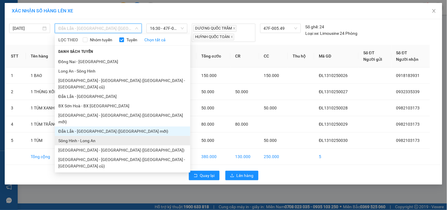
click at [90, 136] on li "Sông Hinh - Long An" at bounding box center [122, 140] width 135 height 9
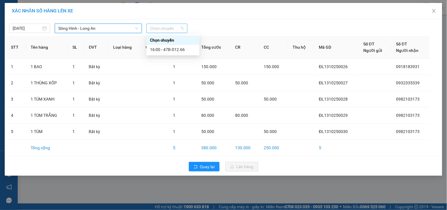
click at [166, 31] on span "Chọn chuyến" at bounding box center [167, 28] width 34 height 9
click at [173, 47] on div "16:00 - 47B-012.66" at bounding box center [173, 49] width 46 height 6
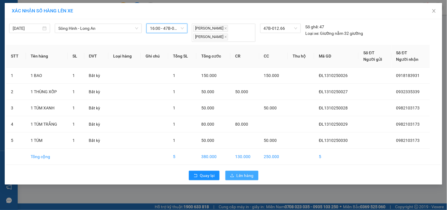
click at [234, 174] on button "Lên hàng" at bounding box center [241, 175] width 33 height 9
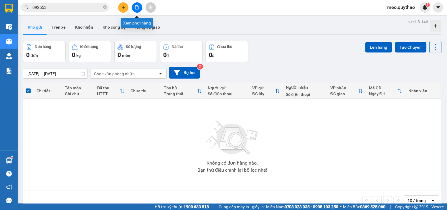
click at [138, 8] on icon "file-add" at bounding box center [137, 7] width 4 height 4
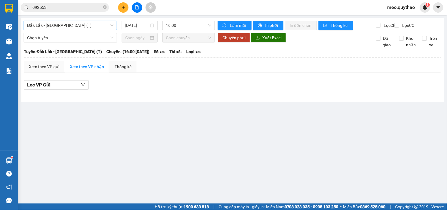
click at [52, 27] on span "Đắk Lắk - [GEOGRAPHIC_DATA] (T)" at bounding box center [70, 25] width 86 height 9
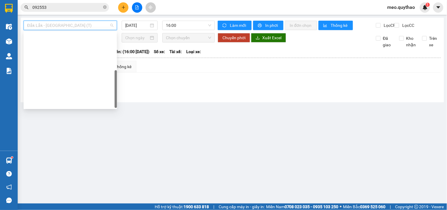
scroll to position [85, 0]
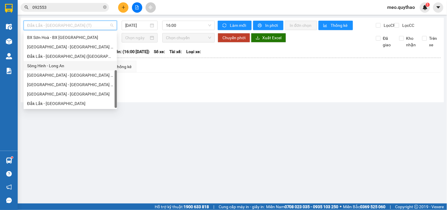
click at [65, 64] on div "Sông Hinh - Long An" at bounding box center [70, 65] width 86 height 6
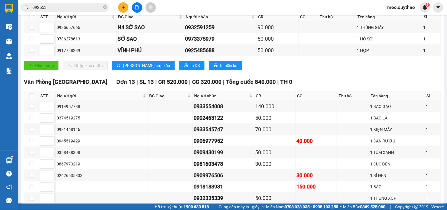
scroll to position [50, 0]
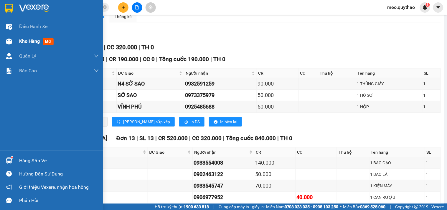
click at [28, 37] on div "Kho hàng mới" at bounding box center [59, 41] width 80 height 15
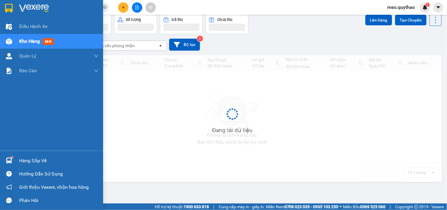
scroll to position [27, 0]
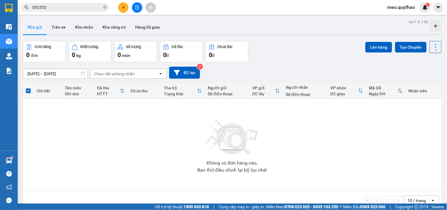
scroll to position [27, 0]
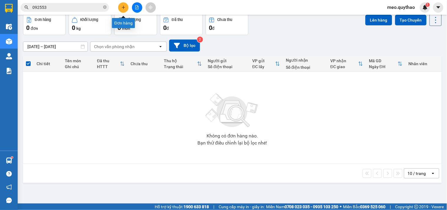
click at [120, 4] on button at bounding box center [123, 7] width 10 height 10
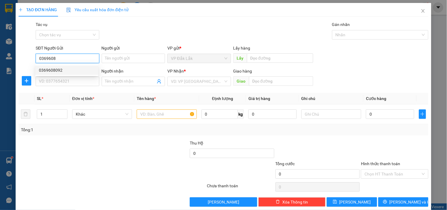
click at [48, 70] on div "0369608092" at bounding box center [67, 70] width 56 height 6
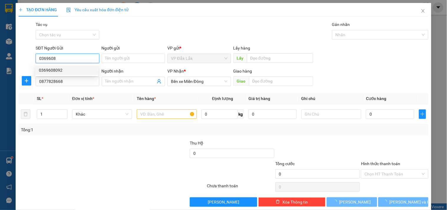
type input "0369608092"
type input "0877828668"
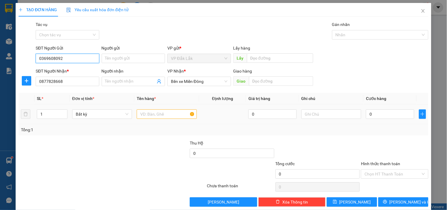
type input "0369608092"
click at [146, 113] on input "text" at bounding box center [167, 113] width 60 height 9
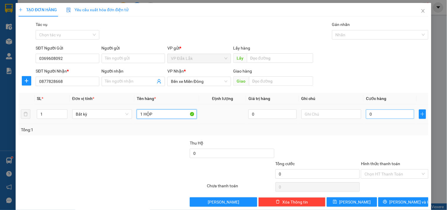
type input "1 HỘP"
click at [378, 113] on input "0" at bounding box center [390, 113] width 48 height 9
type input "3"
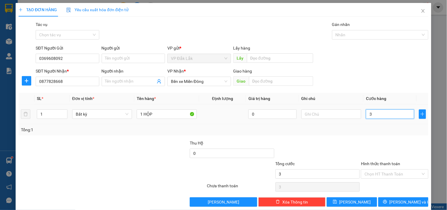
type input "30"
type input "300"
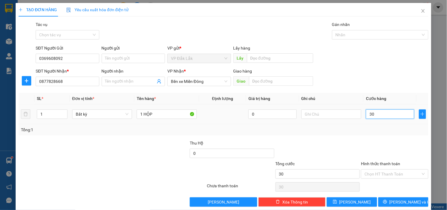
type input "300"
type input "3.000"
type input "30.000"
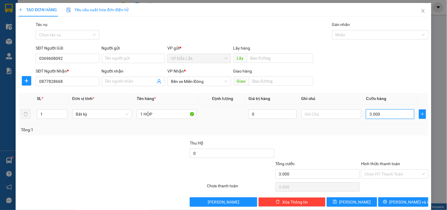
type input "30.000"
click at [375, 173] on input "Hình thức thanh toán" at bounding box center [392, 173] width 56 height 9
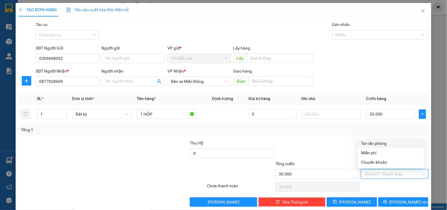
click at [376, 142] on div "Tại văn phòng" at bounding box center [390, 143] width 59 height 6
type input "0"
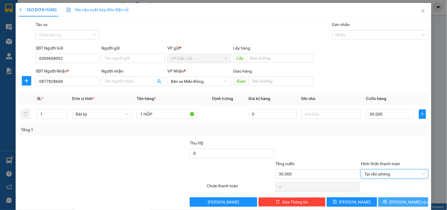
click at [394, 201] on span "[PERSON_NAME] và In" at bounding box center [409, 201] width 41 height 6
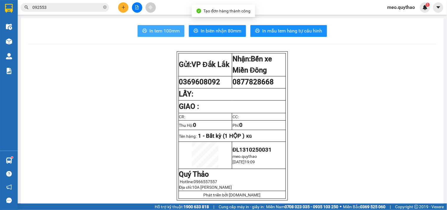
click at [159, 32] on span "In tem 100mm" at bounding box center [164, 30] width 30 height 7
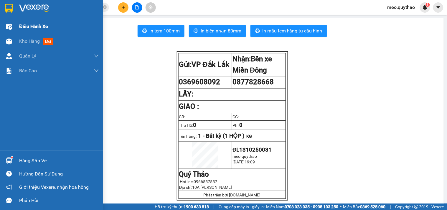
click at [21, 31] on div "Điều hành xe" at bounding box center [59, 26] width 80 height 15
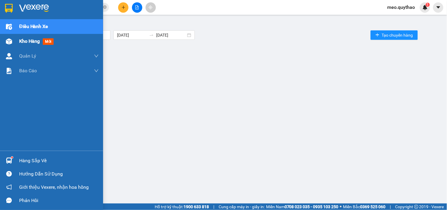
click at [27, 39] on span "Kho hàng" at bounding box center [29, 41] width 21 height 6
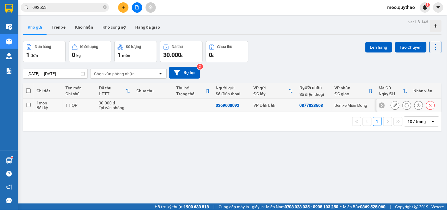
click at [343, 104] on div "Bến xe Miền Đông" at bounding box center [354, 105] width 38 height 5
checkbox input "true"
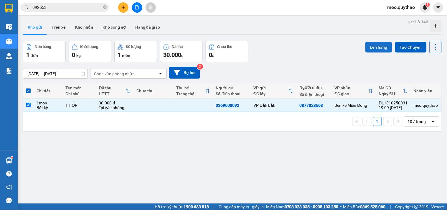
click at [373, 47] on button "Lên hàng" at bounding box center [378, 47] width 27 height 11
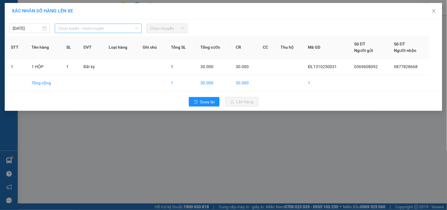
click at [96, 29] on span "Chọn tuyến - nhóm tuyến" at bounding box center [98, 28] width 80 height 9
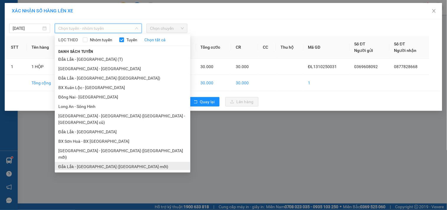
click at [116, 162] on li "Đắk Lắk - [GEOGRAPHIC_DATA] ([GEOGRAPHIC_DATA] mới)" at bounding box center [122, 166] width 135 height 9
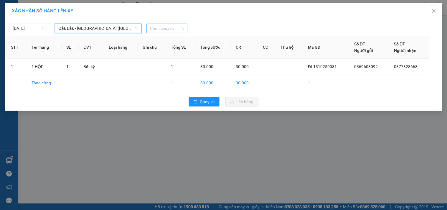
click at [167, 25] on span "Chọn chuyến" at bounding box center [167, 28] width 34 height 9
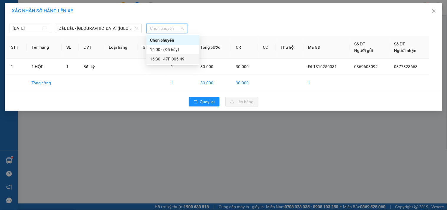
click at [178, 60] on div "16:30 - 47F-005.49" at bounding box center [173, 59] width 46 height 6
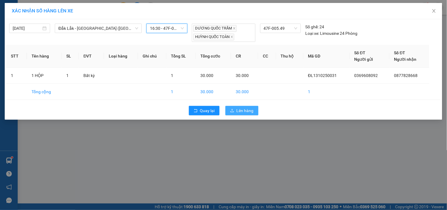
click at [249, 110] on span "Lên hàng" at bounding box center [244, 110] width 17 height 6
